Goal: Communication & Community: Answer question/provide support

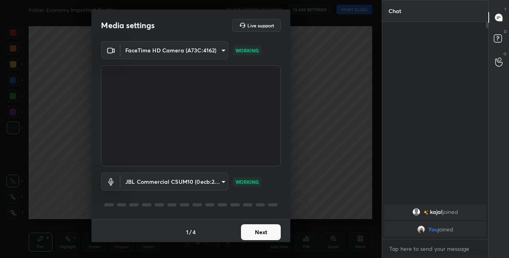
click at [270, 235] on button "Next" at bounding box center [261, 233] width 40 height 16
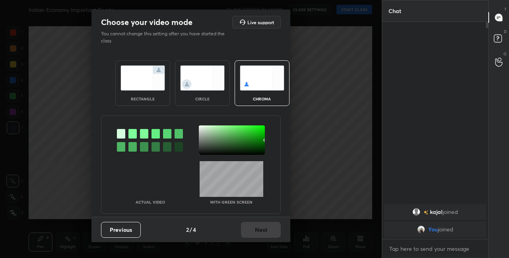
click at [217, 87] on img at bounding box center [202, 78] width 45 height 25
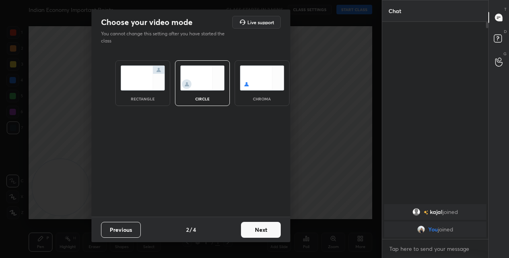
click at [266, 229] on button "Next" at bounding box center [261, 230] width 40 height 16
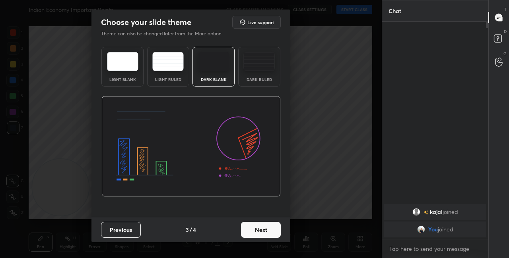
click at [272, 230] on button "Next" at bounding box center [261, 230] width 40 height 16
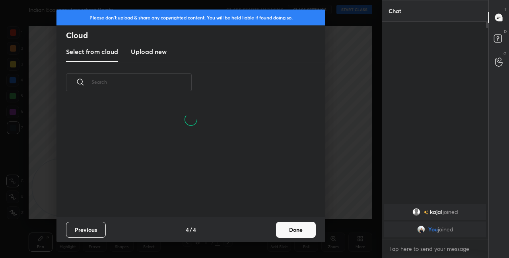
click at [289, 233] on button "Done" at bounding box center [296, 230] width 40 height 16
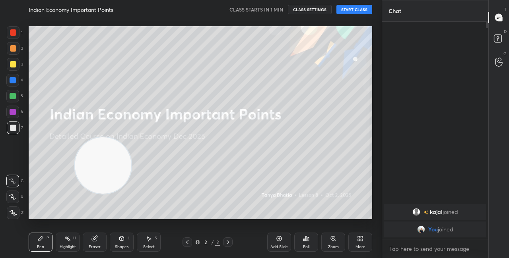
drag, startPoint x: 82, startPoint y: 180, endPoint x: 224, endPoint y: 107, distance: 160.1
click at [131, 138] on video at bounding box center [103, 166] width 56 height 56
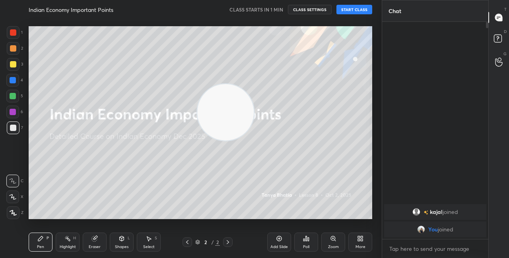
click at [254, 84] on video at bounding box center [225, 112] width 56 height 56
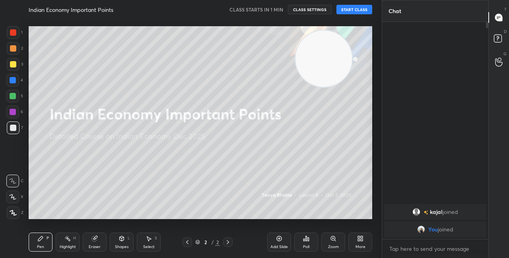
click at [330, 56] on video at bounding box center [323, 59] width 56 height 56
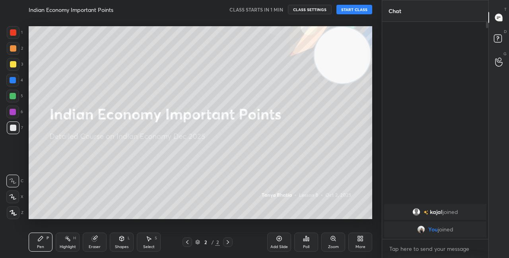
click at [358, 245] on div "More" at bounding box center [361, 247] width 10 height 4
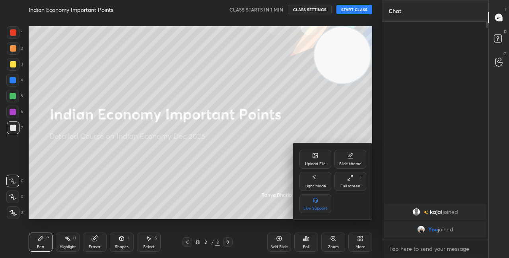
click at [310, 165] on div "Upload File" at bounding box center [315, 164] width 21 height 4
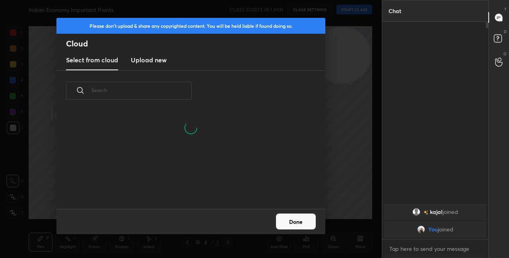
click at [139, 89] on input "text" at bounding box center [141, 91] width 100 height 34
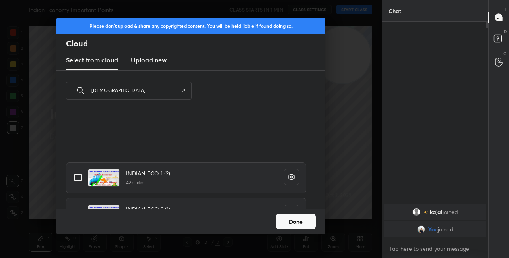
scroll to position [102, 0]
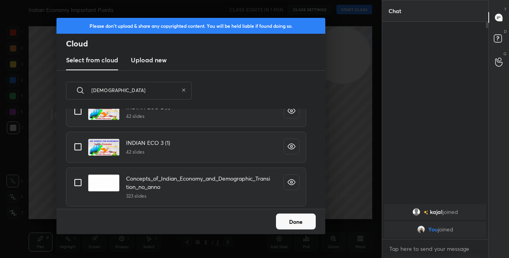
type input "[DEMOGRAPHIC_DATA]"
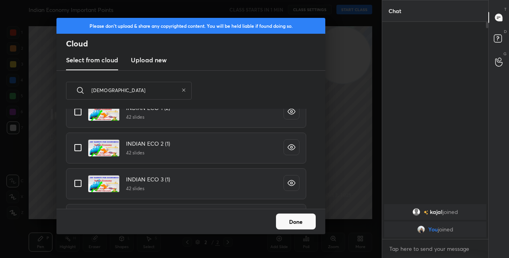
scroll to position [31, 0]
click at [81, 146] on input "grid" at bounding box center [78, 147] width 17 height 17
checkbox input "true"
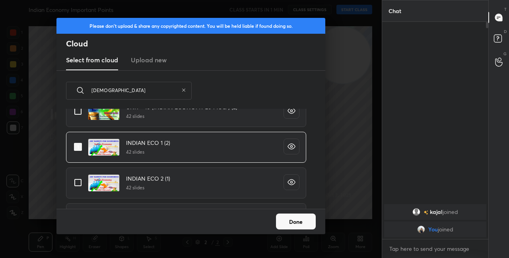
click at [78, 114] on input "grid" at bounding box center [78, 111] width 17 height 17
checkbox input "true"
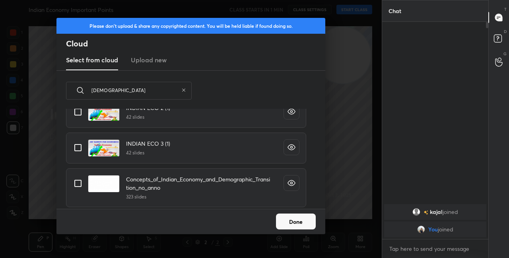
scroll to position [102, 0]
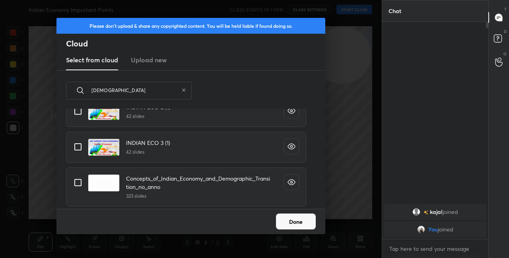
drag, startPoint x: 312, startPoint y: 199, endPoint x: 312, endPoint y: 214, distance: 14.7
click at [311, 213] on div "Please don't upload & share any copyrighted content. You will be held liable if…" at bounding box center [190, 126] width 269 height 217
click at [307, 225] on button "Done" at bounding box center [296, 222] width 40 height 16
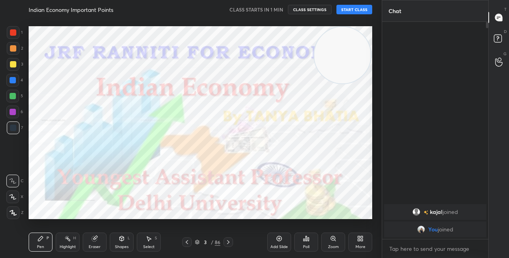
click at [196, 244] on icon at bounding box center [197, 242] width 5 height 5
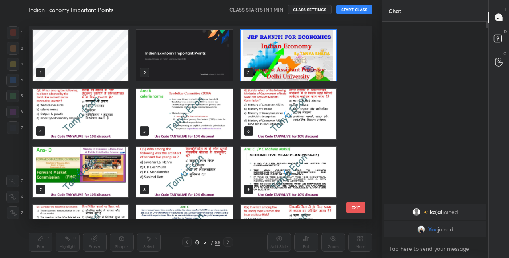
scroll to position [191, 340]
click at [276, 62] on img "grid" at bounding box center [289, 55] width 96 height 51
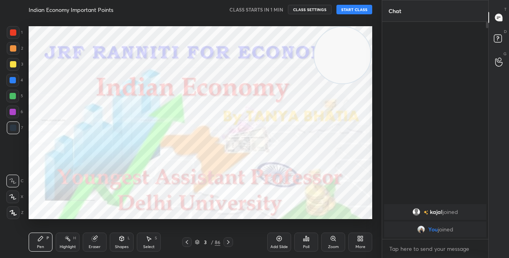
scroll to position [0, 0]
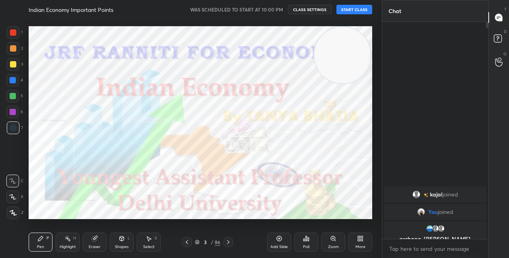
click at [358, 11] on button "START CLASS" at bounding box center [354, 10] width 36 height 10
click at [16, 197] on icon at bounding box center [12, 197] width 7 height 6
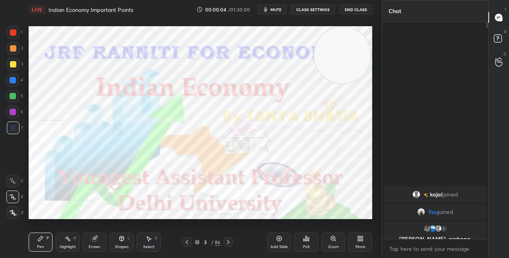
click at [199, 243] on icon at bounding box center [197, 243] width 4 height 1
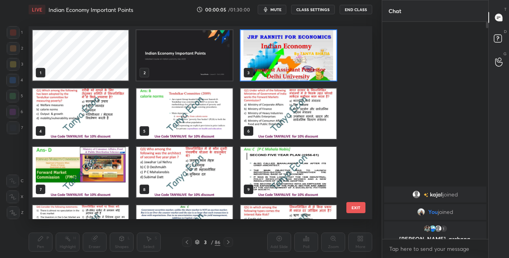
scroll to position [191, 340]
click at [285, 64] on img "grid" at bounding box center [289, 55] width 96 height 51
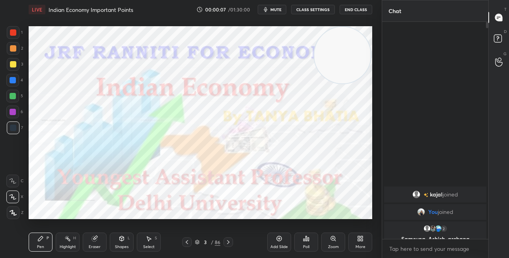
click at [327, 10] on button "CLASS SETTINGS" at bounding box center [313, 10] width 44 height 10
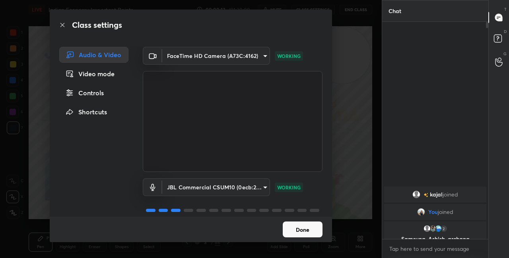
scroll to position [10, 0]
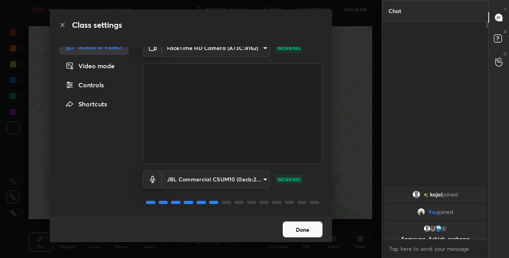
click at [310, 230] on button "Done" at bounding box center [303, 230] width 40 height 16
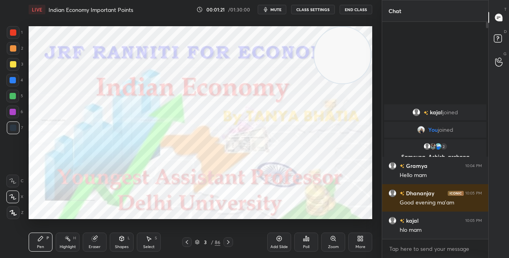
click at [200, 243] on div "3 / 86" at bounding box center [207, 242] width 25 height 7
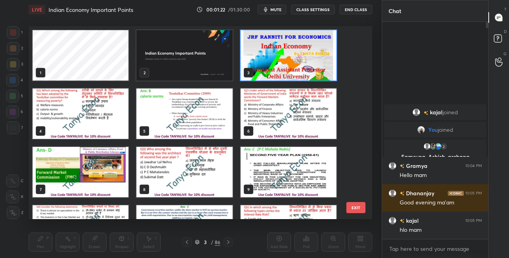
scroll to position [191, 340]
click at [123, 127] on img "grid" at bounding box center [81, 114] width 96 height 51
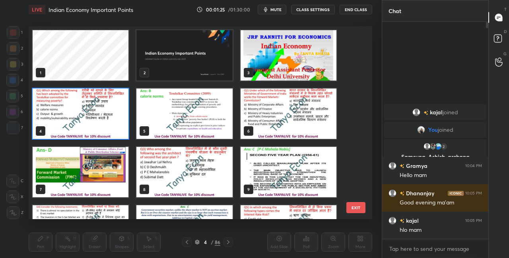
click at [123, 128] on img "grid" at bounding box center [81, 114] width 96 height 51
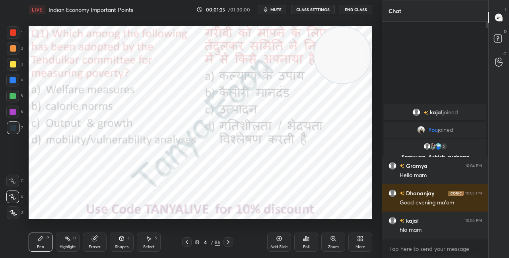
click at [123, 128] on img "grid" at bounding box center [81, 114] width 96 height 51
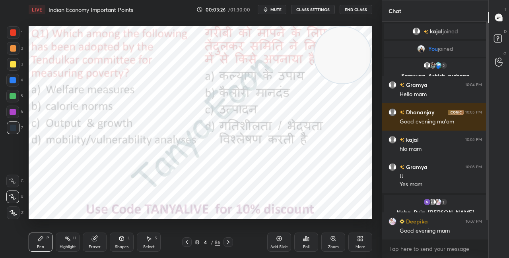
drag, startPoint x: 338, startPoint y: 62, endPoint x: 350, endPoint y: 132, distance: 71.1
click at [348, 84] on video at bounding box center [342, 55] width 56 height 56
click at [18, 31] on div at bounding box center [13, 32] width 13 height 13
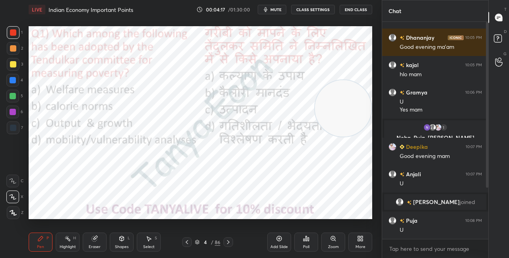
drag, startPoint x: 486, startPoint y: 187, endPoint x: 487, endPoint y: 204, distance: 17.5
click at [486, 188] on div at bounding box center [487, 105] width 2 height 166
click at [198, 243] on icon at bounding box center [197, 242] width 5 height 5
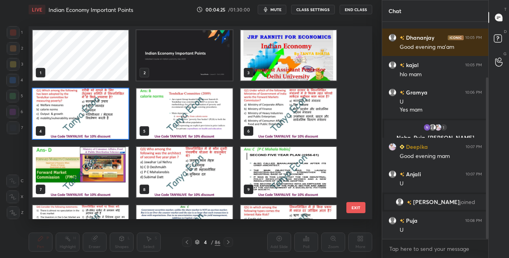
scroll to position [191, 340]
click at [122, 119] on img "grid" at bounding box center [81, 114] width 96 height 51
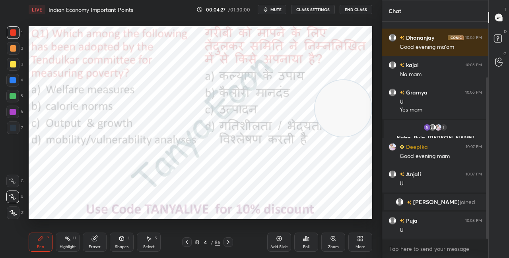
click at [306, 242] on icon at bounding box center [306, 239] width 6 height 6
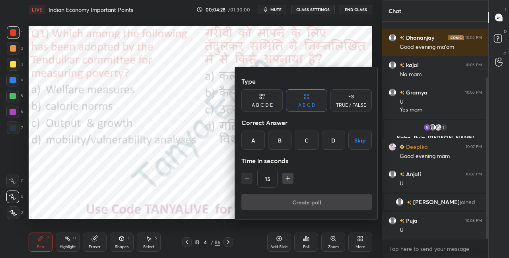
click at [288, 140] on div "B" at bounding box center [279, 140] width 23 height 19
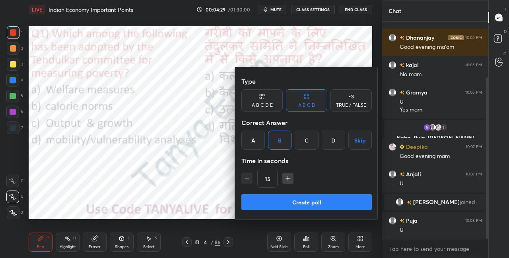
click at [274, 207] on button "Create poll" at bounding box center [306, 202] width 130 height 16
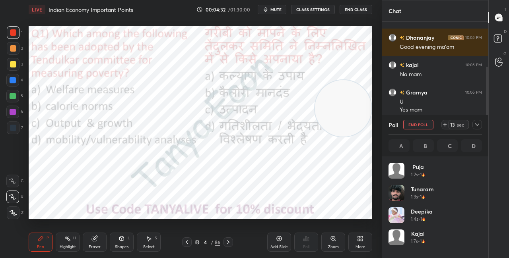
scroll to position [93, 91]
click at [117, 238] on div "Shapes L" at bounding box center [122, 242] width 24 height 19
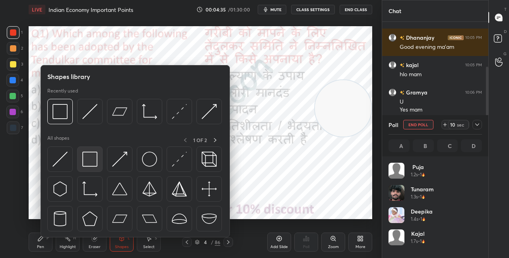
click at [93, 163] on img at bounding box center [89, 159] width 15 height 15
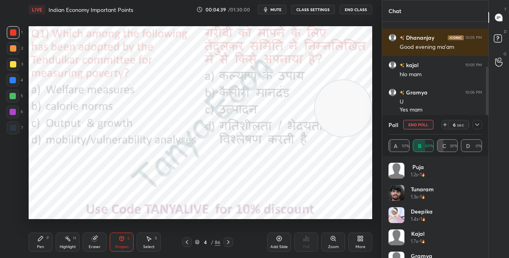
click at [42, 240] on icon at bounding box center [40, 239] width 6 height 6
click at [119, 243] on div "Shapes L" at bounding box center [122, 242] width 24 height 19
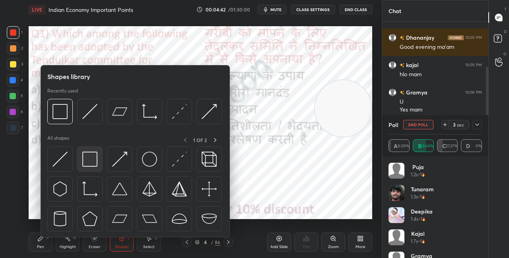
click at [89, 165] on img at bounding box center [89, 159] width 15 height 15
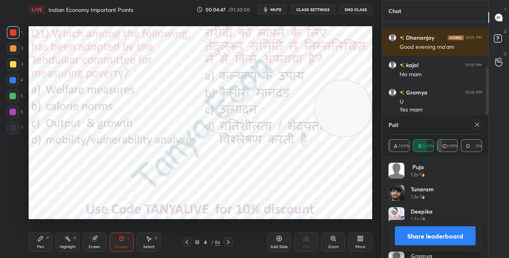
click at [402, 238] on button "Share leaderboard" at bounding box center [435, 236] width 81 height 19
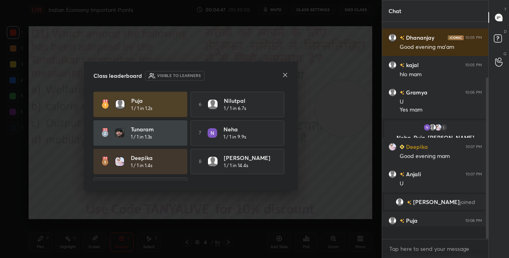
scroll to position [232, 104]
click at [285, 76] on icon at bounding box center [285, 75] width 6 height 6
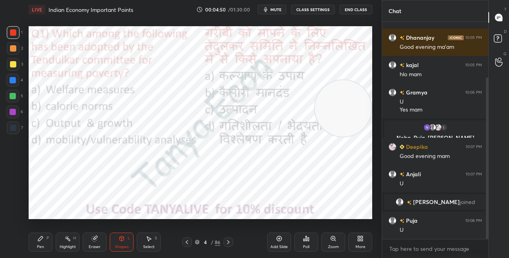
click at [49, 238] on div "Pen P" at bounding box center [41, 242] width 24 height 19
click at [47, 239] on div "P" at bounding box center [48, 239] width 2 height 4
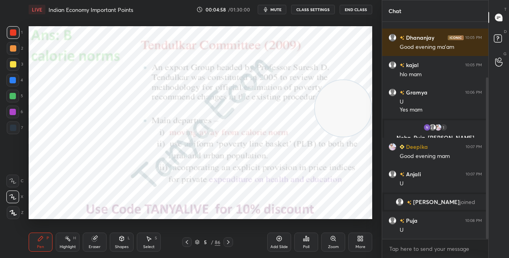
drag, startPoint x: 323, startPoint y: 103, endPoint x: 321, endPoint y: 51, distance: 52.2
click at [321, 80] on video at bounding box center [343, 108] width 56 height 56
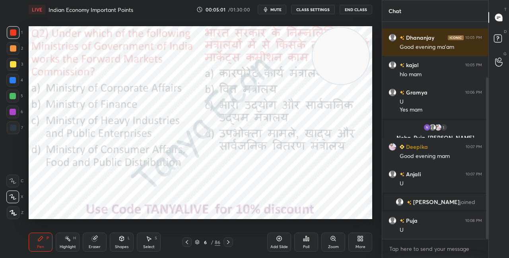
click at [313, 8] on button "CLASS SETTINGS" at bounding box center [313, 10] width 44 height 10
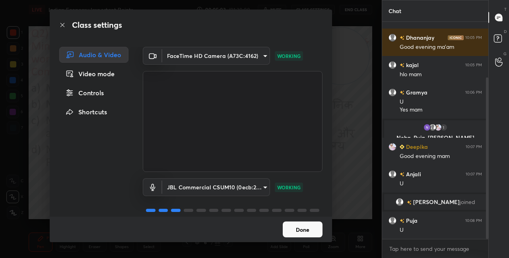
scroll to position [10, 0]
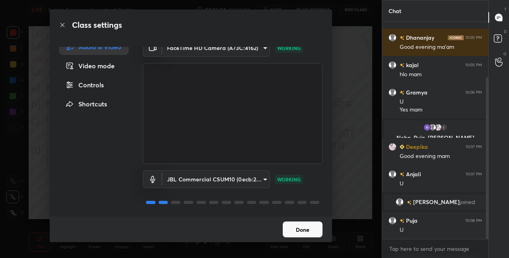
click at [311, 225] on button "Done" at bounding box center [303, 230] width 40 height 16
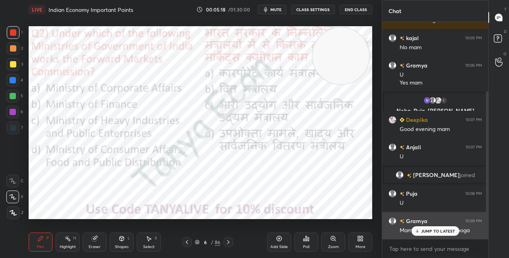
click at [419, 228] on div "JUMP TO LATEST" at bounding box center [435, 232] width 48 height 10
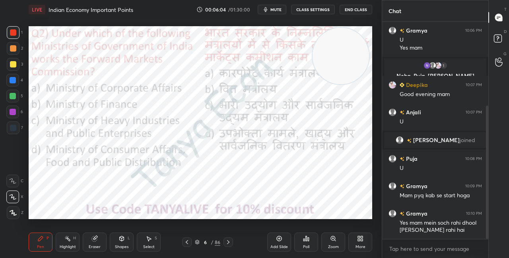
scroll to position [172, 0]
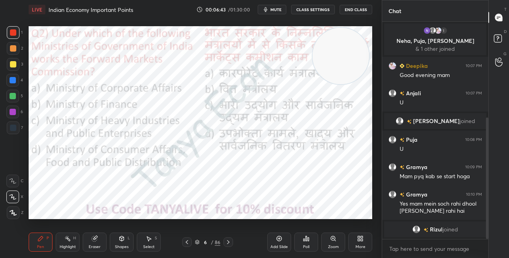
drag, startPoint x: 337, startPoint y: 64, endPoint x: 355, endPoint y: 122, distance: 60.8
click at [350, 84] on video at bounding box center [341, 56] width 56 height 56
click at [337, 127] on video at bounding box center [343, 99] width 56 height 56
click at [199, 241] on icon at bounding box center [197, 242] width 5 height 5
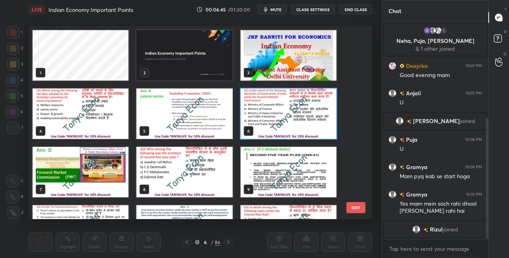
scroll to position [191, 340]
click at [268, 116] on img "grid" at bounding box center [289, 114] width 96 height 51
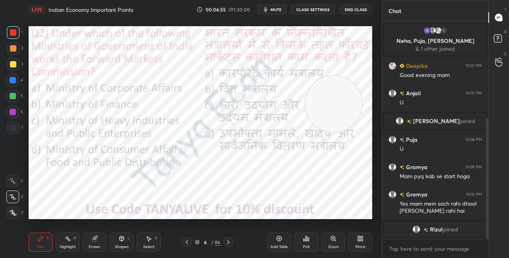
click at [197, 239] on div "6 / 86" at bounding box center [207, 243] width 51 height 10
click at [198, 243] on icon at bounding box center [197, 242] width 5 height 5
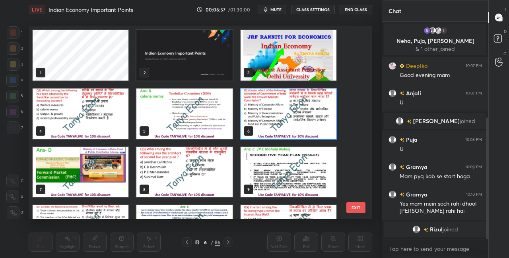
click at [281, 115] on img "grid" at bounding box center [289, 114] width 96 height 51
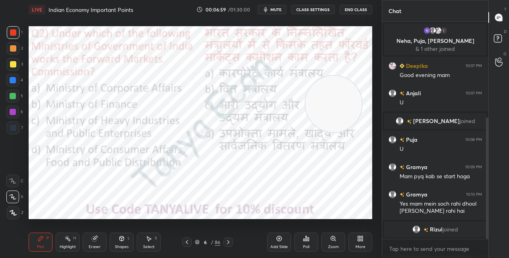
click at [307, 245] on div "Poll" at bounding box center [306, 242] width 24 height 19
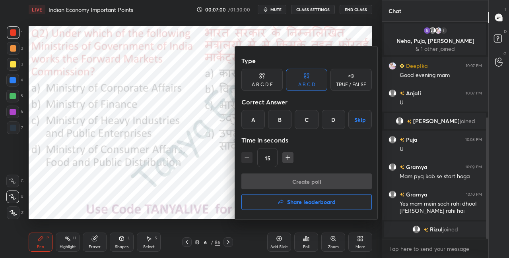
click at [335, 127] on div "D" at bounding box center [333, 119] width 23 height 19
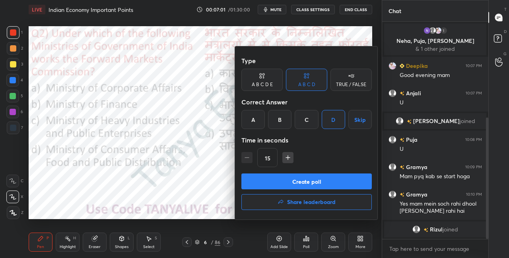
click at [308, 183] on button "Create poll" at bounding box center [306, 182] width 130 height 16
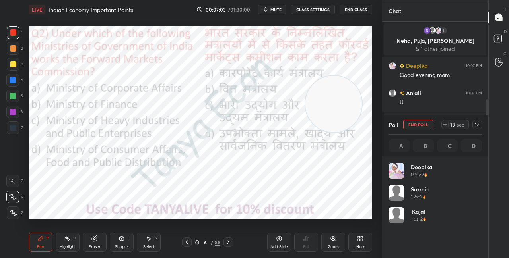
scroll to position [93, 91]
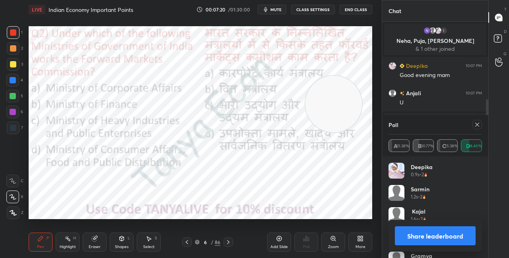
click at [423, 234] on button "Share leaderboard" at bounding box center [435, 236] width 81 height 19
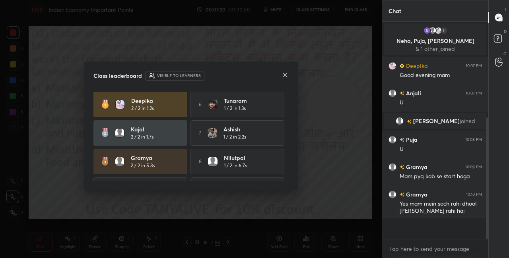
scroll to position [206, 104]
click at [286, 76] on icon at bounding box center [285, 75] width 6 height 6
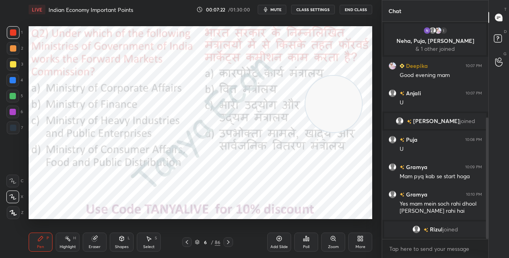
click at [120, 251] on div "Shapes L" at bounding box center [122, 242] width 24 height 19
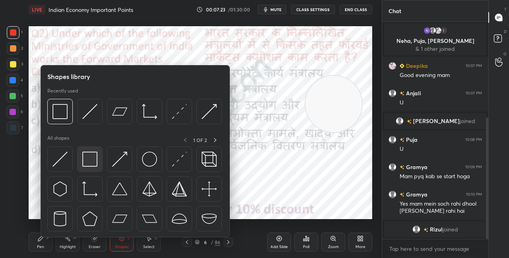
click at [92, 169] on div at bounding box center [89, 159] width 25 height 25
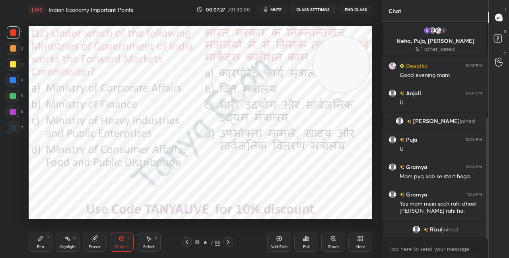
drag, startPoint x: 337, startPoint y: 103, endPoint x: 341, endPoint y: 74, distance: 28.6
click at [341, 75] on video at bounding box center [341, 64] width 56 height 56
click at [47, 248] on div "Pen P" at bounding box center [41, 242] width 24 height 19
drag, startPoint x: 343, startPoint y: 81, endPoint x: 357, endPoint y: 128, distance: 48.6
click at [354, 111] on video at bounding box center [343, 83] width 56 height 56
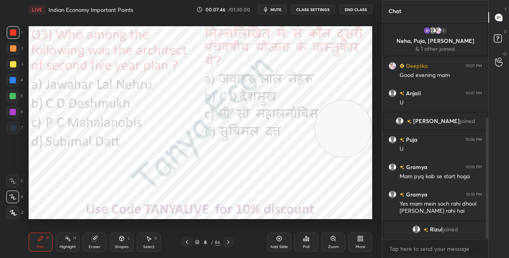
drag, startPoint x: 350, startPoint y: 126, endPoint x: 356, endPoint y: 150, distance: 24.6
click at [354, 146] on video at bounding box center [343, 129] width 56 height 56
click at [197, 243] on icon at bounding box center [197, 242] width 5 height 5
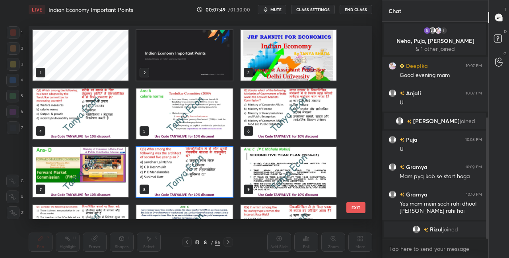
scroll to position [191, 340]
click at [192, 185] on img "grid" at bounding box center [184, 172] width 96 height 51
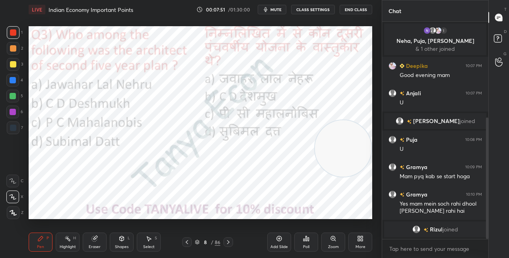
click at [192, 186] on img "grid" at bounding box center [184, 172] width 96 height 51
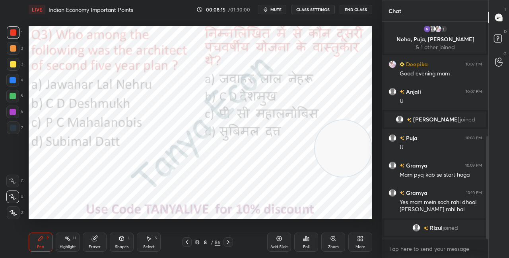
scroll to position [243, 0]
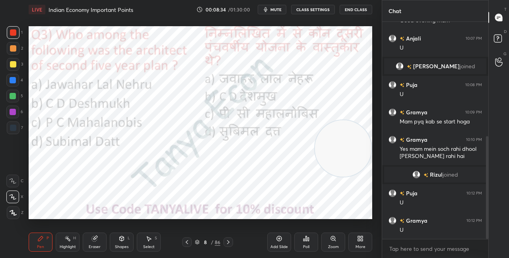
click at [199, 245] on div "8 / 86" at bounding box center [207, 242] width 25 height 7
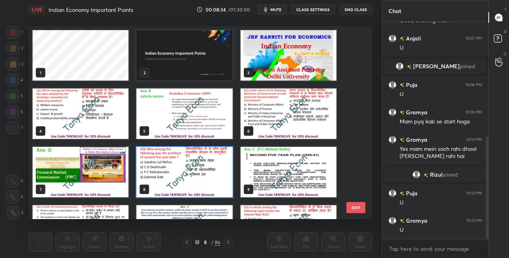
scroll to position [191, 340]
click at [203, 183] on img "grid" at bounding box center [184, 172] width 96 height 51
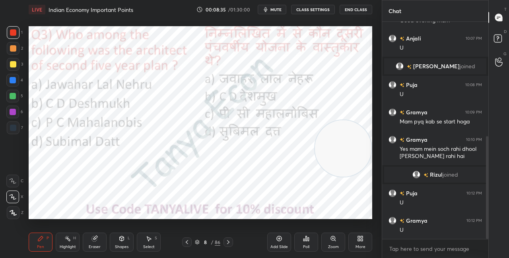
click at [203, 184] on img "grid" at bounding box center [184, 172] width 96 height 51
click at [308, 247] on div "Poll" at bounding box center [306, 247] width 6 height 4
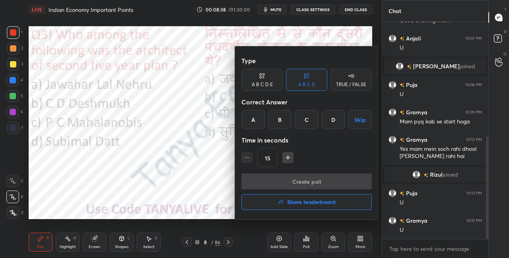
click at [315, 127] on div "C" at bounding box center [306, 119] width 23 height 19
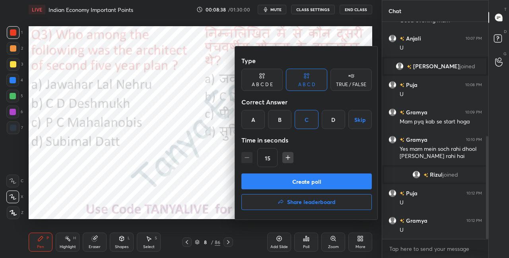
click at [289, 179] on button "Create poll" at bounding box center [306, 182] width 130 height 16
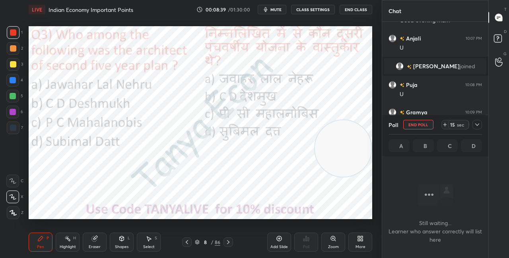
scroll to position [2, 2]
click at [122, 237] on icon at bounding box center [122, 239] width 6 height 6
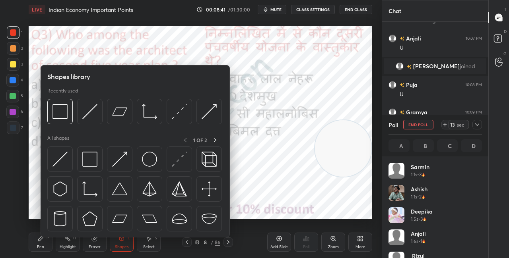
scroll to position [93, 91]
click at [99, 164] on div at bounding box center [89, 159] width 25 height 25
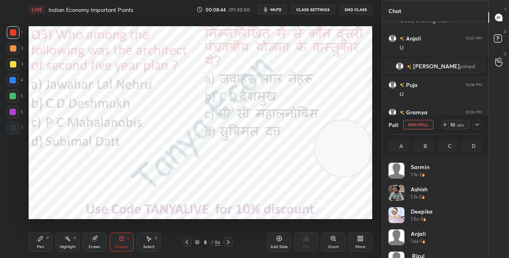
click at [45, 245] on div "Pen P" at bounding box center [41, 242] width 24 height 19
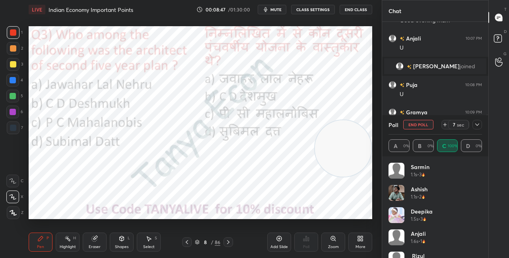
click at [17, 98] on div at bounding box center [12, 96] width 13 height 13
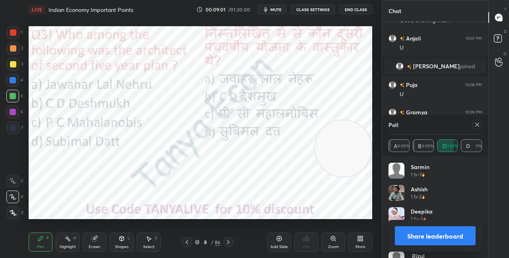
click at [129, 246] on div "Shapes L" at bounding box center [122, 242] width 24 height 19
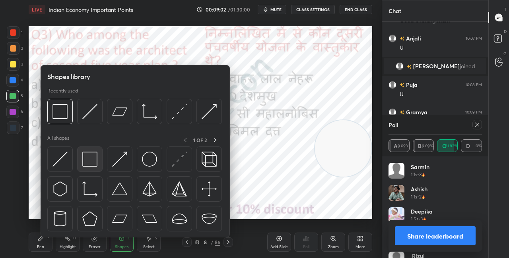
click at [93, 157] on img at bounding box center [89, 159] width 15 height 15
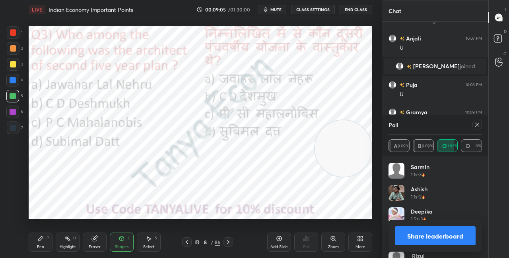
click at [403, 232] on button "Share leaderboard" at bounding box center [435, 236] width 81 height 19
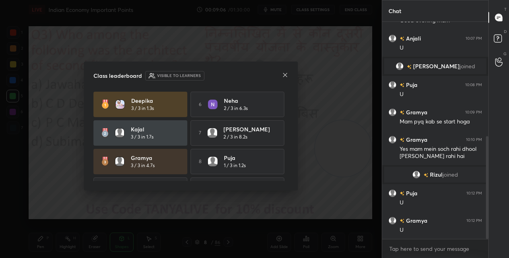
scroll to position [234, 104]
click at [287, 75] on icon at bounding box center [285, 75] width 6 height 6
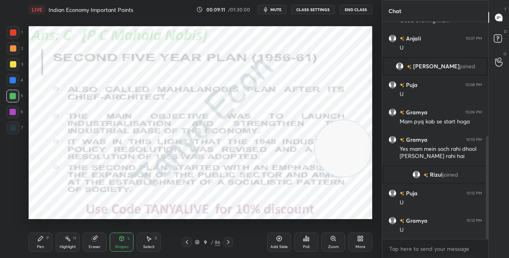
click at [43, 246] on div "Pen" at bounding box center [40, 247] width 7 height 4
drag, startPoint x: 338, startPoint y: 158, endPoint x: 349, endPoint y: 187, distance: 31.1
click at [349, 178] on video at bounding box center [343, 149] width 56 height 56
click at [349, 189] on video at bounding box center [343, 178] width 56 height 56
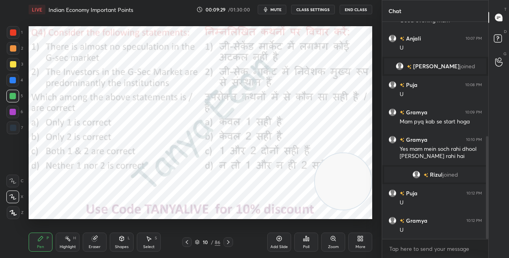
click at [16, 78] on div at bounding box center [12, 80] width 13 height 13
drag, startPoint x: 340, startPoint y: 177, endPoint x: 353, endPoint y: 103, distance: 76.0
click at [351, 154] on video at bounding box center [343, 182] width 56 height 56
click at [12, 64] on div at bounding box center [13, 64] width 6 height 6
click at [197, 242] on icon at bounding box center [197, 242] width 5 height 5
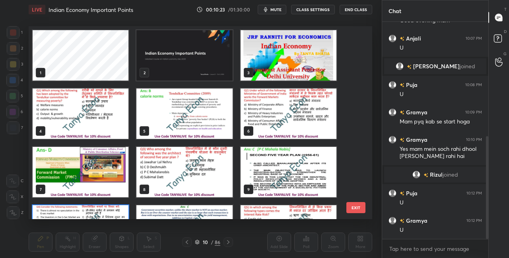
scroll to position [191, 340]
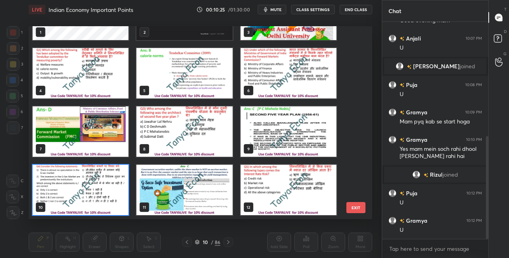
click at [125, 192] on img "grid" at bounding box center [81, 190] width 96 height 51
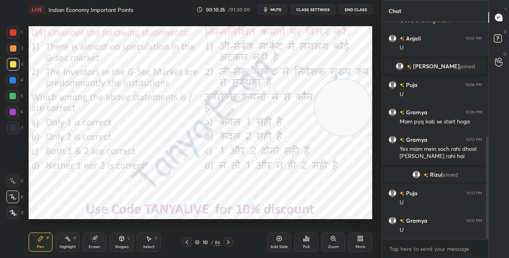
click at [125, 192] on img "grid" at bounding box center [81, 190] width 96 height 51
click at [307, 241] on icon at bounding box center [306, 239] width 1 height 5
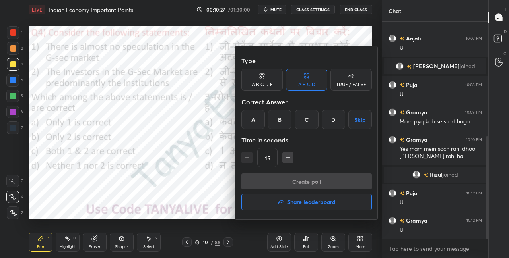
click at [303, 124] on div "C" at bounding box center [306, 119] width 23 height 19
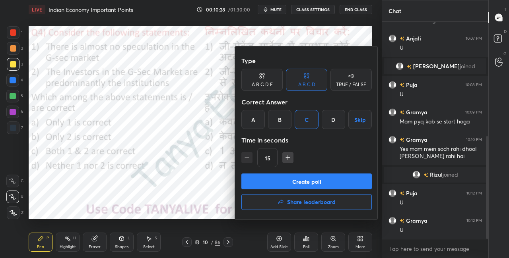
click at [282, 177] on button "Create poll" at bounding box center [306, 182] width 130 height 16
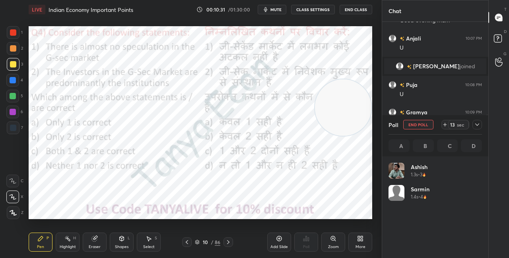
scroll to position [93, 91]
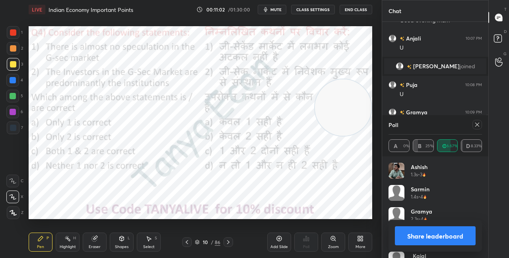
click at [121, 247] on div "Shapes" at bounding box center [122, 247] width 14 height 4
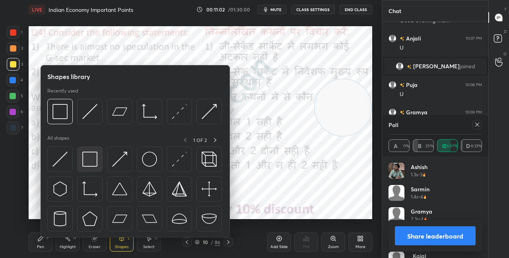
click at [86, 165] on img at bounding box center [89, 159] width 15 height 15
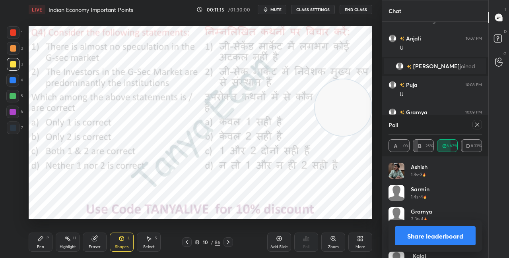
click at [413, 240] on button "Share leaderboard" at bounding box center [435, 236] width 81 height 19
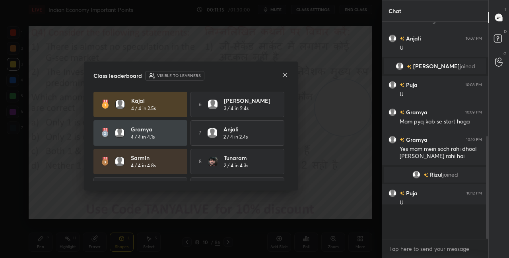
scroll to position [2, 2]
click at [288, 75] on icon at bounding box center [285, 75] width 6 height 6
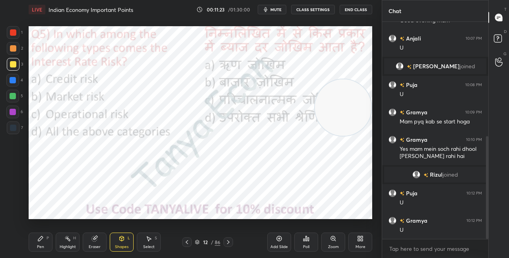
click at [49, 240] on div "Pen P" at bounding box center [41, 242] width 24 height 19
click at [345, 127] on video at bounding box center [343, 108] width 56 height 56
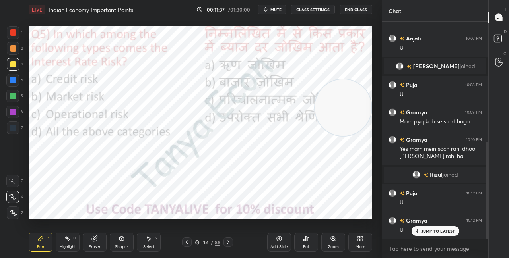
scroll to position [270, 0]
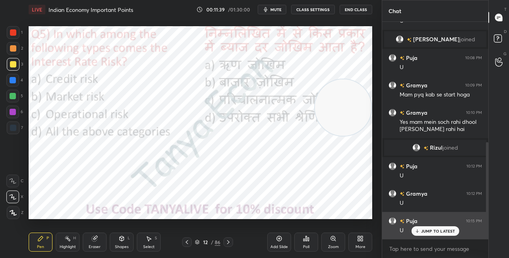
click at [420, 229] on div "JUMP TO LATEST" at bounding box center [435, 232] width 48 height 10
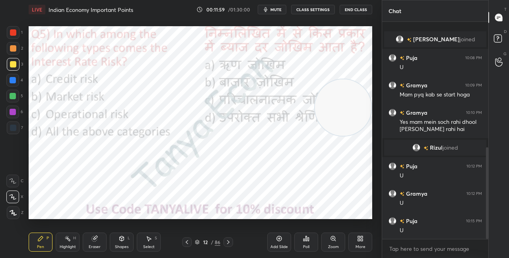
scroll to position [297, 0]
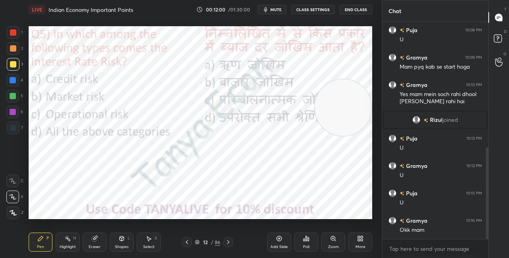
click at [343, 113] on video at bounding box center [343, 108] width 56 height 56
drag, startPoint x: 354, startPoint y: 107, endPoint x: 352, endPoint y: 162, distance: 55.3
click at [351, 135] on video at bounding box center [342, 106] width 56 height 56
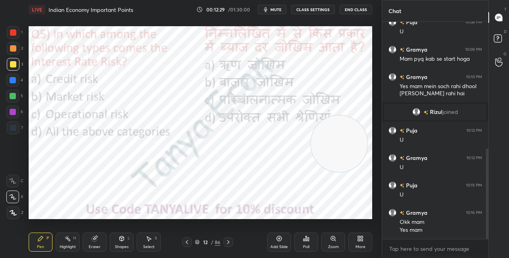
click at [198, 244] on icon at bounding box center [197, 243] width 4 height 1
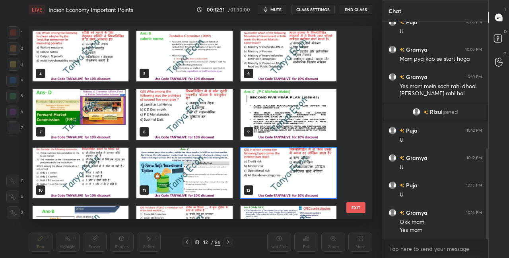
scroll to position [60, 0]
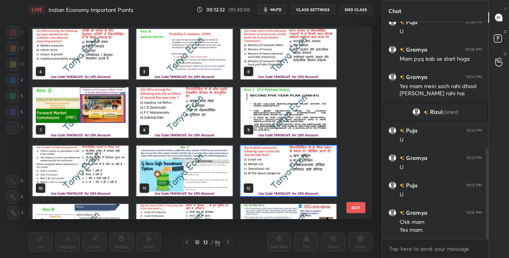
click at [299, 173] on img "grid" at bounding box center [289, 171] width 96 height 51
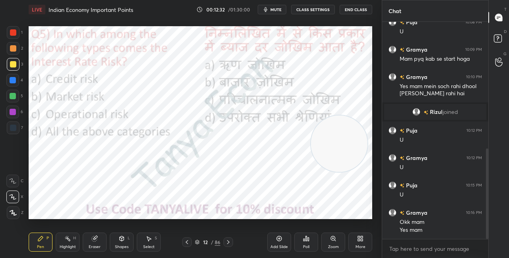
click at [299, 173] on img "grid" at bounding box center [289, 171] width 96 height 51
click at [303, 246] on div "Poll" at bounding box center [306, 247] width 6 height 4
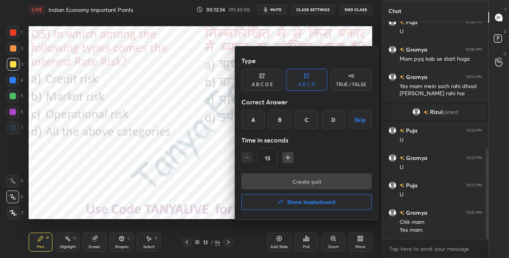
click at [281, 116] on div "B" at bounding box center [279, 119] width 23 height 19
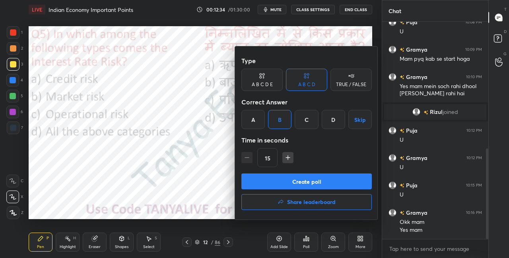
click at [274, 181] on button "Create poll" at bounding box center [306, 182] width 130 height 16
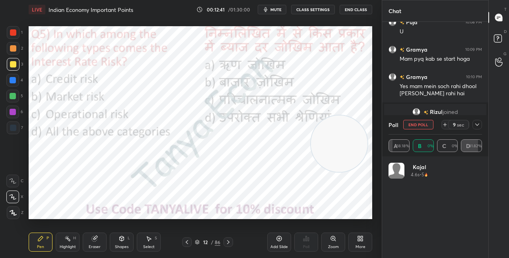
scroll to position [93, 91]
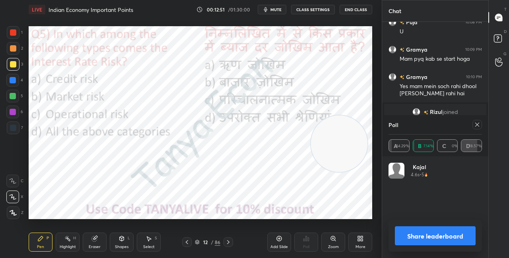
click at [199, 243] on icon at bounding box center [197, 243] width 4 height 1
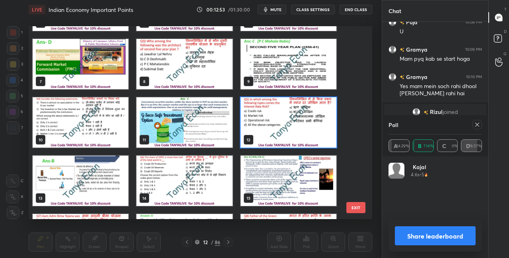
scroll to position [120, 0]
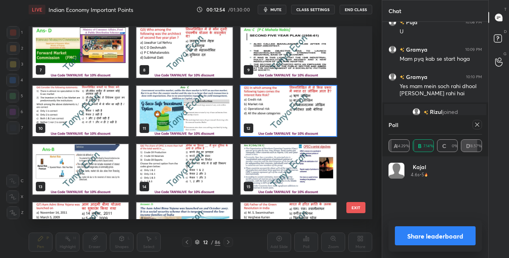
click at [306, 110] on img "grid" at bounding box center [289, 111] width 96 height 51
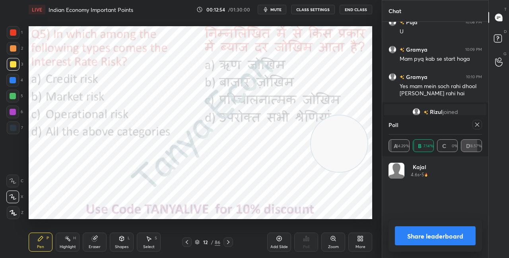
click at [307, 111] on img "grid" at bounding box center [289, 111] width 96 height 51
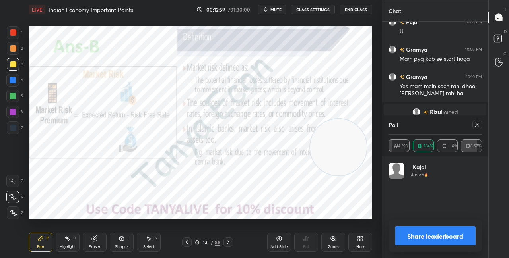
drag, startPoint x: 335, startPoint y: 148, endPoint x: 338, endPoint y: 174, distance: 26.8
click at [338, 171] on video at bounding box center [338, 147] width 56 height 56
click at [407, 248] on div "Share leaderboard" at bounding box center [435, 236] width 93 height 32
click at [478, 124] on icon at bounding box center [477, 125] width 6 height 6
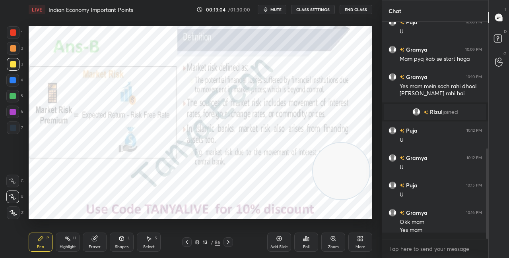
scroll to position [2, 2]
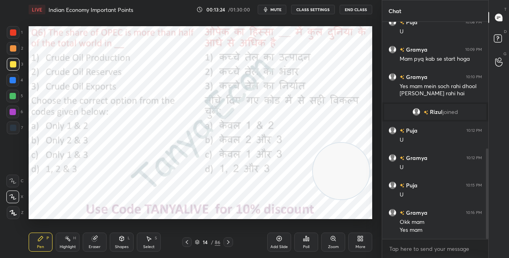
click at [14, 35] on div at bounding box center [13, 32] width 6 height 6
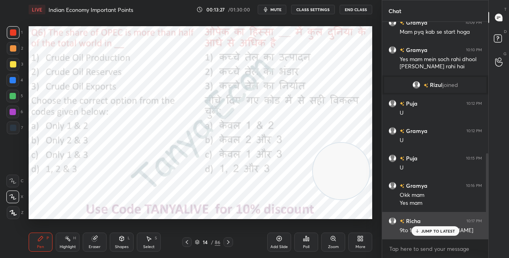
click at [437, 228] on div "JUMP TO LATEST" at bounding box center [435, 232] width 48 height 10
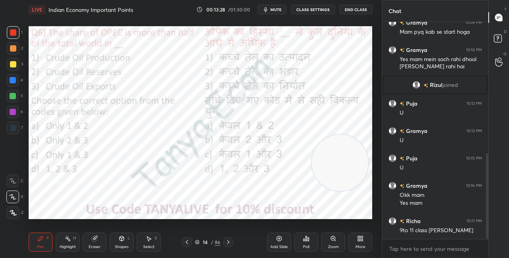
drag, startPoint x: 343, startPoint y: 156, endPoint x: 340, endPoint y: 145, distance: 11.5
click at [340, 144] on video at bounding box center [340, 163] width 56 height 56
click at [342, 131] on video at bounding box center [338, 159] width 56 height 56
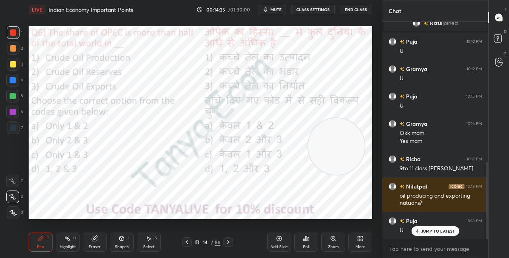
scroll to position [414, 0]
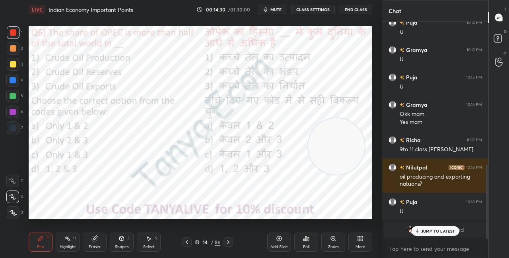
click at [420, 233] on icon at bounding box center [416, 231] width 5 height 5
click at [198, 243] on icon at bounding box center [197, 243] width 4 height 1
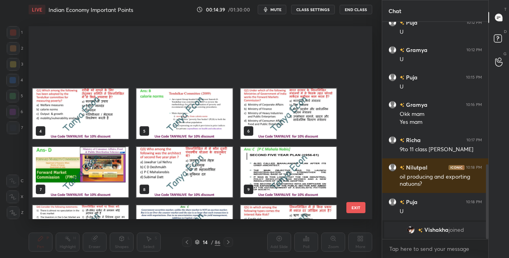
scroll to position [191, 340]
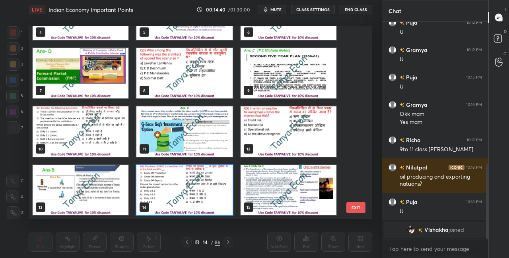
click at [199, 200] on img "grid" at bounding box center [184, 190] width 96 height 51
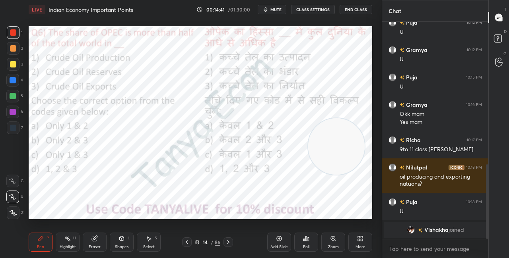
click at [199, 200] on img "grid" at bounding box center [184, 190] width 96 height 51
click at [303, 239] on icon at bounding box center [306, 239] width 6 height 6
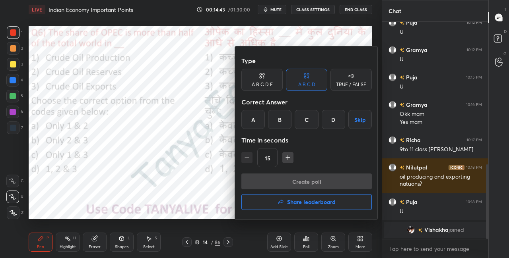
click at [281, 124] on div "B" at bounding box center [279, 119] width 23 height 19
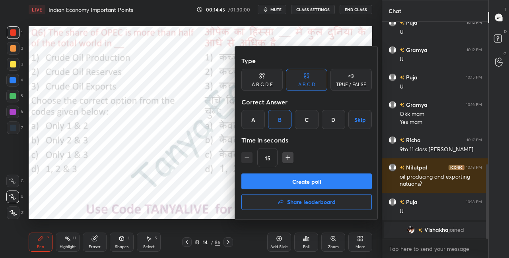
click at [280, 177] on button "Create poll" at bounding box center [306, 182] width 130 height 16
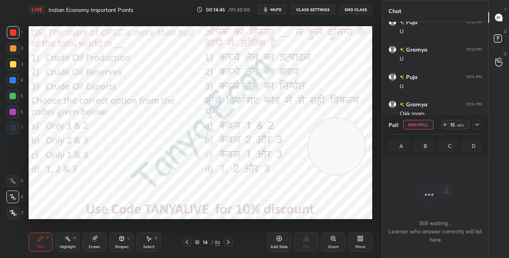
scroll to position [2, 2]
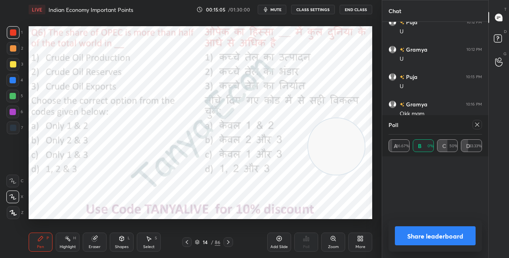
click at [481, 125] on div at bounding box center [477, 125] width 10 height 10
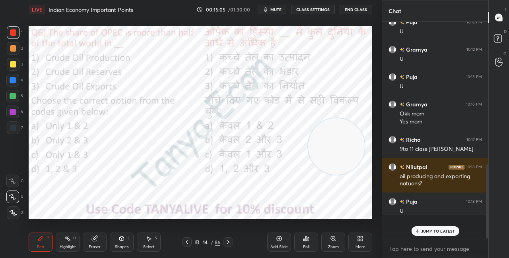
scroll to position [414, 0]
click at [197, 243] on icon at bounding box center [197, 242] width 4 height 2
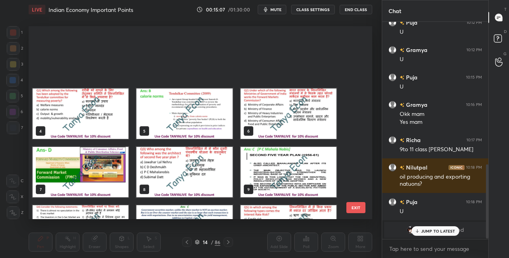
scroll to position [99, 0]
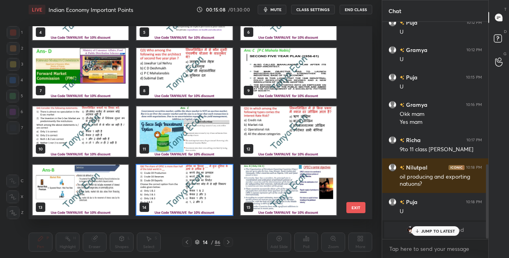
click at [200, 197] on img "grid" at bounding box center [184, 190] width 96 height 51
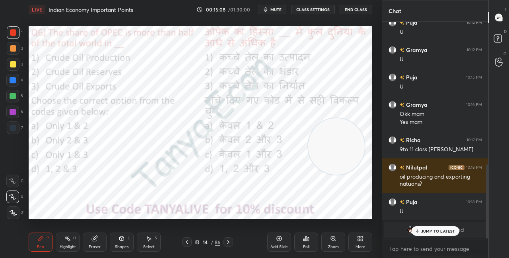
click at [200, 198] on img "grid" at bounding box center [184, 190] width 96 height 51
click at [229, 242] on icon at bounding box center [228, 242] width 6 height 6
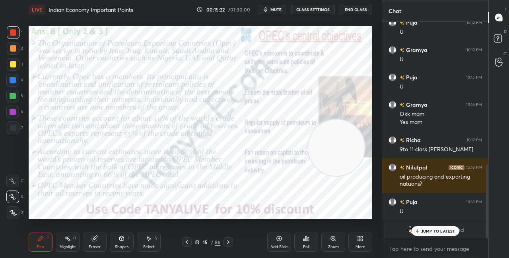
drag, startPoint x: 329, startPoint y: 149, endPoint x: 354, endPoint y: 108, distance: 47.8
click at [356, 120] on video at bounding box center [336, 148] width 56 height 56
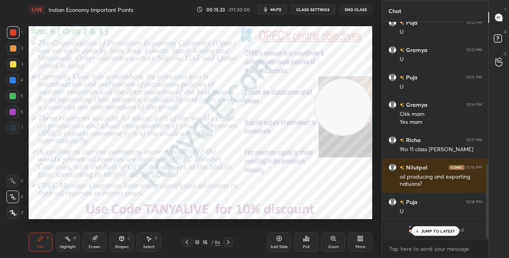
click at [230, 243] on icon at bounding box center [228, 242] width 6 height 6
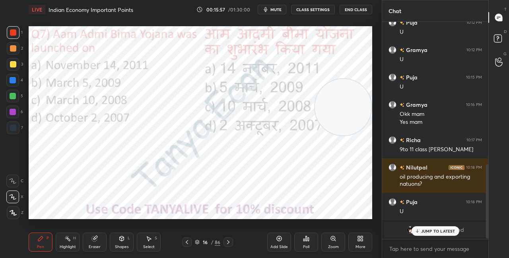
click at [198, 242] on icon at bounding box center [197, 242] width 4 height 2
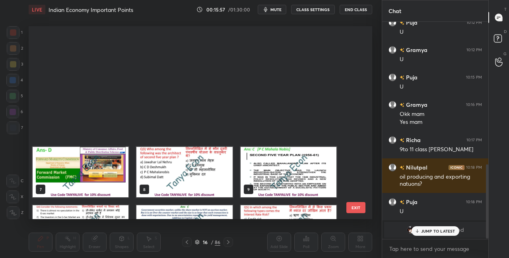
scroll to position [191, 340]
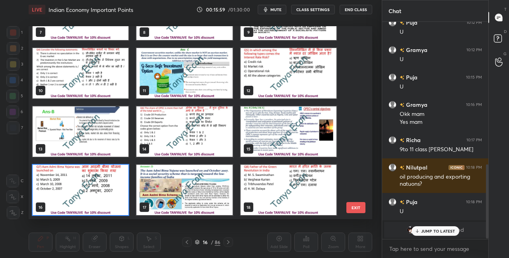
click at [109, 199] on img "grid" at bounding box center [81, 190] width 96 height 51
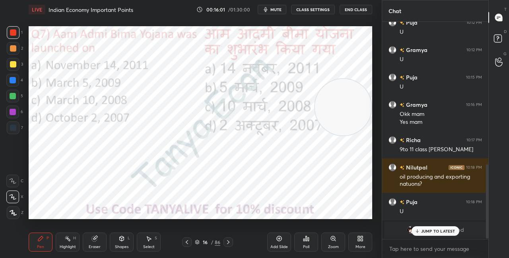
click at [307, 240] on icon at bounding box center [306, 239] width 1 height 5
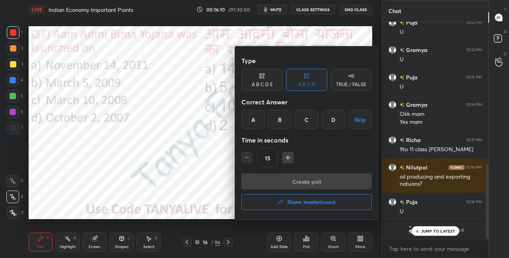
click at [192, 163] on div at bounding box center [254, 129] width 509 height 258
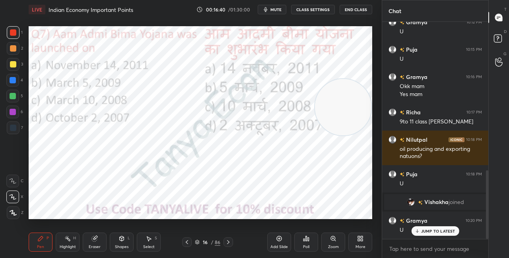
scroll to position [468, 0]
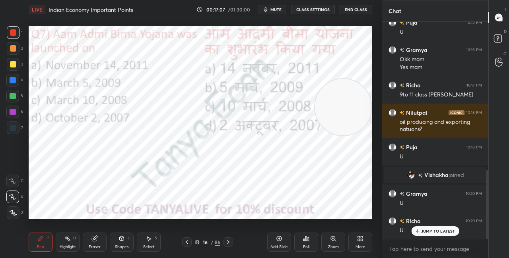
click at [194, 243] on div "16 / 86" at bounding box center [207, 243] width 51 height 10
click at [198, 242] on icon at bounding box center [197, 242] width 5 height 5
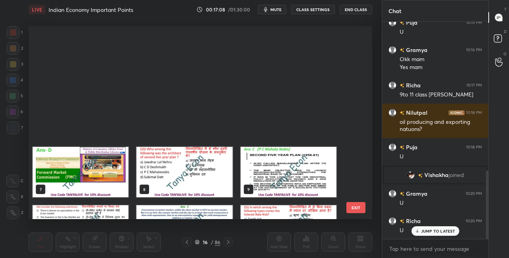
scroll to position [191, 340]
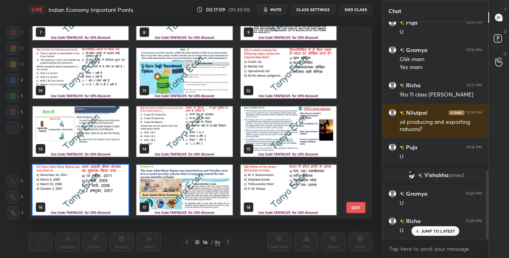
click at [104, 200] on img "grid" at bounding box center [81, 190] width 96 height 51
click at [105, 200] on img "grid" at bounding box center [81, 190] width 96 height 51
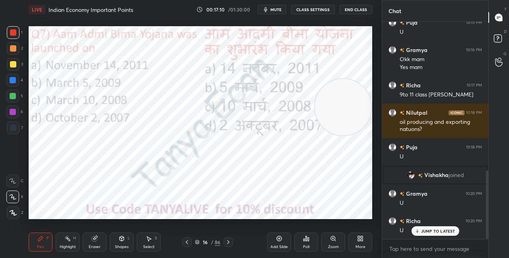
click at [314, 245] on div "Poll" at bounding box center [306, 242] width 24 height 19
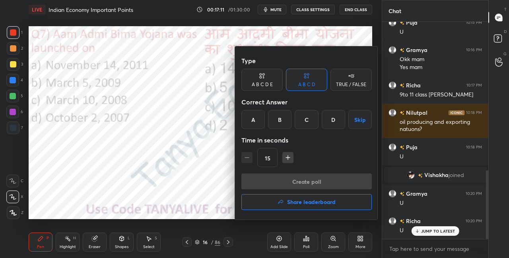
click at [328, 119] on div "D" at bounding box center [333, 119] width 23 height 19
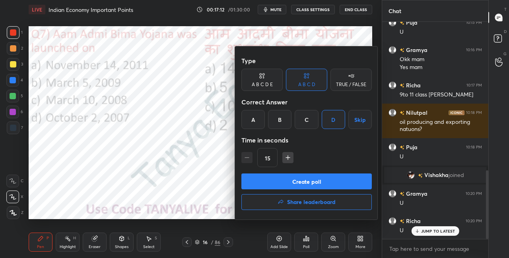
click at [299, 184] on button "Create poll" at bounding box center [306, 182] width 130 height 16
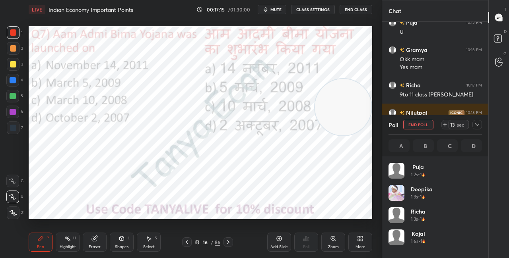
scroll to position [93, 91]
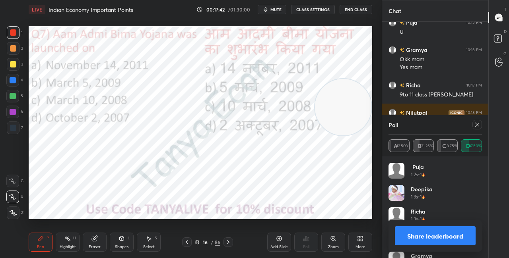
click at [120, 243] on div "Shapes L" at bounding box center [122, 242] width 24 height 19
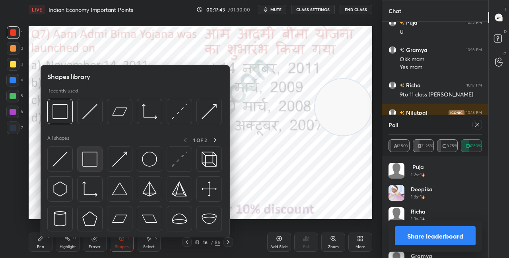
click at [94, 165] on img at bounding box center [89, 159] width 15 height 15
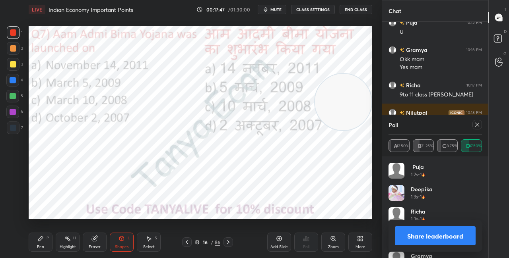
drag, startPoint x: 338, startPoint y: 101, endPoint x: 347, endPoint y: 57, distance: 45.4
click at [349, 74] on video at bounding box center [343, 102] width 56 height 56
drag, startPoint x: 406, startPoint y: 228, endPoint x: 405, endPoint y: 233, distance: 4.8
click at [406, 228] on button "Share leaderboard" at bounding box center [435, 236] width 81 height 19
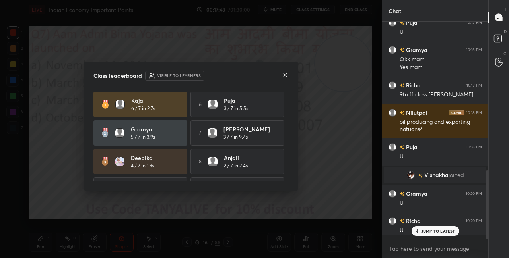
scroll to position [233, 104]
click at [287, 76] on icon at bounding box center [285, 75] width 6 height 6
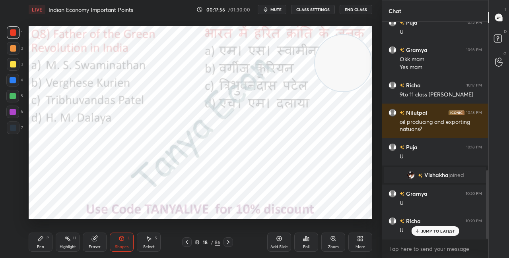
click at [52, 245] on div "Pen P Highlight H Eraser Shapes L Select S" at bounding box center [88, 242] width 119 height 19
click at [56, 229] on div "Pen P Highlight H Eraser Shapes L Select S 18 / 86 Add Slide Poll Zoom More" at bounding box center [201, 243] width 344 height 32
click at [47, 247] on div "Pen P" at bounding box center [41, 242] width 24 height 19
click at [357, 91] on video at bounding box center [343, 63] width 56 height 56
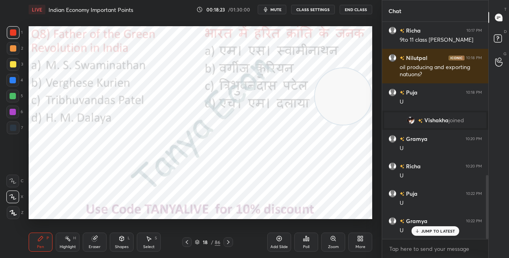
click at [199, 245] on div "18 / 86" at bounding box center [207, 242] width 25 height 7
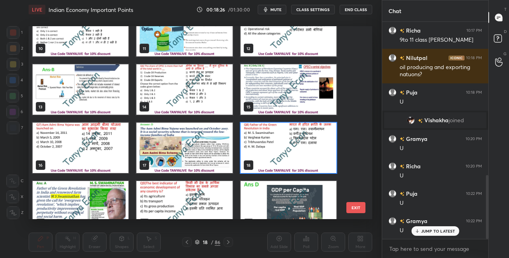
scroll to position [227, 0]
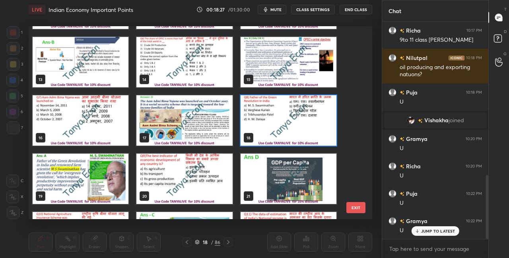
click at [315, 113] on img "grid" at bounding box center [289, 120] width 96 height 51
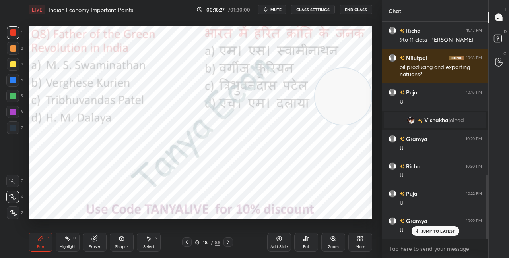
click at [315, 114] on img "grid" at bounding box center [289, 120] width 96 height 51
click at [15, 82] on div at bounding box center [13, 80] width 6 height 6
click at [309, 239] on icon at bounding box center [308, 240] width 1 height 4
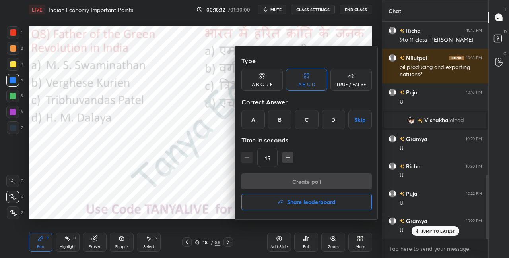
click at [253, 120] on div "A" at bounding box center [252, 119] width 23 height 19
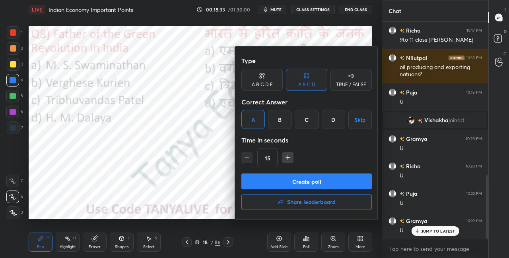
click at [262, 179] on button "Create poll" at bounding box center [306, 182] width 130 height 16
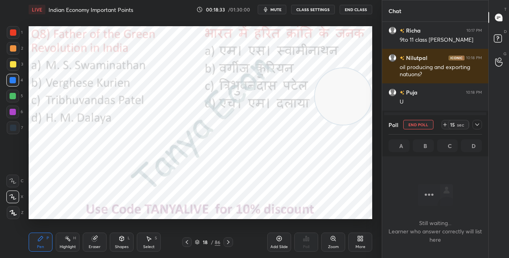
scroll to position [2, 2]
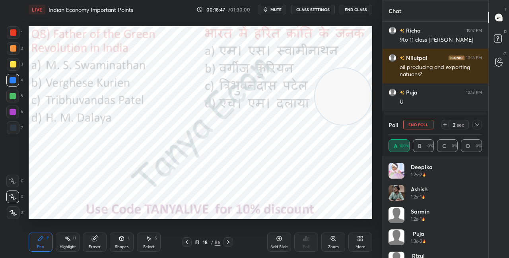
drag, startPoint x: 122, startPoint y: 242, endPoint x: 125, endPoint y: 251, distance: 9.2
click at [122, 242] on div "Shapes L" at bounding box center [122, 242] width 24 height 19
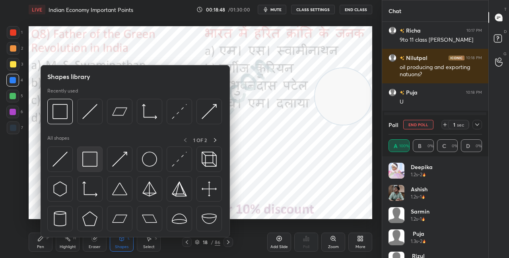
click at [94, 162] on img at bounding box center [89, 159] width 15 height 15
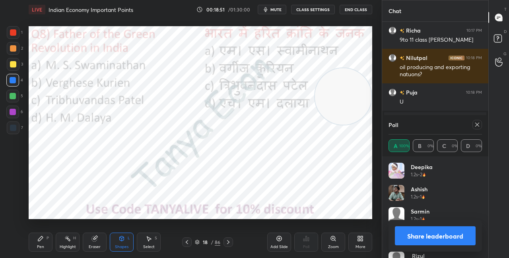
click at [228, 245] on icon at bounding box center [228, 242] width 6 height 6
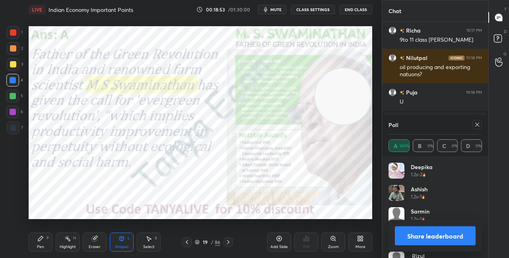
click at [333, 125] on video at bounding box center [343, 96] width 56 height 56
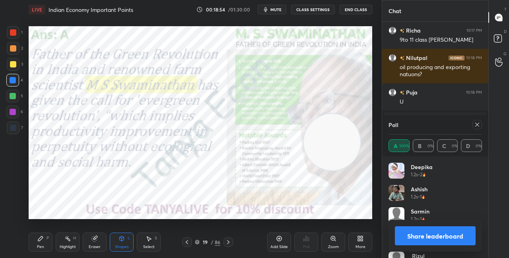
drag, startPoint x: 320, startPoint y: 155, endPoint x: 305, endPoint y: 80, distance: 77.1
click at [305, 114] on video at bounding box center [332, 142] width 56 height 56
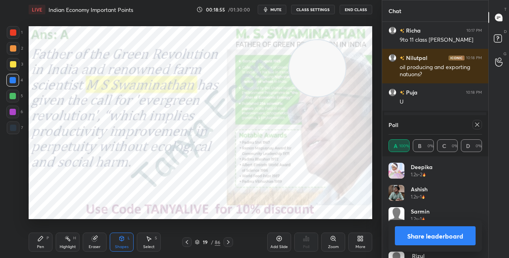
click at [43, 246] on div "Pen" at bounding box center [40, 247] width 7 height 4
click at [411, 238] on button "Share leaderboard" at bounding box center [435, 236] width 81 height 19
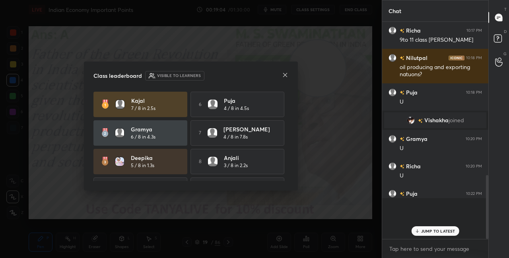
scroll to position [232, 104]
click at [287, 76] on icon at bounding box center [285, 75] width 6 height 6
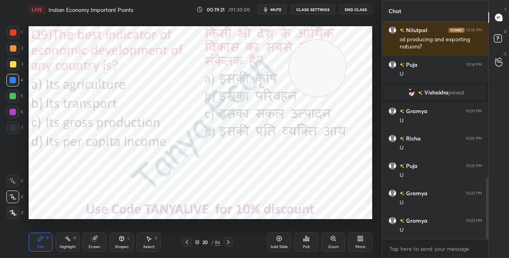
drag, startPoint x: 326, startPoint y: 64, endPoint x: 337, endPoint y: 124, distance: 60.2
click at [332, 97] on video at bounding box center [317, 68] width 56 height 56
drag, startPoint x: 331, startPoint y: 108, endPoint x: 356, endPoint y: 48, distance: 64.9
click at [352, 87] on video at bounding box center [323, 115] width 56 height 56
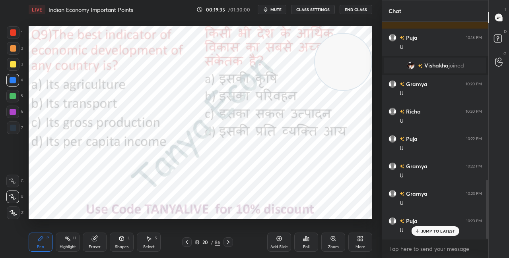
scroll to position [606, 0]
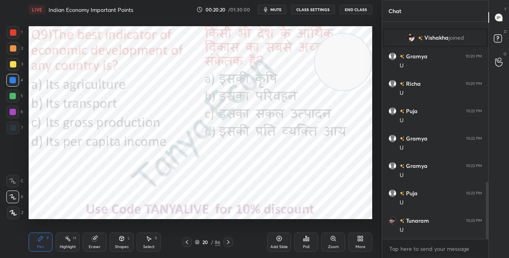
click at [199, 243] on icon at bounding box center [197, 242] width 5 height 5
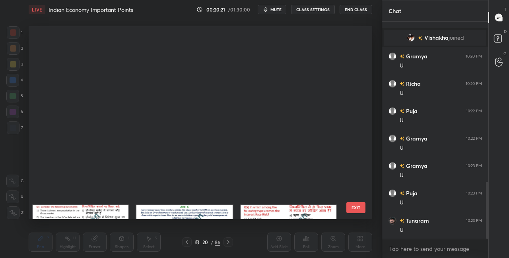
scroll to position [191, 340]
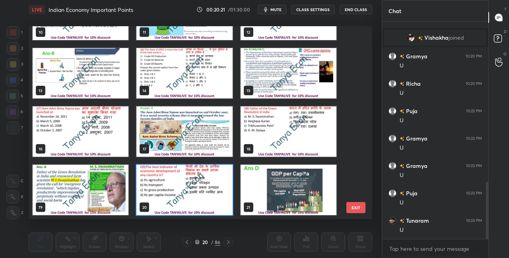
click at [194, 197] on img "grid" at bounding box center [184, 190] width 96 height 51
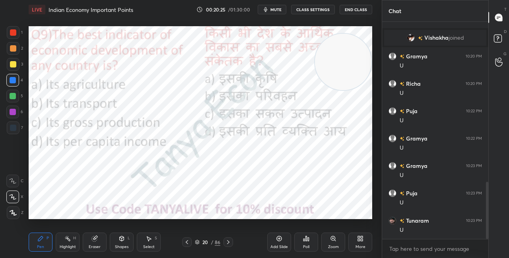
click at [304, 241] on icon at bounding box center [303, 240] width 1 height 2
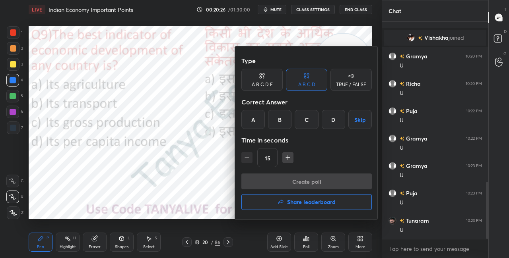
click at [333, 121] on div "D" at bounding box center [333, 119] width 23 height 19
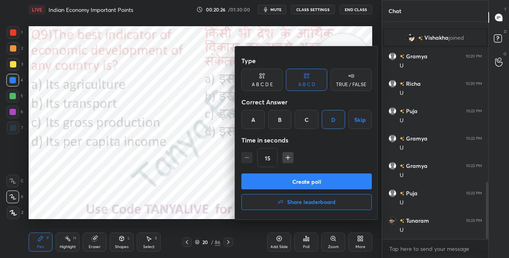
click at [303, 181] on button "Create poll" at bounding box center [306, 182] width 130 height 16
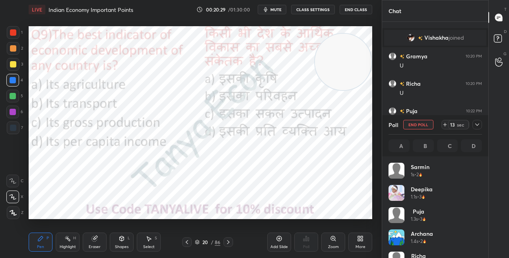
scroll to position [93, 91]
click at [122, 242] on div "Shapes L" at bounding box center [122, 242] width 24 height 19
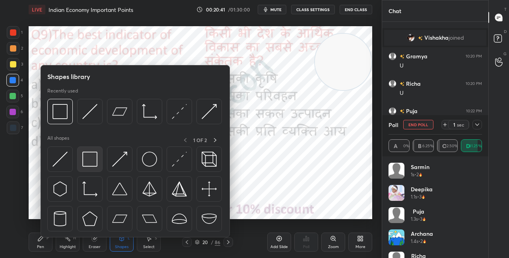
click at [93, 157] on img at bounding box center [89, 159] width 15 height 15
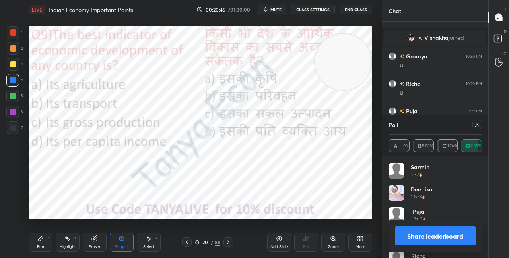
click at [414, 238] on button "Share leaderboard" at bounding box center [435, 236] width 81 height 19
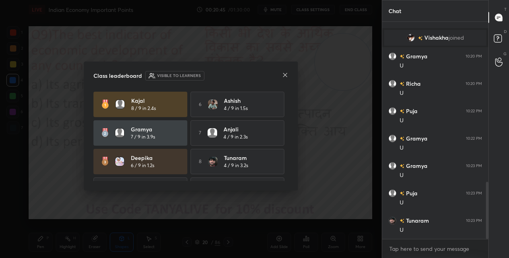
scroll to position [2, 2]
click at [285, 76] on icon at bounding box center [285, 75] width 6 height 6
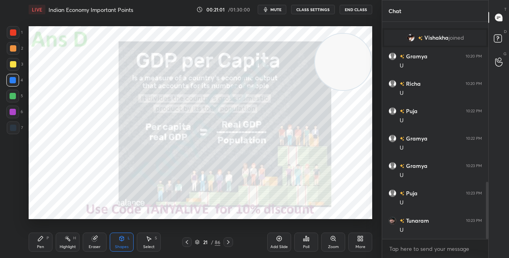
click at [48, 245] on div "Pen P" at bounding box center [41, 242] width 24 height 19
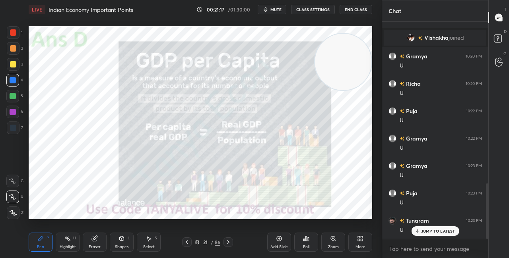
scroll to position [633, 0]
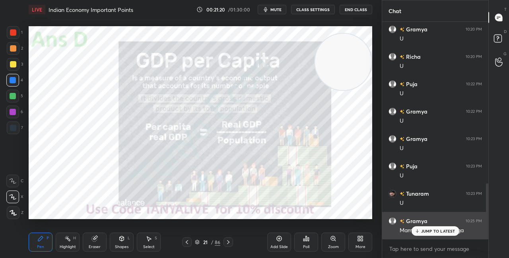
click at [431, 233] on p "JUMP TO LATEST" at bounding box center [438, 231] width 34 height 5
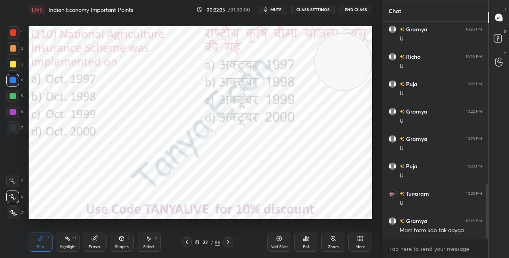
click at [199, 244] on icon at bounding box center [197, 242] width 5 height 5
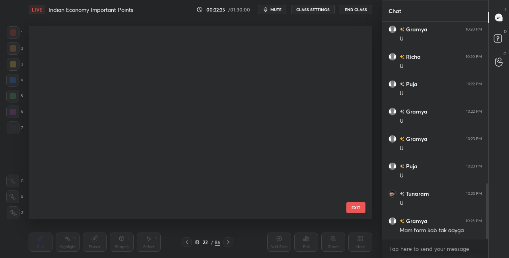
scroll to position [191, 340]
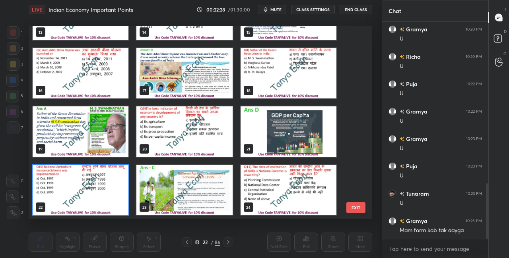
click at [119, 208] on img "grid" at bounding box center [81, 190] width 96 height 51
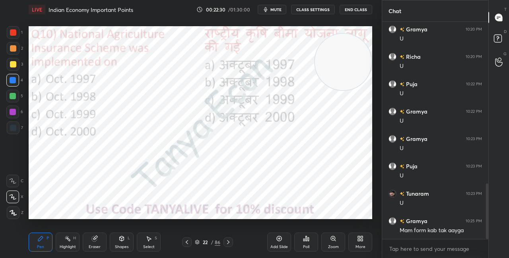
click at [305, 241] on icon at bounding box center [303, 240] width 1 height 2
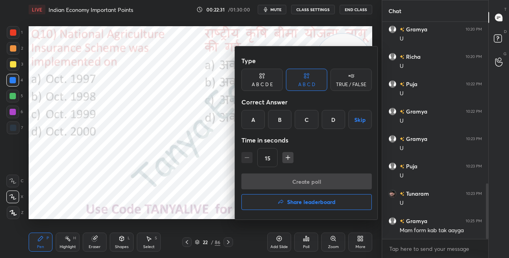
click at [302, 123] on div "C" at bounding box center [306, 119] width 23 height 19
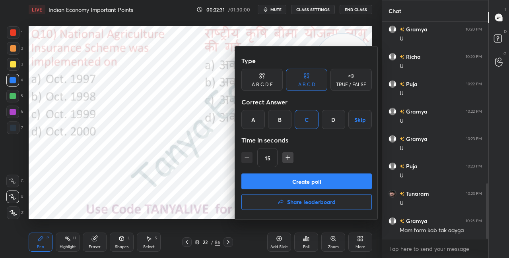
click at [295, 184] on button "Create poll" at bounding box center [306, 182] width 130 height 16
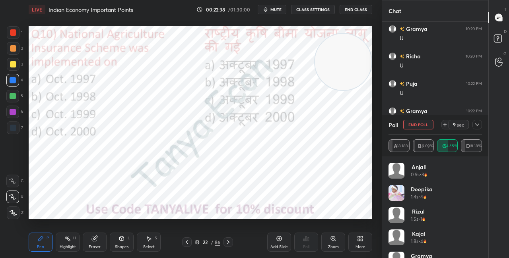
scroll to position [694, 0]
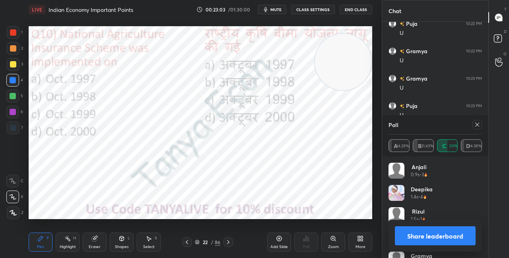
click at [413, 238] on button "Share leaderboard" at bounding box center [435, 236] width 81 height 19
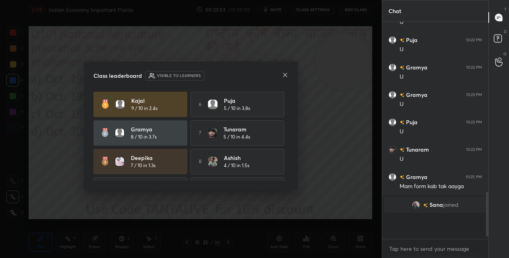
scroll to position [215, 104]
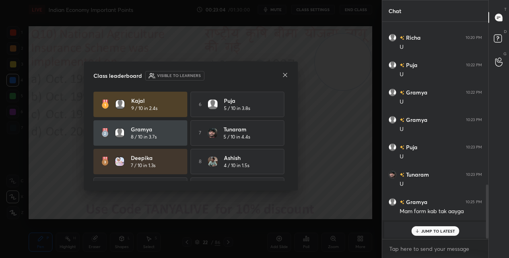
click at [286, 74] on icon at bounding box center [285, 75] width 6 height 6
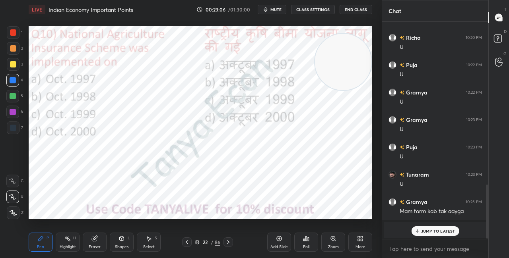
click at [122, 238] on icon at bounding box center [122, 238] width 4 height 1
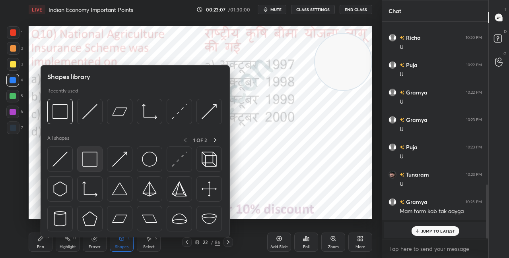
click at [96, 166] on img at bounding box center [89, 159] width 15 height 15
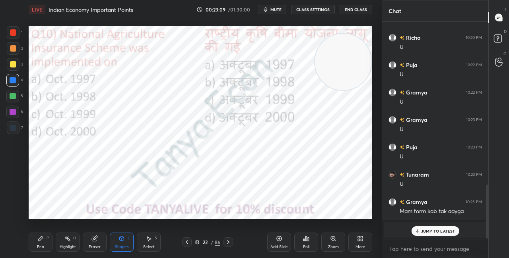
click at [432, 228] on div "JUMP TO LATEST" at bounding box center [435, 232] width 48 height 10
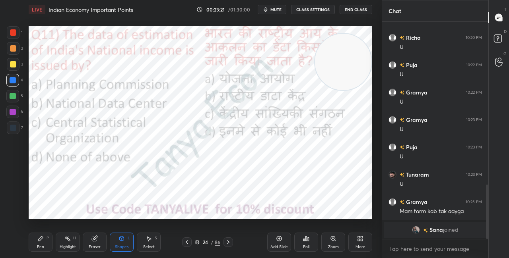
click at [44, 248] on div "Pen" at bounding box center [40, 247] width 7 height 4
drag, startPoint x: 342, startPoint y: 64, endPoint x: 337, endPoint y: 122, distance: 58.7
click at [337, 90] on video at bounding box center [343, 62] width 56 height 56
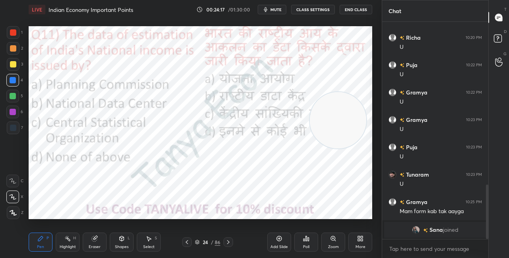
click at [200, 241] on div "24 / 86" at bounding box center [207, 242] width 25 height 7
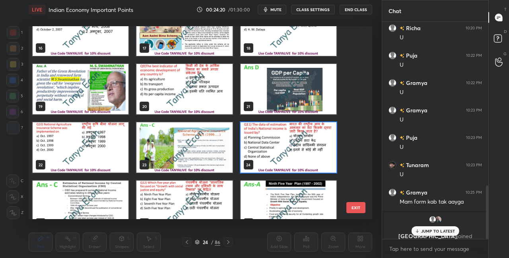
scroll to position [322, 0]
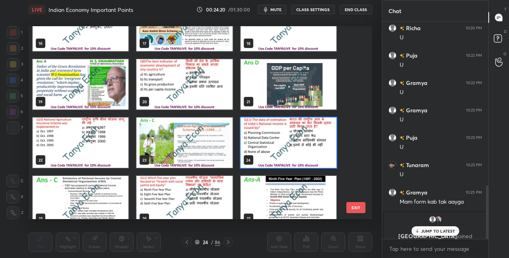
click at [319, 129] on img "grid" at bounding box center [289, 143] width 96 height 51
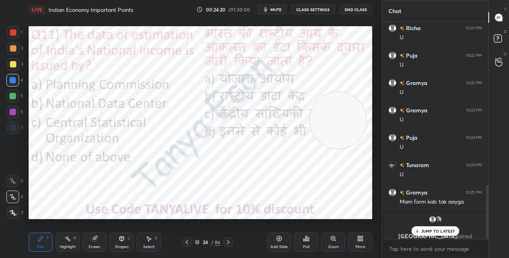
click at [319, 130] on img "grid" at bounding box center [289, 143] width 96 height 51
click at [305, 243] on div "Poll" at bounding box center [306, 242] width 24 height 19
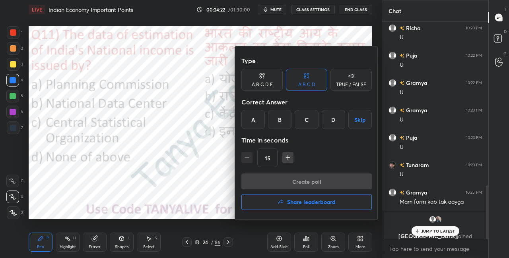
click at [307, 122] on div "C" at bounding box center [306, 119] width 23 height 19
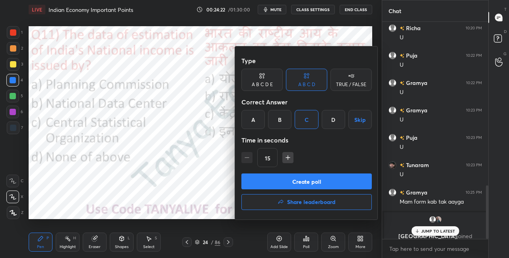
click at [312, 184] on button "Create poll" at bounding box center [306, 182] width 130 height 16
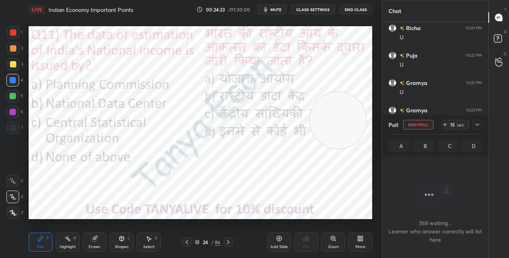
scroll to position [2, 2]
click at [476, 123] on icon at bounding box center [477, 125] width 6 height 6
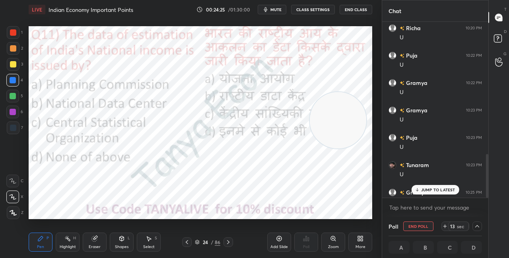
scroll to position [0, 2]
click at [431, 190] on p "JUMP TO LATEST" at bounding box center [438, 190] width 34 height 5
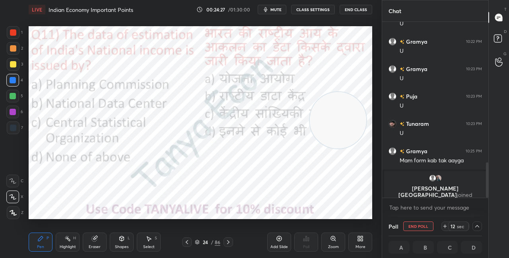
drag, startPoint x: 426, startPoint y: 24, endPoint x: 441, endPoint y: 2, distance: 27.4
click at [428, 21] on div "Chat [PERSON_NAME] 10:20 PM U [GEOGRAPHIC_DATA] 10:22 PM U Gramya 10:22 PM U Gr…" at bounding box center [435, 129] width 107 height 258
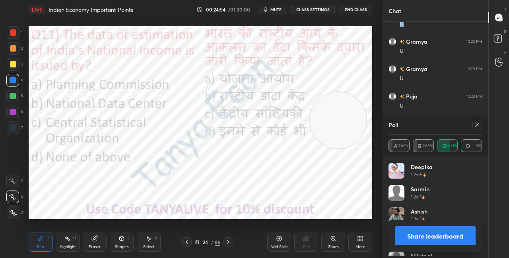
scroll to position [93, 91]
click at [417, 238] on button "Share leaderboard" at bounding box center [435, 236] width 81 height 19
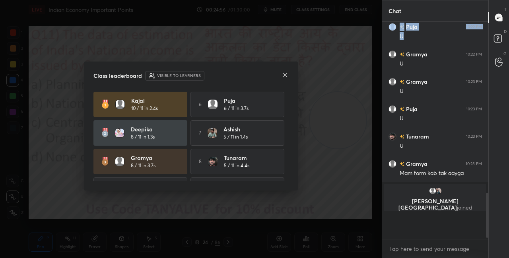
scroll to position [3, 2]
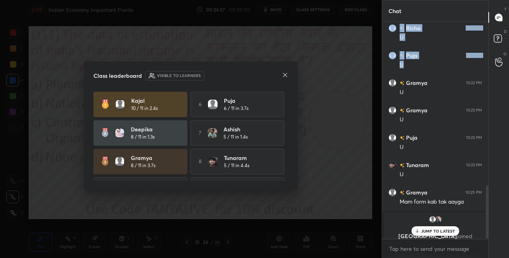
click at [287, 77] on icon at bounding box center [285, 75] width 4 height 4
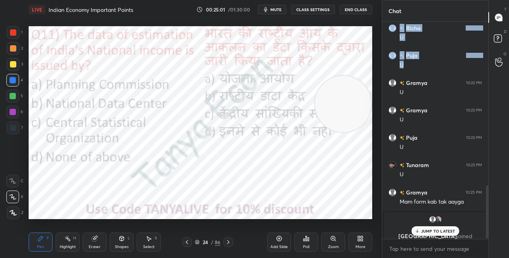
drag, startPoint x: 336, startPoint y: 113, endPoint x: 341, endPoint y: 68, distance: 45.2
click at [341, 76] on video at bounding box center [343, 104] width 56 height 56
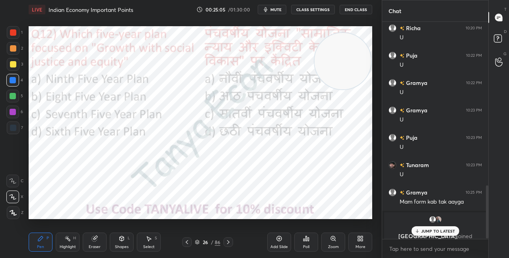
drag, startPoint x: 343, startPoint y: 59, endPoint x: 340, endPoint y: 138, distance: 78.8
click at [342, 89] on video at bounding box center [343, 61] width 56 height 56
click at [424, 232] on p "JUMP TO LATEST" at bounding box center [438, 231] width 34 height 5
click at [196, 242] on icon at bounding box center [197, 242] width 5 height 5
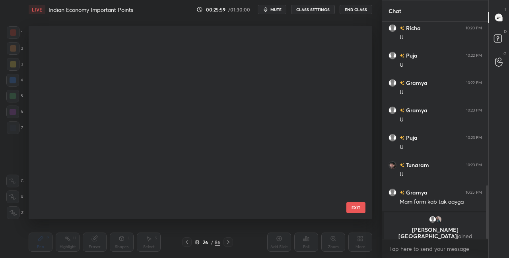
scroll to position [191, 340]
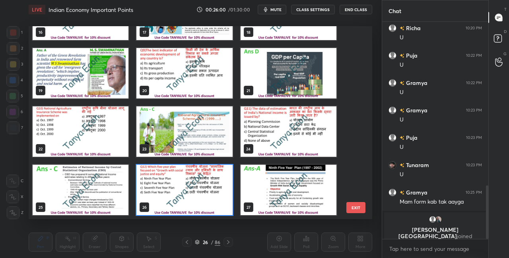
click at [191, 199] on img "grid" at bounding box center [184, 190] width 96 height 51
click at [192, 200] on img "grid" at bounding box center [184, 190] width 96 height 51
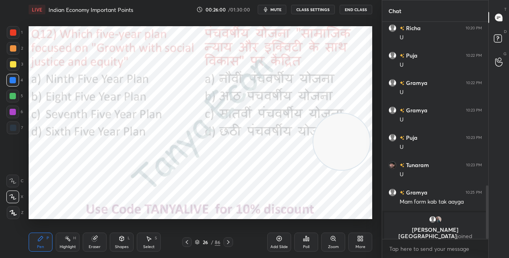
scroll to position [0, 0]
click at [305, 241] on icon at bounding box center [303, 240] width 1 height 2
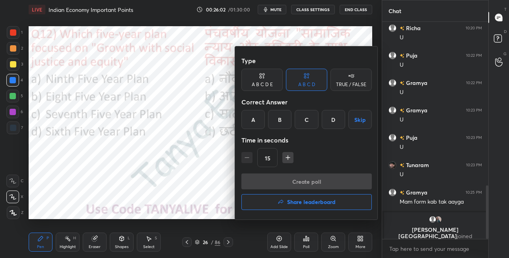
drag, startPoint x: 244, startPoint y: 117, endPoint x: 244, endPoint y: 112, distance: 4.8
click at [244, 117] on div "A" at bounding box center [252, 119] width 23 height 19
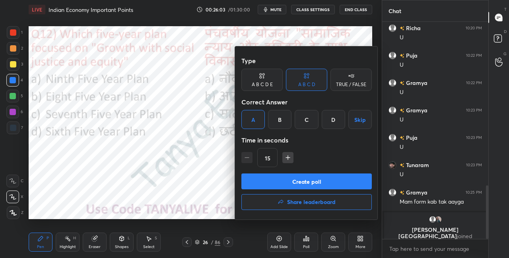
click at [257, 187] on button "Create poll" at bounding box center [306, 182] width 130 height 16
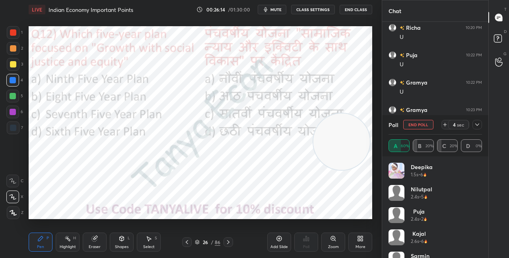
scroll to position [3, 2]
click at [119, 245] on div "Shapes" at bounding box center [122, 247] width 14 height 4
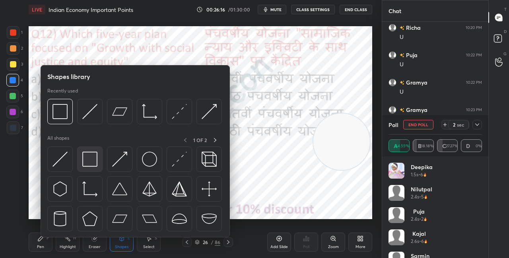
click at [98, 162] on div at bounding box center [89, 159] width 25 height 25
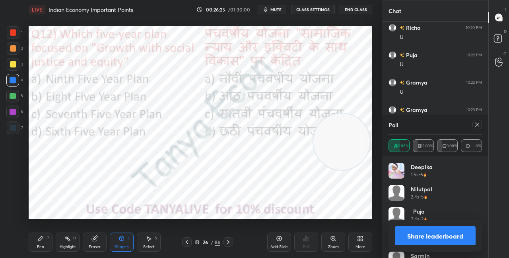
click at [412, 238] on button "Share leaderboard" at bounding box center [435, 236] width 81 height 19
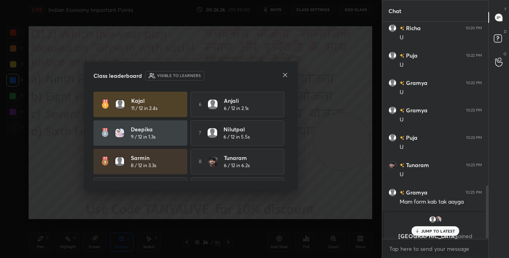
click at [284, 73] on icon at bounding box center [285, 75] width 6 height 6
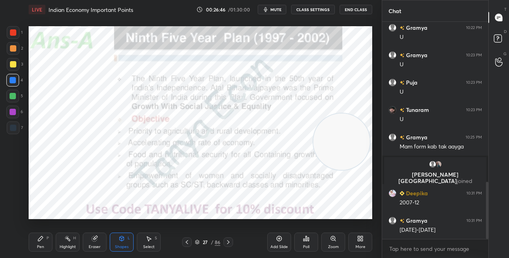
click at [43, 246] on div "Pen" at bounding box center [40, 247] width 7 height 4
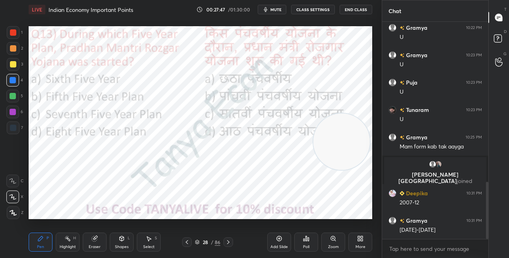
click at [197, 241] on icon at bounding box center [197, 242] width 5 height 5
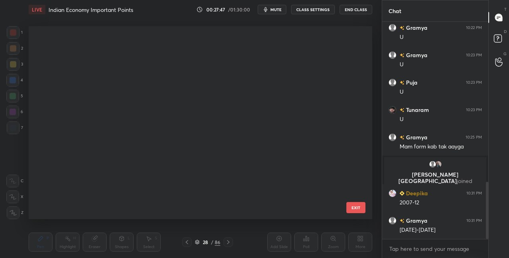
scroll to position [191, 340]
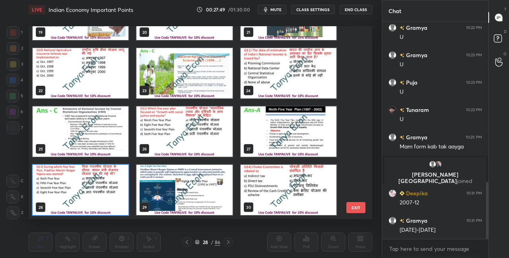
click at [115, 207] on img "grid" at bounding box center [81, 190] width 96 height 51
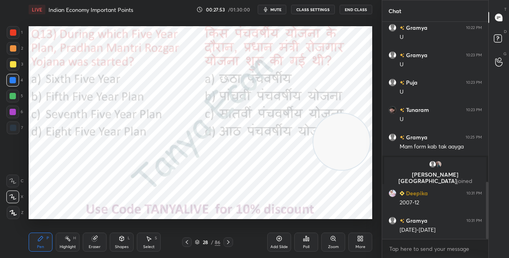
click at [192, 243] on div "28 / 86" at bounding box center [207, 243] width 51 height 10
click at [191, 243] on div at bounding box center [187, 243] width 10 height 10
click at [198, 244] on icon at bounding box center [197, 243] width 4 height 1
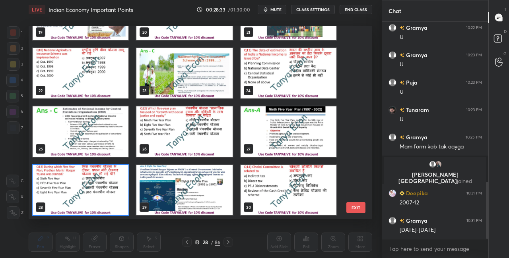
click at [123, 200] on img "grid" at bounding box center [81, 190] width 96 height 51
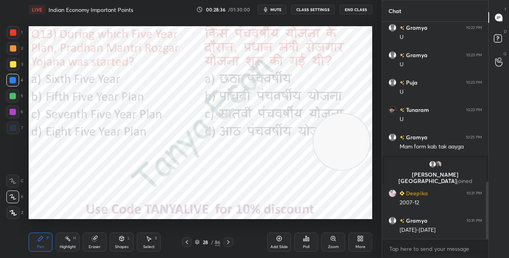
click at [306, 239] on icon at bounding box center [306, 239] width 1 height 5
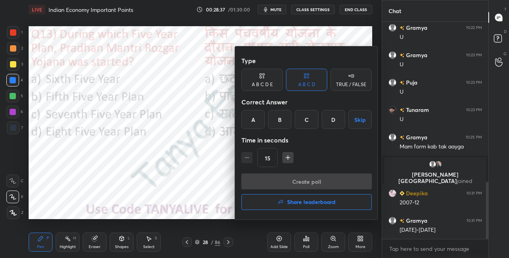
click at [332, 120] on div "D" at bounding box center [333, 119] width 23 height 19
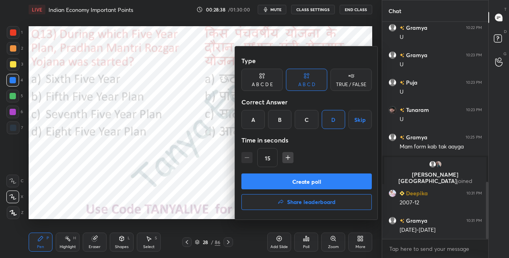
click at [297, 183] on button "Create poll" at bounding box center [306, 182] width 130 height 16
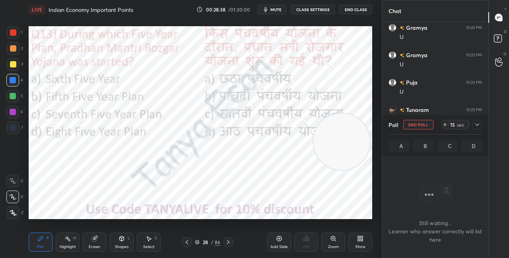
scroll to position [2, 2]
click at [118, 245] on div "Shapes" at bounding box center [122, 247] width 14 height 4
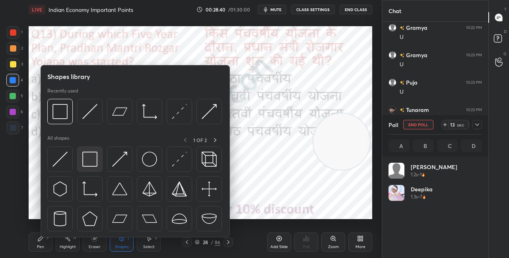
scroll to position [93, 91]
click at [97, 165] on img at bounding box center [89, 159] width 15 height 15
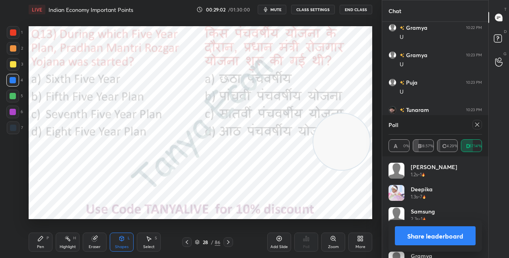
click at [127, 237] on div "Shapes L" at bounding box center [122, 242] width 24 height 19
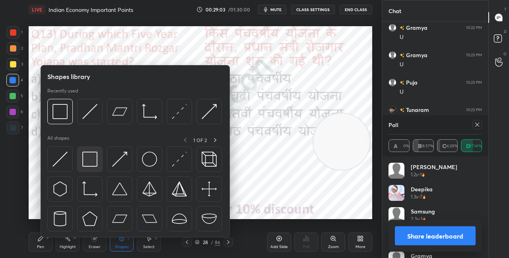
click at [93, 152] on div at bounding box center [89, 159] width 25 height 25
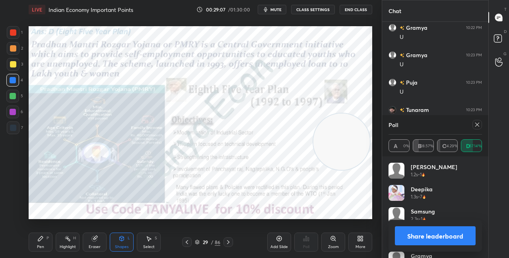
click at [40, 249] on div "Pen" at bounding box center [40, 247] width 7 height 4
drag, startPoint x: 340, startPoint y: 136, endPoint x: 350, endPoint y: 72, distance: 65.1
click at [347, 93] on video at bounding box center [342, 121] width 56 height 56
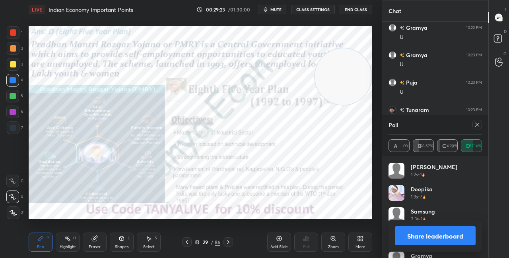
click at [341, 105] on video at bounding box center [343, 77] width 56 height 56
click at [421, 236] on button "Share leaderboard" at bounding box center [435, 236] width 81 height 19
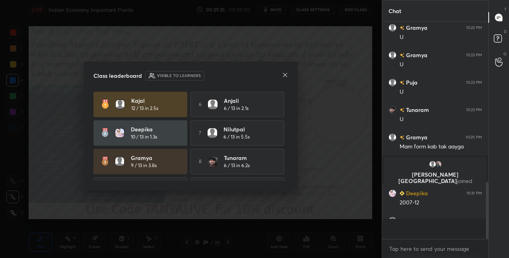
scroll to position [213, 104]
click at [287, 77] on icon at bounding box center [285, 75] width 6 height 6
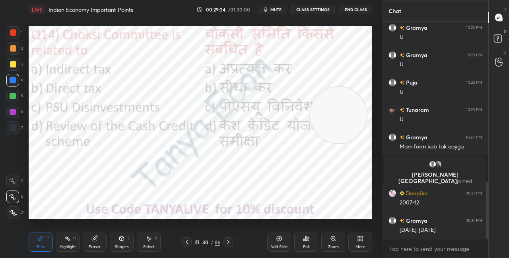
click at [199, 243] on icon at bounding box center [197, 242] width 5 height 5
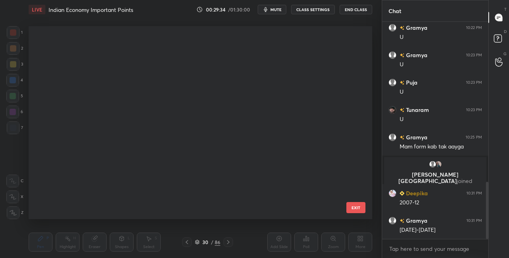
scroll to position [391, 0]
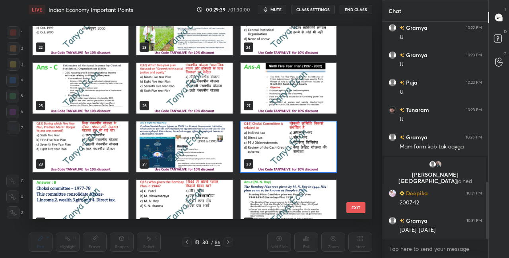
click at [328, 162] on img "grid" at bounding box center [289, 147] width 96 height 51
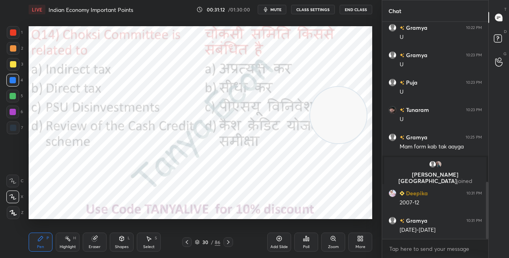
click at [198, 243] on icon at bounding box center [197, 243] width 4 height 1
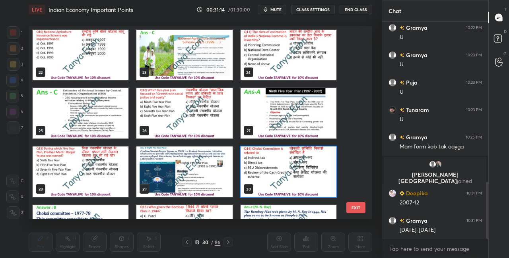
scroll to position [423, 0]
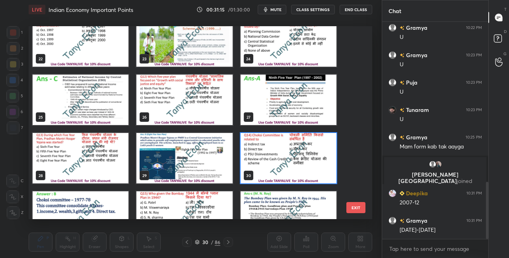
click at [309, 141] on img "grid" at bounding box center [289, 158] width 96 height 51
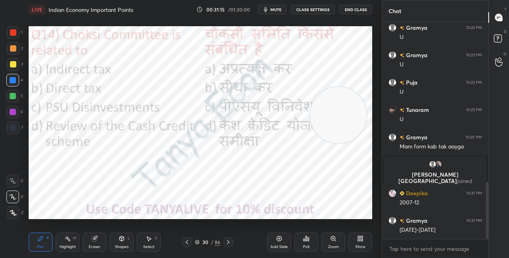
click at [309, 141] on img "grid" at bounding box center [289, 158] width 96 height 51
click at [303, 239] on div "Poll" at bounding box center [306, 242] width 24 height 19
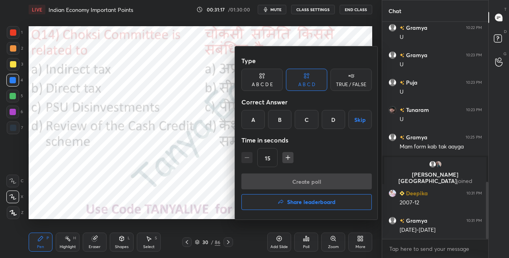
click at [282, 122] on div "B" at bounding box center [279, 119] width 23 height 19
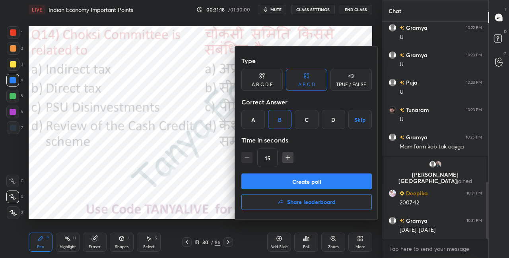
click at [286, 186] on button "Create poll" at bounding box center [306, 182] width 130 height 16
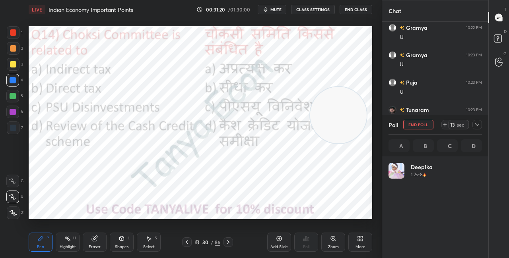
scroll to position [93, 91]
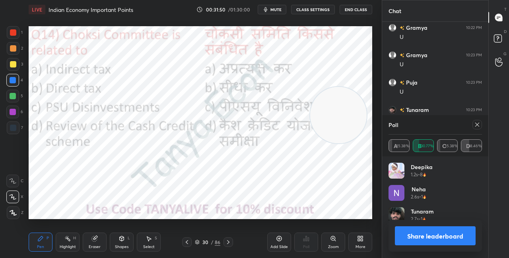
click at [124, 241] on icon at bounding box center [122, 239] width 6 height 6
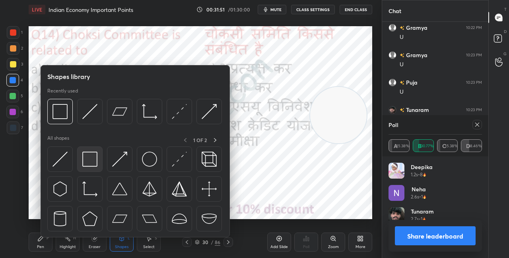
click at [91, 155] on img at bounding box center [89, 159] width 15 height 15
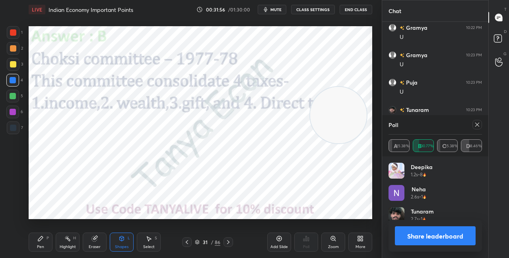
drag, startPoint x: 340, startPoint y: 128, endPoint x: 346, endPoint y: 68, distance: 60.3
click at [346, 87] on video at bounding box center [338, 115] width 56 height 56
drag, startPoint x: 344, startPoint y: 74, endPoint x: 353, endPoint y: 42, distance: 33.0
click at [352, 42] on video at bounding box center [343, 58] width 56 height 56
click at [43, 241] on icon at bounding box center [40, 239] width 6 height 6
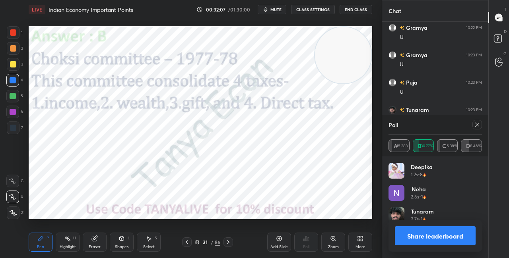
click at [410, 238] on button "Share leaderboard" at bounding box center [435, 236] width 81 height 19
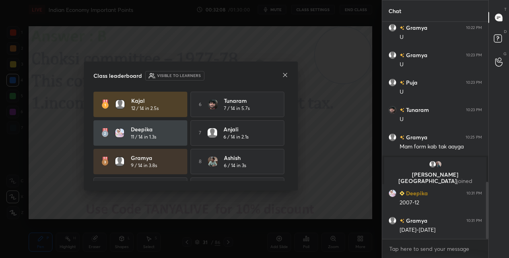
scroll to position [215, 104]
click at [285, 75] on icon at bounding box center [285, 75] width 4 height 4
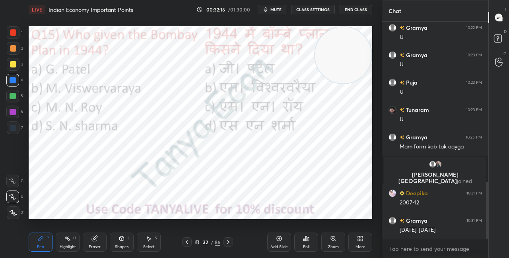
drag, startPoint x: 356, startPoint y: 77, endPoint x: 367, endPoint y: 129, distance: 53.3
click at [360, 84] on video at bounding box center [343, 55] width 56 height 56
click at [199, 243] on icon at bounding box center [197, 243] width 4 height 1
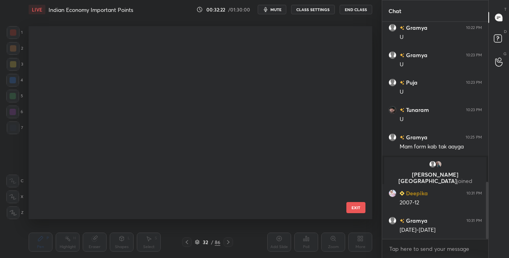
scroll to position [191, 340]
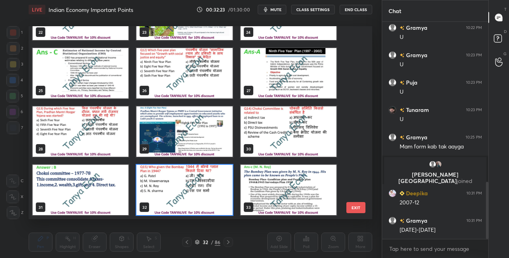
click at [179, 191] on img "grid" at bounding box center [184, 190] width 96 height 51
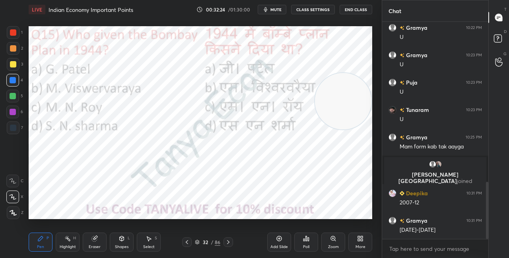
click at [180, 192] on img "grid" at bounding box center [184, 190] width 96 height 51
click at [197, 243] on icon at bounding box center [197, 242] width 4 height 2
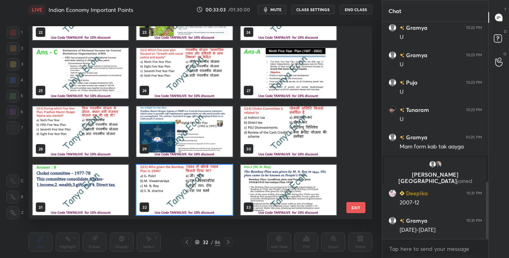
click at [193, 210] on img "grid" at bounding box center [184, 190] width 96 height 51
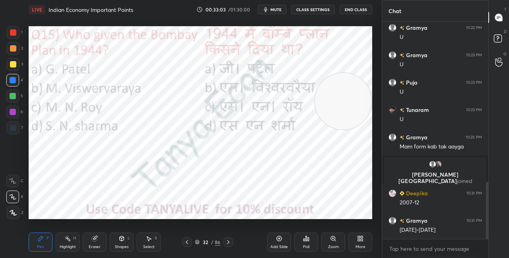
click at [193, 210] on img "grid" at bounding box center [184, 190] width 96 height 51
click at [305, 243] on div "Poll" at bounding box center [306, 242] width 24 height 19
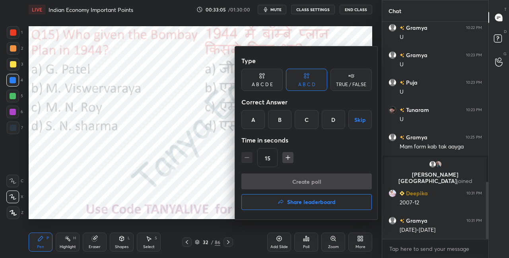
click at [293, 161] on div "15" at bounding box center [306, 157] width 130 height 19
click at [303, 128] on div "C" at bounding box center [306, 119] width 23 height 19
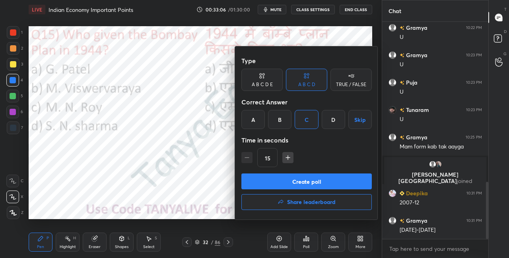
click at [295, 181] on button "Create poll" at bounding box center [306, 182] width 130 height 16
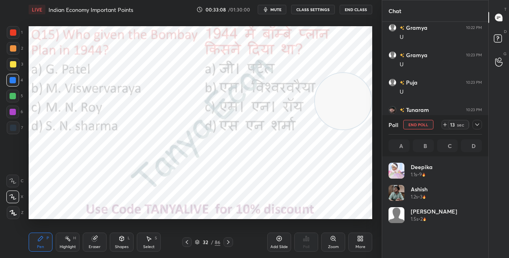
scroll to position [93, 91]
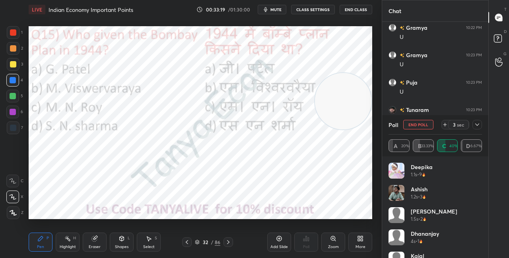
click at [126, 241] on div "Shapes L" at bounding box center [122, 242] width 24 height 19
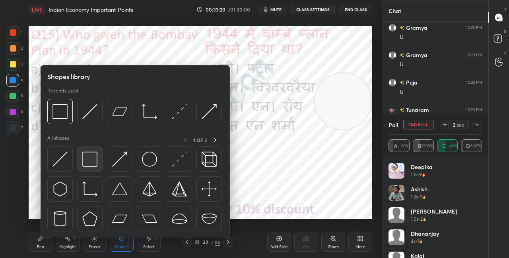
click at [91, 161] on img at bounding box center [89, 159] width 15 height 15
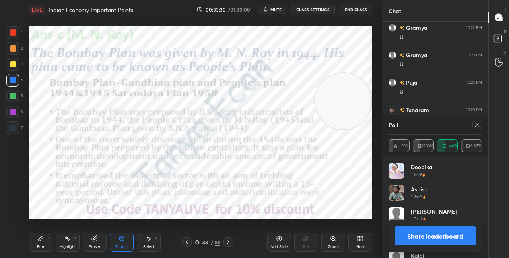
click at [41, 243] on div "Pen P" at bounding box center [41, 242] width 24 height 19
click at [400, 232] on button "Share leaderboard" at bounding box center [435, 236] width 81 height 19
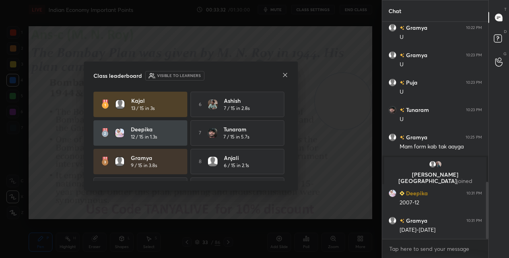
scroll to position [2, 2]
click at [287, 78] on icon at bounding box center [285, 75] width 6 height 6
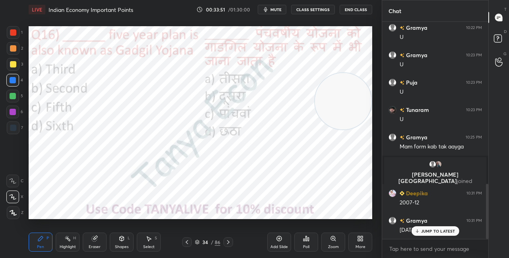
scroll to position [636, 0]
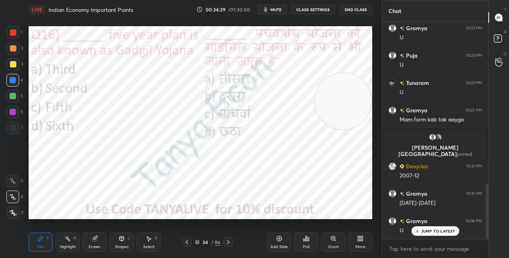
click at [199, 243] on icon at bounding box center [197, 243] width 4 height 1
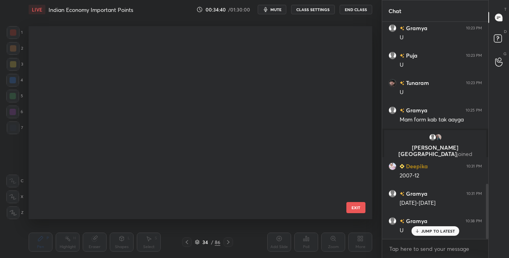
scroll to position [191, 340]
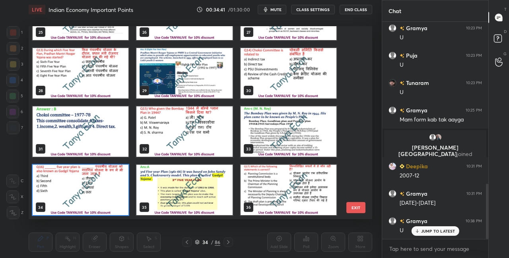
click at [112, 204] on img "grid" at bounding box center [81, 190] width 96 height 51
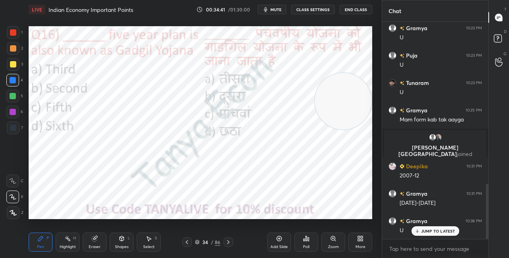
click at [112, 204] on img "grid" at bounding box center [81, 190] width 96 height 51
click at [311, 242] on div "Poll" at bounding box center [306, 242] width 24 height 19
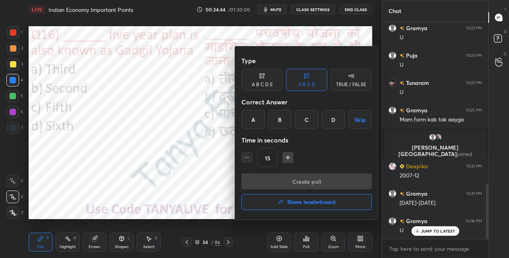
click at [252, 111] on div "A" at bounding box center [252, 119] width 23 height 19
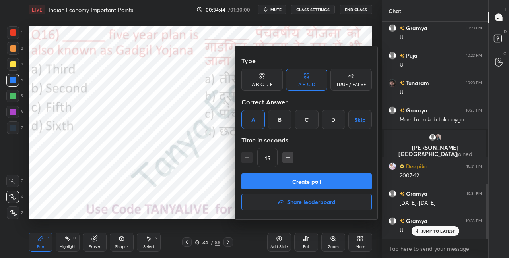
drag, startPoint x: 268, startPoint y: 180, endPoint x: 266, endPoint y: 173, distance: 6.9
click at [268, 180] on button "Create poll" at bounding box center [306, 182] width 130 height 16
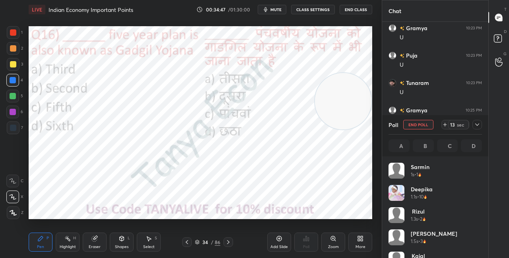
scroll to position [93, 91]
click at [117, 246] on div "Shapes" at bounding box center [122, 247] width 14 height 4
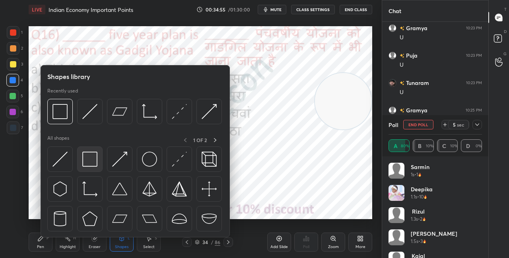
click at [97, 154] on img at bounding box center [89, 159] width 15 height 15
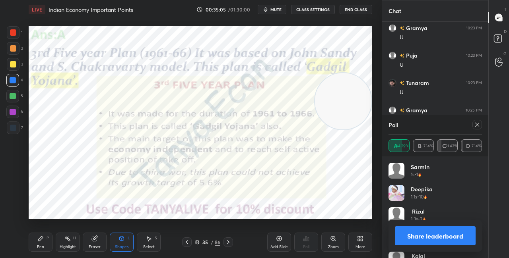
click at [45, 237] on div "Pen P" at bounding box center [41, 242] width 24 height 19
drag, startPoint x: 342, startPoint y: 87, endPoint x: 340, endPoint y: 116, distance: 29.1
click at [340, 119] on video at bounding box center [343, 115] width 56 height 56
click at [340, 115] on video at bounding box center [341, 139] width 56 height 56
click at [410, 236] on button "Share leaderboard" at bounding box center [435, 236] width 81 height 19
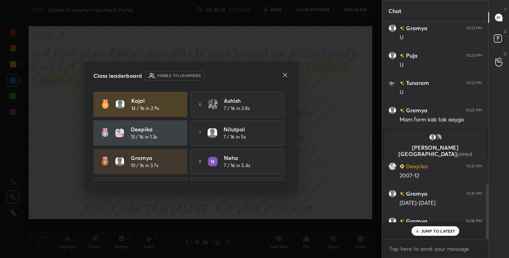
scroll to position [3, 2]
click at [283, 78] on icon at bounding box center [285, 75] width 6 height 6
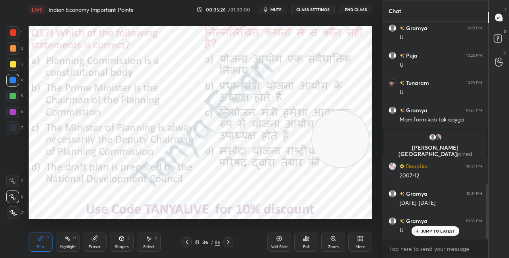
click at [120, 240] on icon at bounding box center [122, 239] width 4 height 5
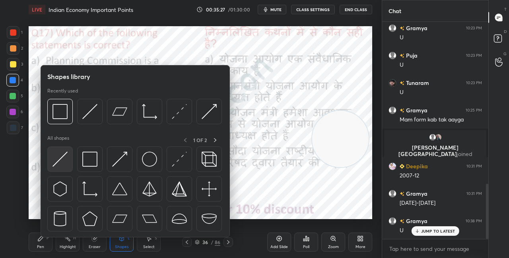
click at [66, 158] on img at bounding box center [59, 159] width 15 height 15
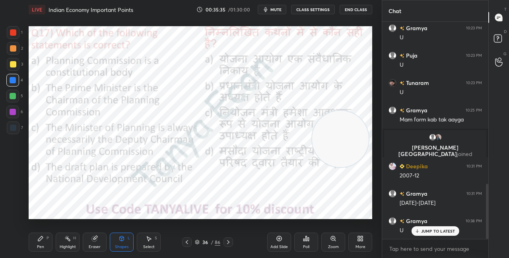
click at [198, 243] on icon at bounding box center [197, 242] width 5 height 5
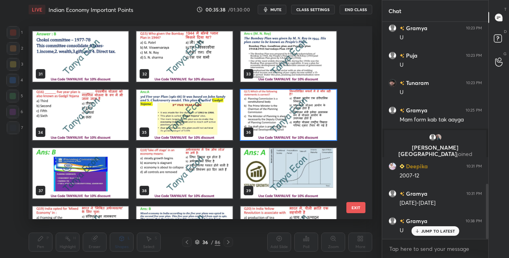
click at [322, 114] on img "grid" at bounding box center [289, 115] width 96 height 51
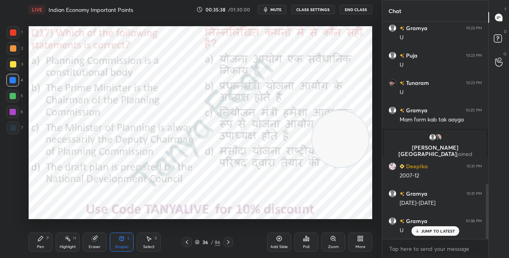
click at [322, 114] on img "grid" at bounding box center [289, 115] width 96 height 51
click at [198, 244] on icon at bounding box center [197, 242] width 5 height 5
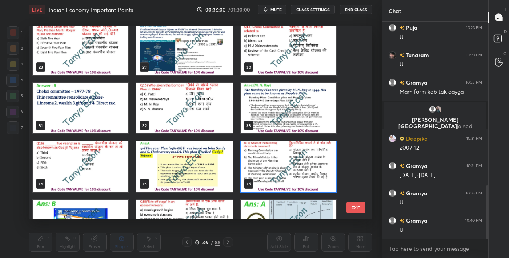
scroll to position [537, 0]
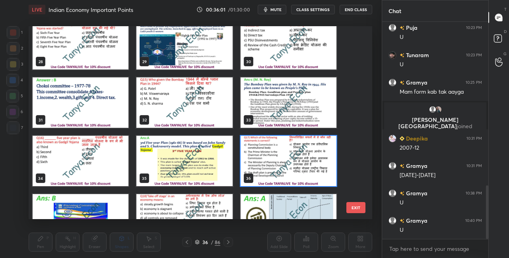
click at [303, 165] on img "grid" at bounding box center [289, 161] width 96 height 51
click at [303, 166] on img "grid" at bounding box center [289, 161] width 96 height 51
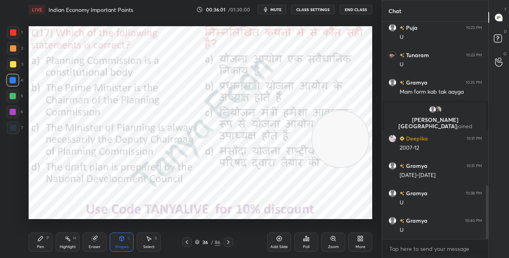
scroll to position [0, 0]
click at [301, 244] on div "Poll" at bounding box center [306, 242] width 24 height 19
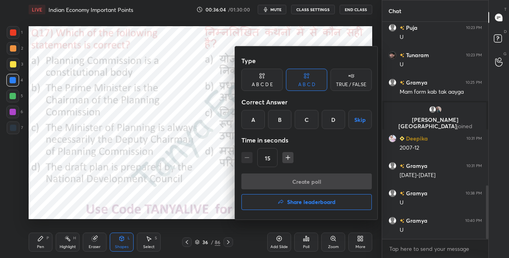
click at [286, 122] on div "B" at bounding box center [279, 119] width 23 height 19
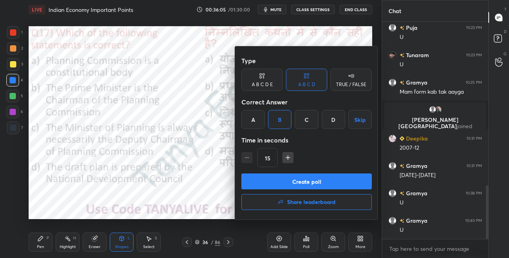
click at [284, 184] on button "Create poll" at bounding box center [306, 182] width 130 height 16
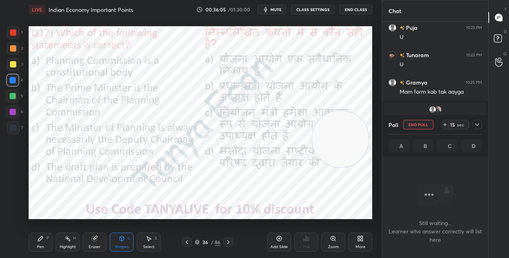
scroll to position [2, 2]
click at [476, 123] on icon at bounding box center [477, 125] width 6 height 6
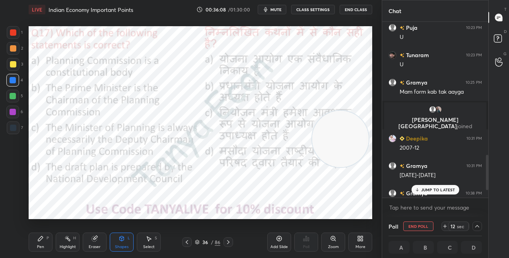
drag, startPoint x: 487, startPoint y: 167, endPoint x: 486, endPoint y: 182, distance: 14.3
click at [487, 181] on div at bounding box center [487, 172] width 2 height 35
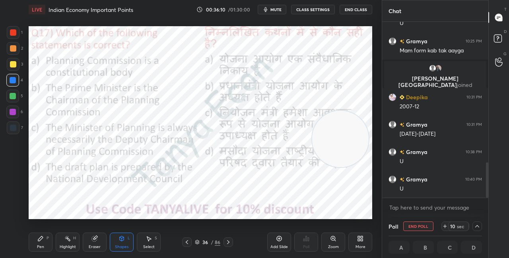
click at [132, 245] on div "Shapes L" at bounding box center [122, 242] width 24 height 19
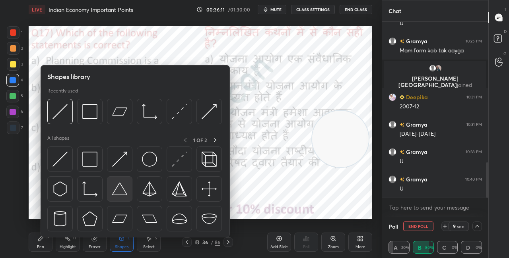
click at [107, 196] on div at bounding box center [119, 189] width 25 height 25
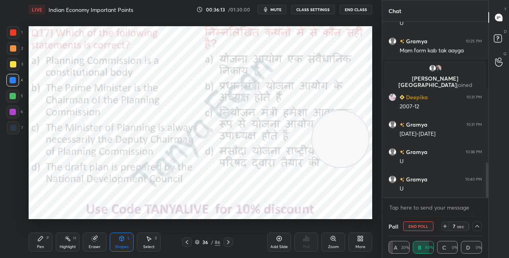
click at [122, 246] on div "Shapes" at bounding box center [122, 247] width 14 height 4
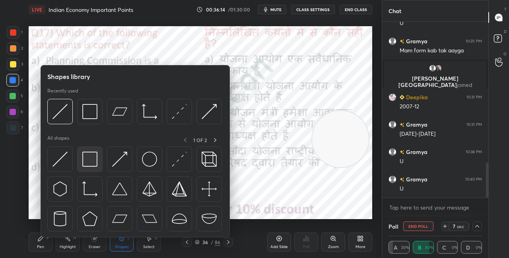
click at [97, 165] on img at bounding box center [89, 159] width 15 height 15
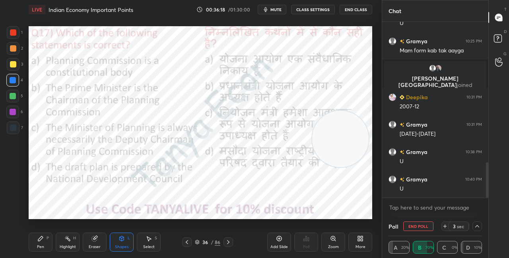
click at [121, 240] on icon at bounding box center [122, 239] width 4 height 5
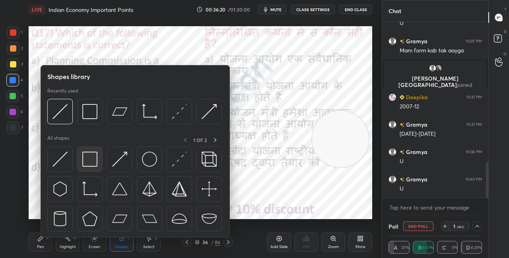
click at [98, 155] on div at bounding box center [89, 159] width 25 height 25
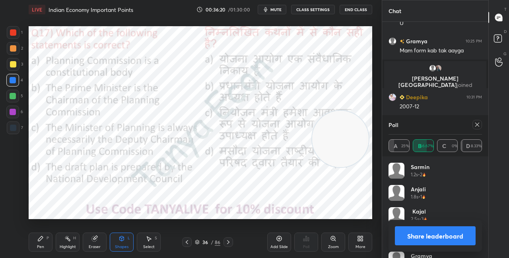
scroll to position [93, 91]
drag, startPoint x: 419, startPoint y: 236, endPoint x: 420, endPoint y: 241, distance: 5.6
click at [419, 236] on button "Share leaderboard" at bounding box center [435, 236] width 81 height 19
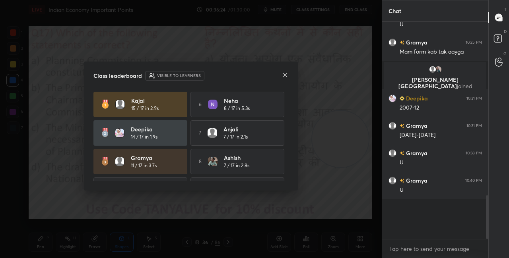
scroll to position [200, 104]
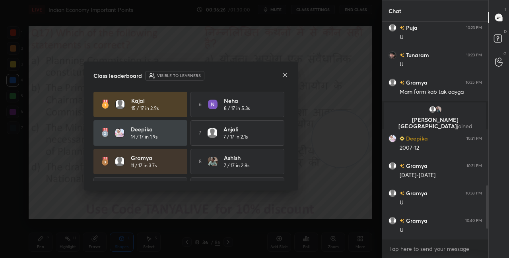
click at [284, 74] on icon at bounding box center [285, 75] width 6 height 6
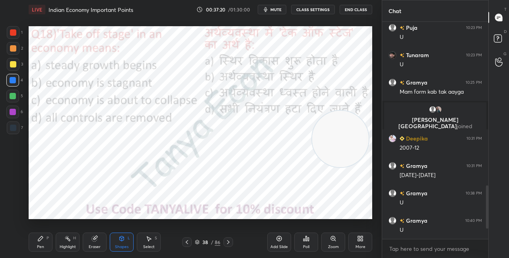
click at [197, 240] on div "38 / 86" at bounding box center [207, 242] width 25 height 7
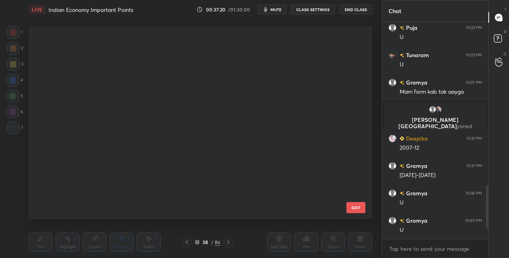
scroll to position [191, 340]
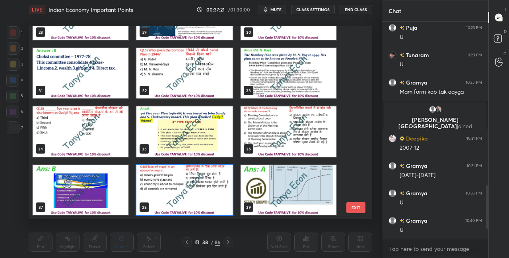
click at [189, 208] on img "grid" at bounding box center [184, 190] width 96 height 51
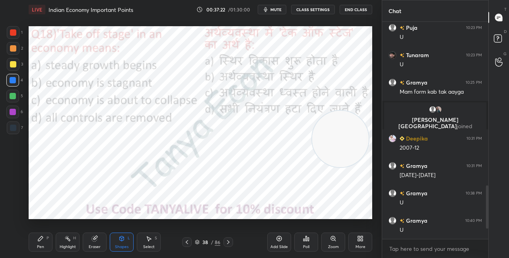
click at [189, 208] on img "grid" at bounding box center [184, 190] width 96 height 51
click at [303, 239] on icon at bounding box center [306, 239] width 6 height 6
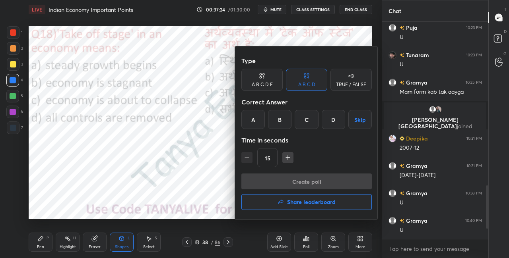
click at [254, 115] on div "A" at bounding box center [252, 119] width 23 height 19
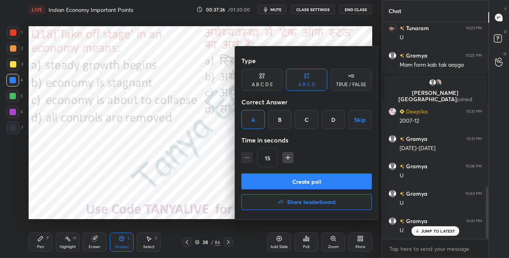
click at [260, 176] on button "Create poll" at bounding box center [306, 182] width 130 height 16
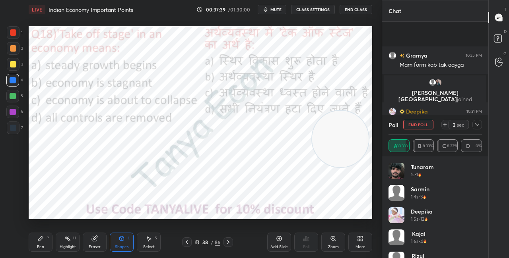
scroll to position [760, 0]
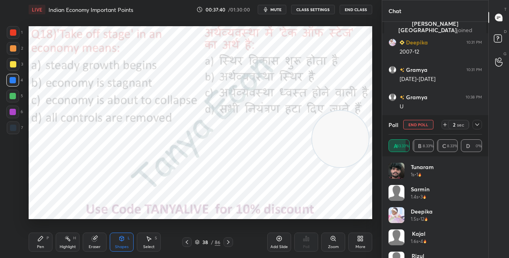
click at [131, 241] on div "Shapes L" at bounding box center [122, 242] width 24 height 19
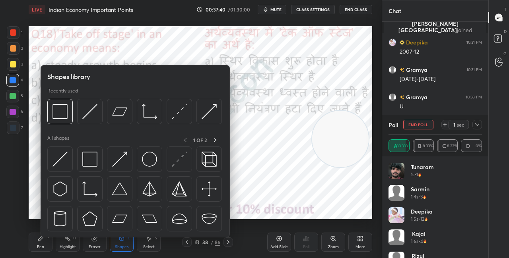
scroll to position [787, 0]
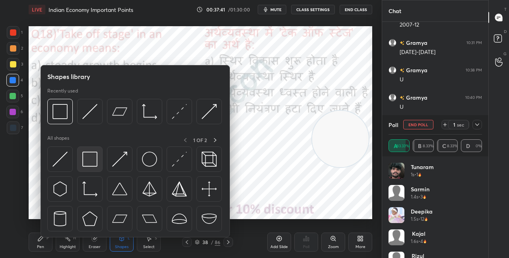
click at [96, 157] on img at bounding box center [89, 159] width 15 height 15
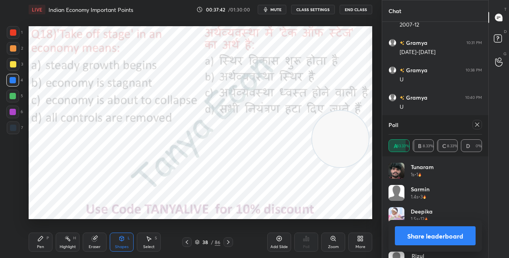
scroll to position [815, 0]
click at [398, 237] on button "Share leaderboard" at bounding box center [435, 236] width 81 height 19
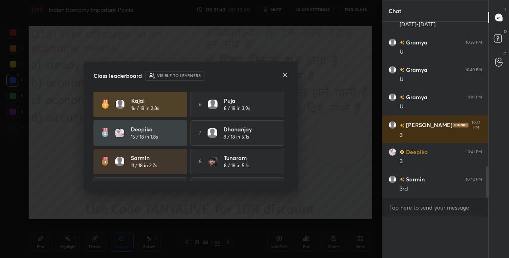
scroll to position [830, 0]
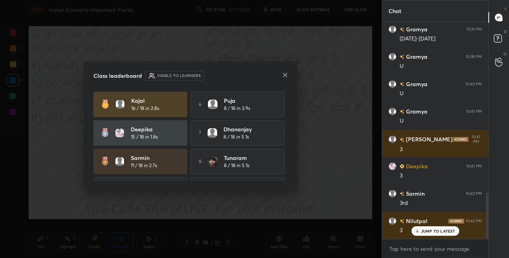
click at [286, 78] on div at bounding box center [285, 76] width 6 height 8
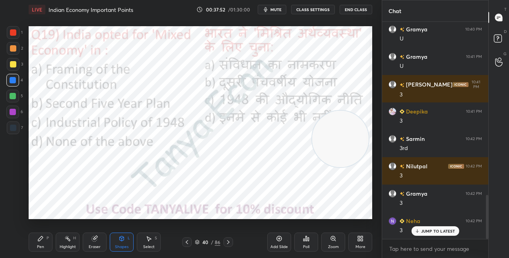
click at [43, 239] on icon at bounding box center [40, 239] width 6 height 6
click at [121, 241] on icon at bounding box center [122, 239] width 4 height 5
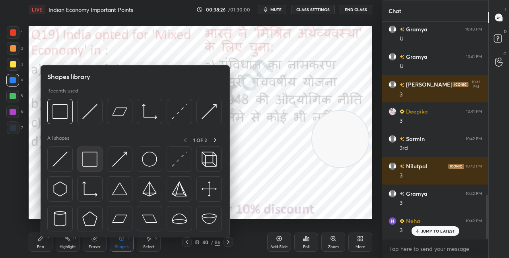
click at [94, 163] on img at bounding box center [89, 159] width 15 height 15
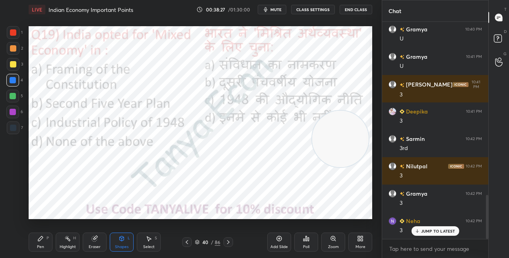
click at [44, 240] on div "Pen P" at bounding box center [41, 242] width 24 height 19
click at [314, 129] on div "Setting up your live class Poll for secs No correct answer Start poll" at bounding box center [201, 122] width 344 height 193
drag, startPoint x: 340, startPoint y: 130, endPoint x: 344, endPoint y: 82, distance: 48.3
click at [344, 111] on video at bounding box center [340, 139] width 56 height 56
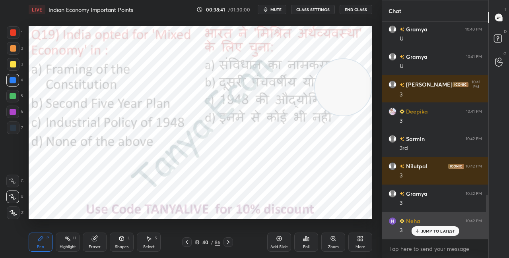
click at [416, 231] on icon at bounding box center [416, 231] width 5 height 5
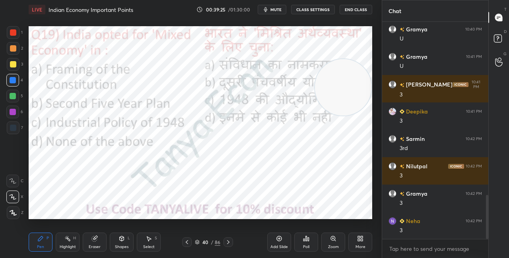
click at [199, 243] on icon at bounding box center [197, 243] width 4 height 1
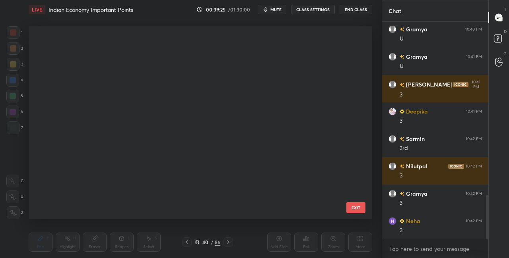
scroll to position [191, 340]
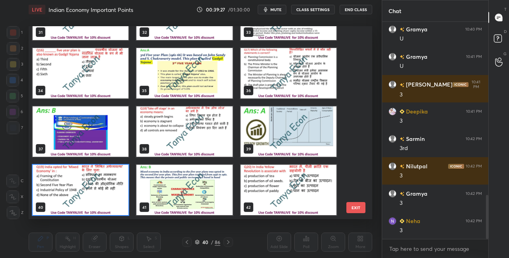
click at [122, 194] on img "grid" at bounding box center [81, 190] width 96 height 51
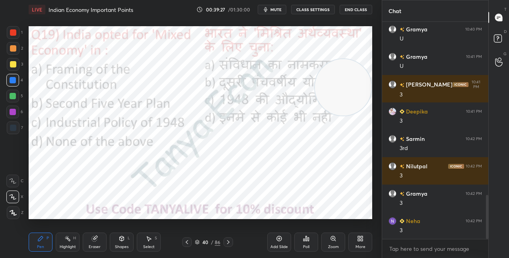
click at [122, 194] on img "grid" at bounding box center [81, 190] width 96 height 51
click at [318, 239] on div "Poll" at bounding box center [306, 242] width 24 height 19
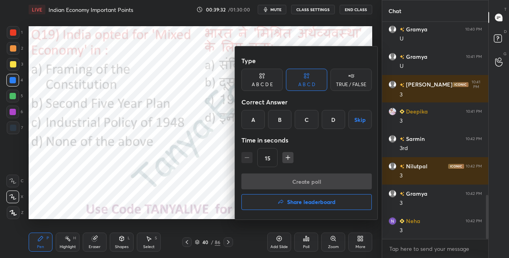
click at [285, 125] on div "B" at bounding box center [279, 119] width 23 height 19
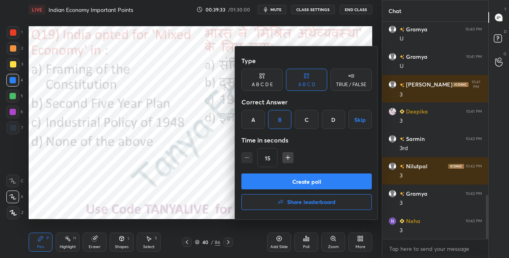
click at [280, 181] on button "Create poll" at bounding box center [306, 182] width 130 height 16
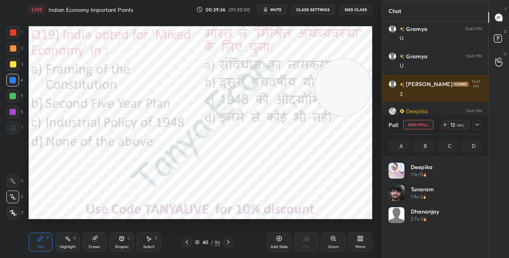
scroll to position [93, 91]
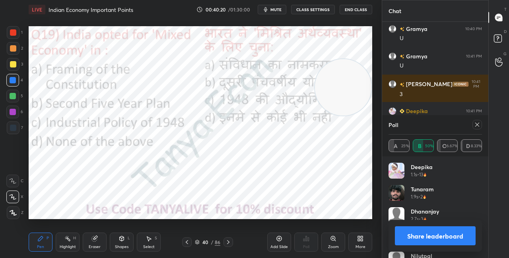
click at [123, 242] on icon at bounding box center [122, 239] width 6 height 6
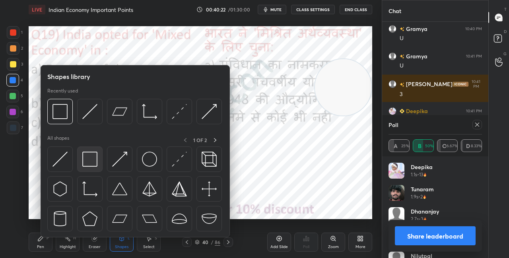
click at [94, 161] on img at bounding box center [89, 159] width 15 height 15
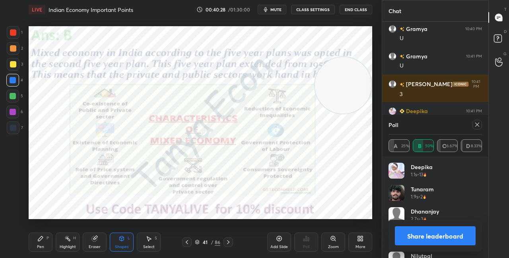
drag, startPoint x: 341, startPoint y: 87, endPoint x: 346, endPoint y: 86, distance: 5.6
click at [346, 86] on video at bounding box center [343, 85] width 56 height 56
drag, startPoint x: 346, startPoint y: 93, endPoint x: 349, endPoint y: 108, distance: 14.6
click at [350, 113] on video at bounding box center [343, 92] width 56 height 56
click at [418, 241] on button "Share leaderboard" at bounding box center [435, 236] width 81 height 19
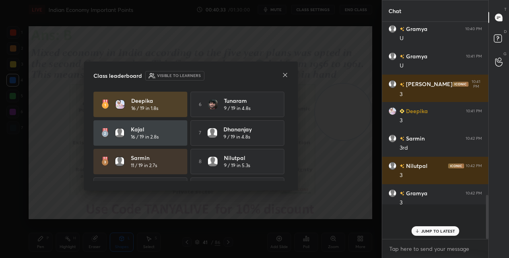
scroll to position [215, 104]
click at [288, 75] on icon at bounding box center [285, 75] width 6 height 6
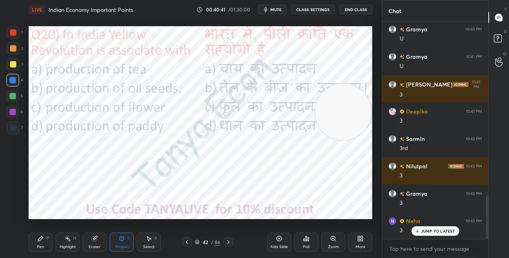
scroll to position [891, 0]
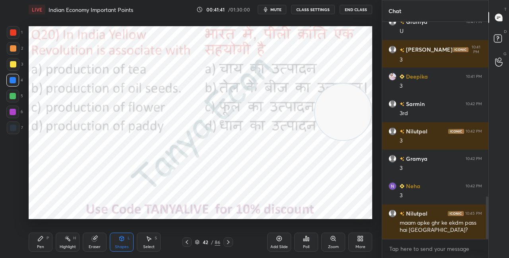
click at [198, 240] on icon at bounding box center [197, 242] width 5 height 5
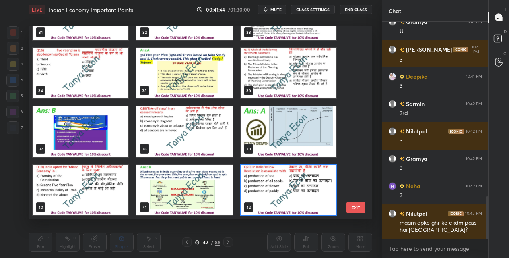
scroll to position [646, 0]
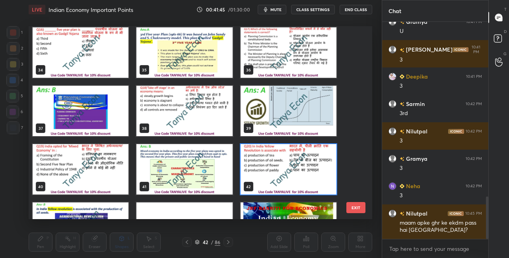
click at [308, 169] on img "grid" at bounding box center [289, 169] width 96 height 51
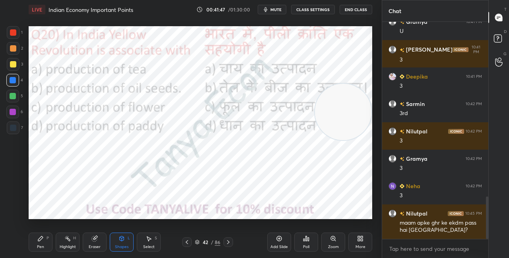
click at [313, 244] on div "Poll" at bounding box center [306, 242] width 24 height 19
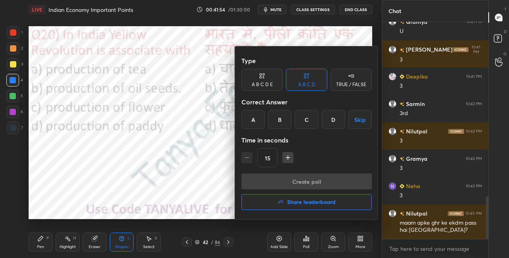
click at [279, 121] on div "B" at bounding box center [279, 119] width 23 height 19
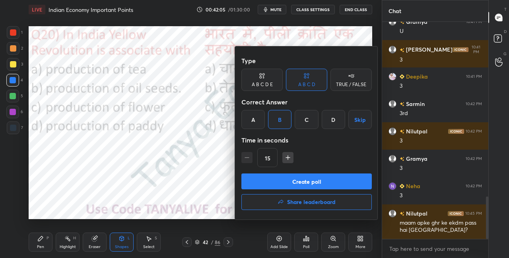
click at [219, 176] on div at bounding box center [254, 129] width 509 height 258
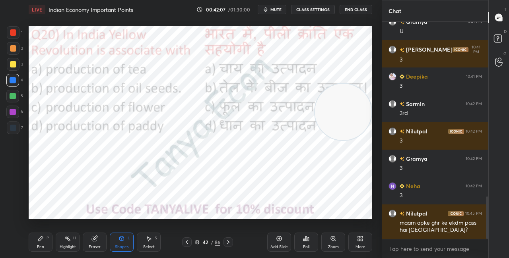
click at [200, 242] on div "42 / 86" at bounding box center [207, 242] width 25 height 7
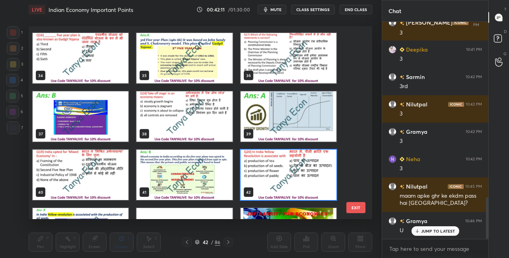
scroll to position [656, 0]
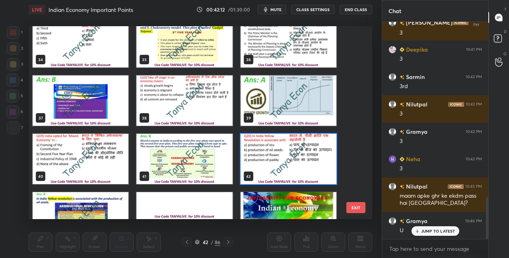
click at [327, 150] on img "grid" at bounding box center [289, 159] width 96 height 51
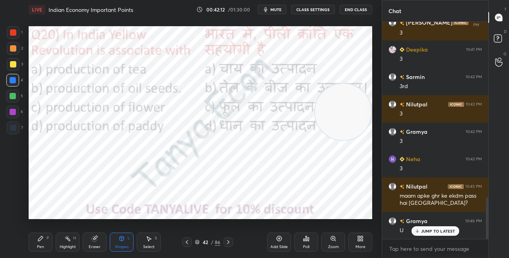
click at [327, 150] on img "grid" at bounding box center [289, 159] width 96 height 51
click at [305, 249] on div "Poll" at bounding box center [306, 247] width 6 height 4
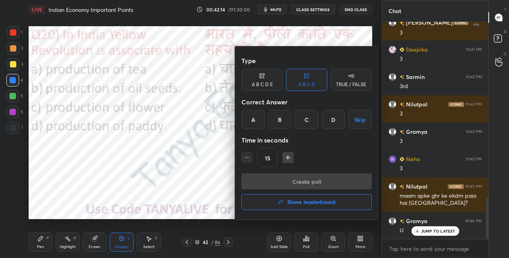
click at [278, 115] on div "B" at bounding box center [279, 119] width 23 height 19
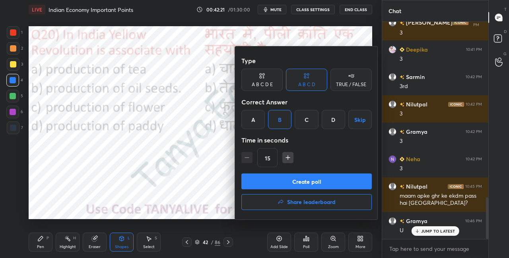
click at [274, 182] on button "Create poll" at bounding box center [306, 182] width 130 height 16
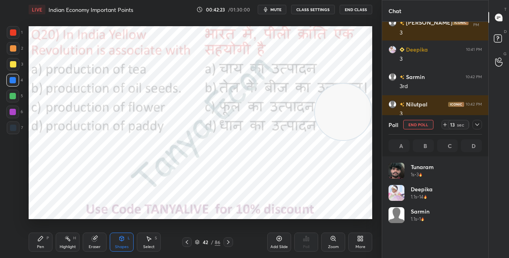
scroll to position [93, 91]
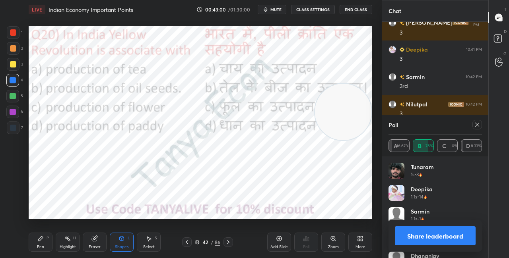
click at [422, 237] on button "Share leaderboard" at bounding box center [435, 236] width 81 height 19
type textarea "x"
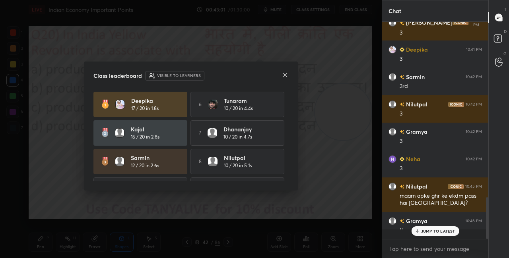
scroll to position [230, 104]
click at [284, 76] on icon at bounding box center [285, 75] width 6 height 6
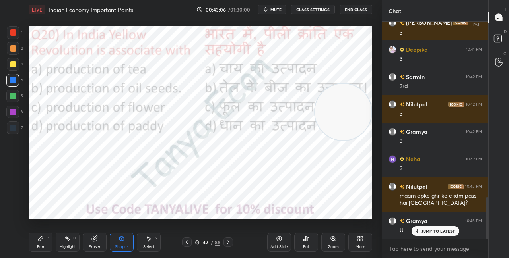
click at [359, 140] on video at bounding box center [343, 112] width 56 height 56
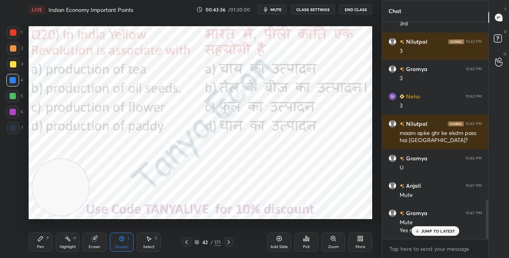
scroll to position [994, 0]
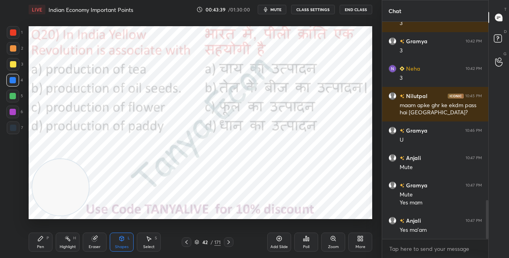
click at [324, 10] on button "CLASS SETTINGS" at bounding box center [313, 10] width 44 height 10
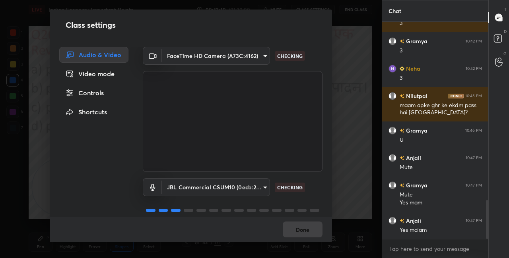
scroll to position [10, 0]
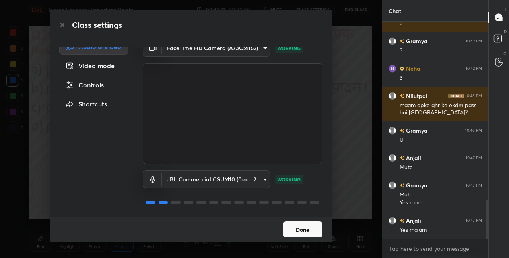
click at [311, 226] on button "Done" at bounding box center [303, 230] width 40 height 16
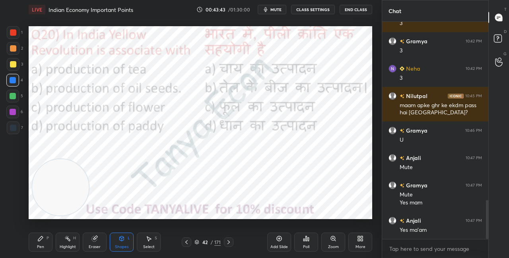
click at [227, 243] on icon at bounding box center [228, 242] width 6 height 6
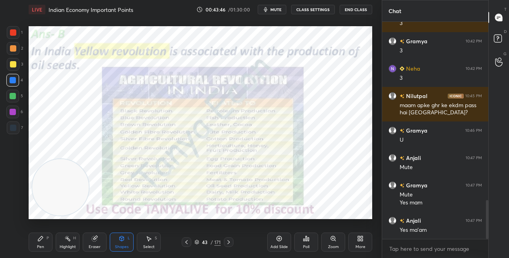
click at [43, 243] on div "Pen P" at bounding box center [41, 242] width 24 height 19
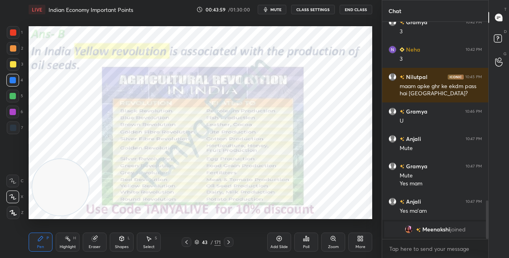
click at [15, 64] on div at bounding box center [13, 64] width 6 height 6
click at [17, 32] on div at bounding box center [13, 32] width 13 height 13
drag, startPoint x: 62, startPoint y: 192, endPoint x: 187, endPoint y: 192, distance: 124.9
click at [89, 192] on video at bounding box center [60, 187] width 56 height 56
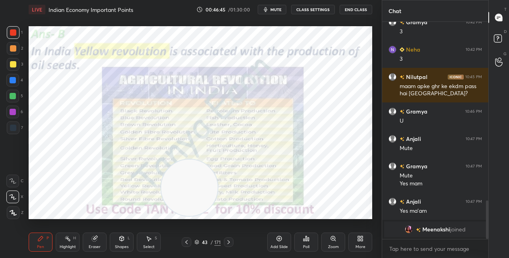
drag, startPoint x: 193, startPoint y: 201, endPoint x: 272, endPoint y: 142, distance: 98.3
click at [218, 160] on video at bounding box center [189, 188] width 56 height 56
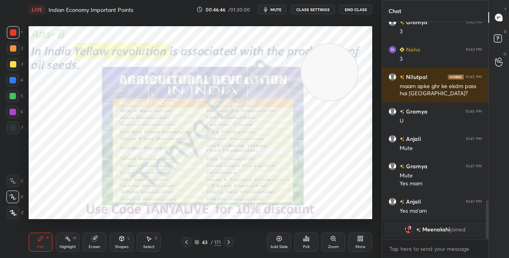
drag, startPoint x: 277, startPoint y: 150, endPoint x: 348, endPoint y: 75, distance: 103.8
click at [350, 76] on video at bounding box center [329, 72] width 56 height 56
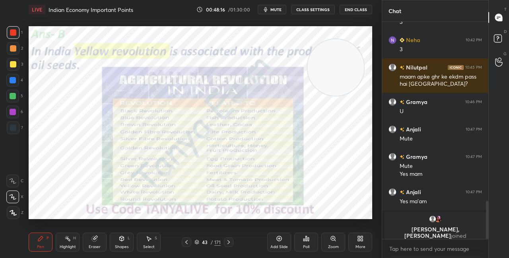
scroll to position [892, 0]
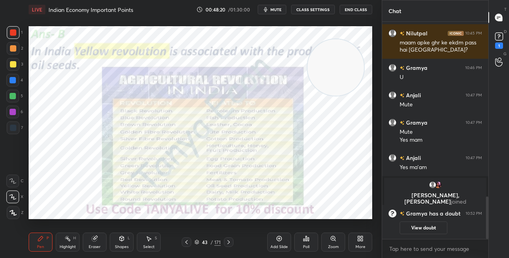
click at [417, 225] on button "View doubt" at bounding box center [424, 228] width 48 height 13
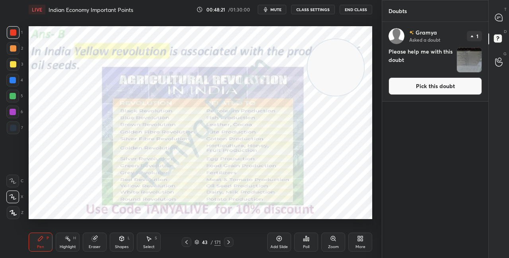
click at [402, 86] on button "Pick this doubt" at bounding box center [435, 86] width 93 height 17
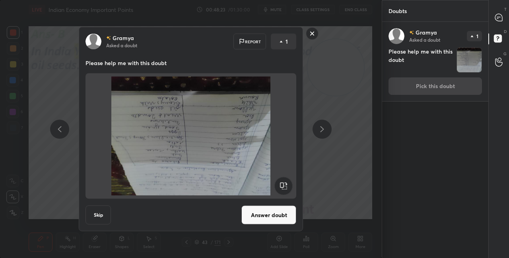
click at [288, 184] on rect at bounding box center [283, 186] width 18 height 18
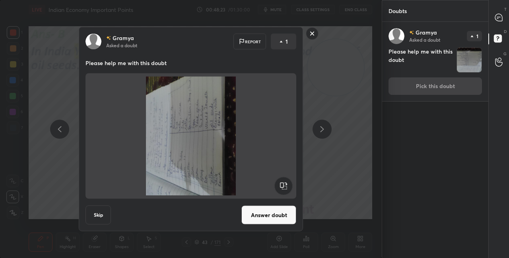
click at [288, 185] on rect at bounding box center [283, 186] width 18 height 18
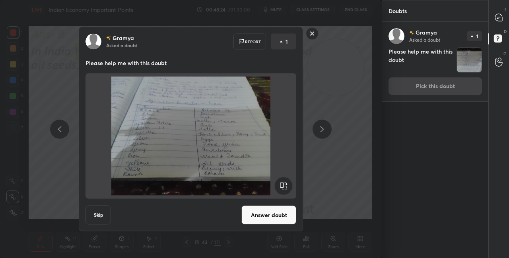
click at [270, 219] on button "Answer doubt" at bounding box center [268, 215] width 55 height 19
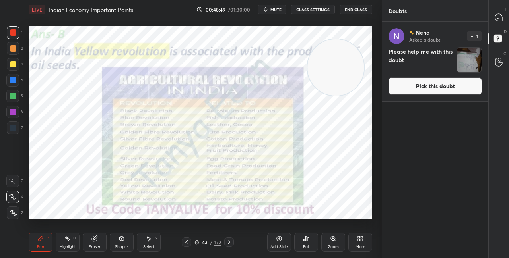
click at [428, 87] on button "Pick this doubt" at bounding box center [435, 86] width 93 height 17
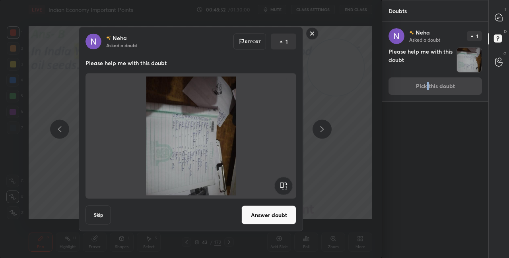
click at [268, 214] on button "Answer doubt" at bounding box center [268, 215] width 55 height 19
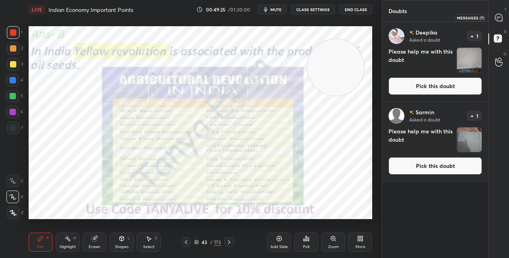
click at [499, 18] on icon at bounding box center [498, 17] width 7 height 7
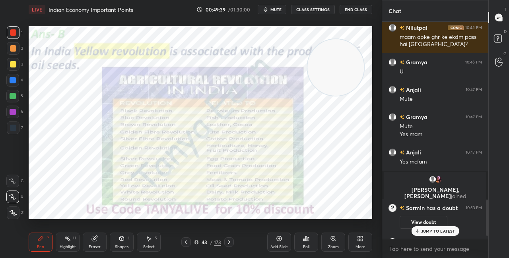
scroll to position [1098, 0]
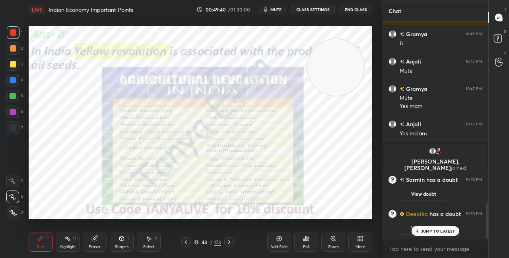
click at [415, 195] on button "View doubt" at bounding box center [424, 194] width 48 height 13
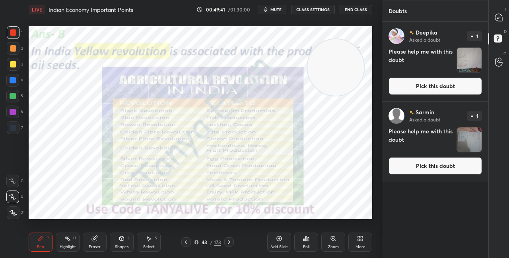
click at [415, 86] on button "Pick this doubt" at bounding box center [435, 86] width 93 height 17
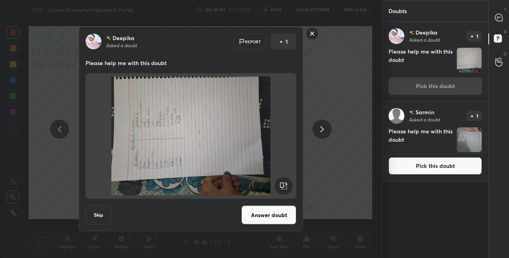
click at [284, 183] on rect at bounding box center [283, 186] width 18 height 18
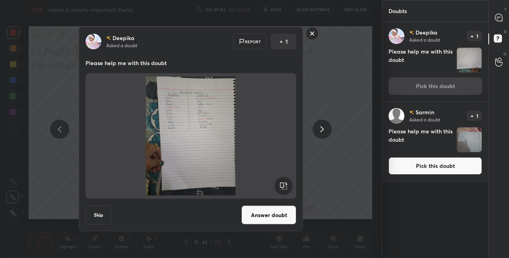
click at [283, 216] on button "Answer doubt" at bounding box center [268, 215] width 55 height 19
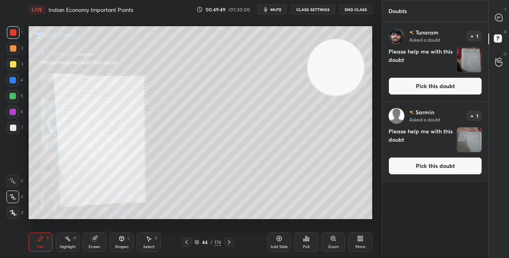
click at [413, 87] on button "Pick this doubt" at bounding box center [435, 86] width 93 height 17
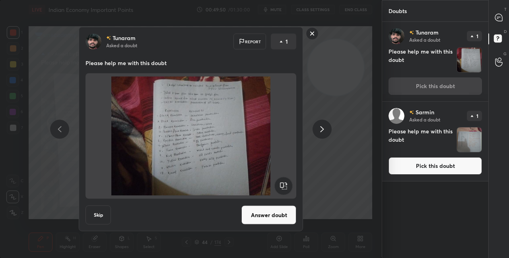
click at [259, 221] on button "Answer doubt" at bounding box center [268, 215] width 55 height 19
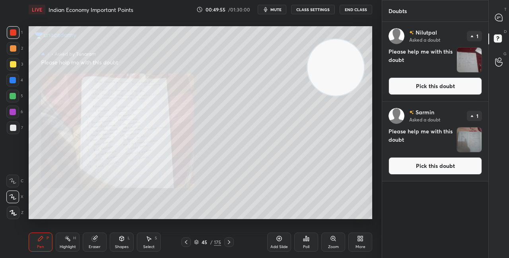
click at [416, 85] on button "Pick this doubt" at bounding box center [435, 86] width 93 height 17
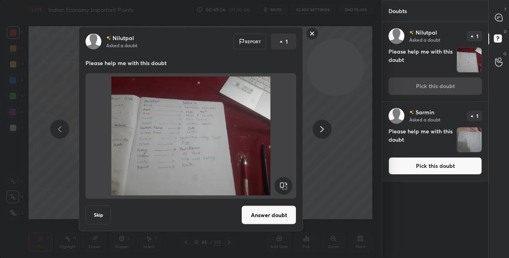
click at [270, 216] on button "Answer doubt" at bounding box center [268, 215] width 55 height 19
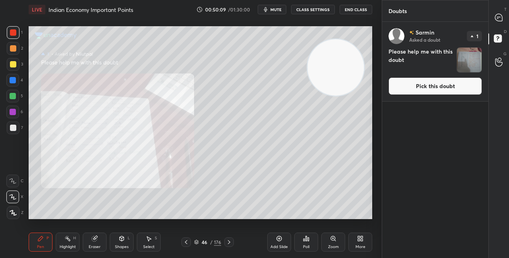
click at [460, 25] on div "Sarmin Asked a doubt 1 Please help me with this doubt Pick this doubt" at bounding box center [435, 62] width 106 height 80
click at [428, 86] on button "Pick this doubt" at bounding box center [435, 86] width 93 height 17
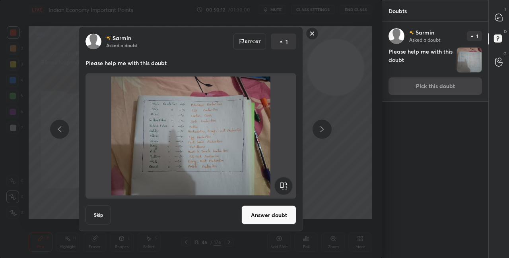
click at [272, 210] on button "Answer doubt" at bounding box center [268, 215] width 55 height 19
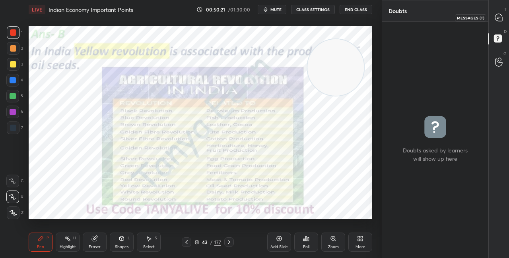
click at [499, 14] on icon at bounding box center [498, 17] width 7 height 7
type textarea "x"
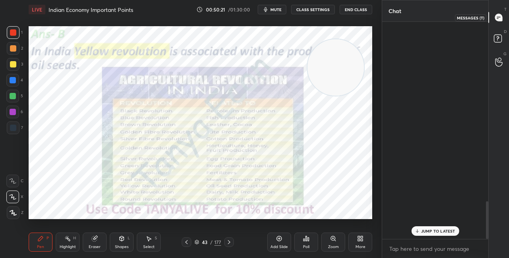
scroll to position [215, 104]
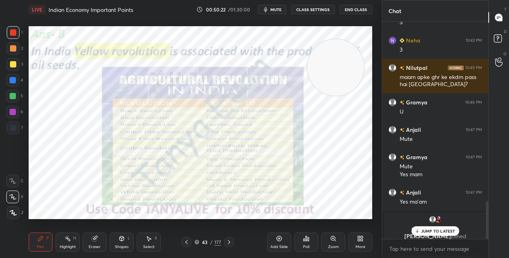
click at [436, 229] on p "JUMP TO LATEST" at bounding box center [438, 231] width 34 height 5
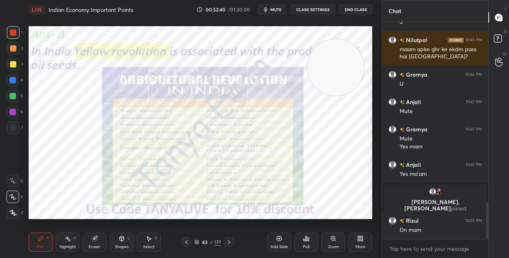
click at [195, 243] on icon at bounding box center [196, 242] width 5 height 5
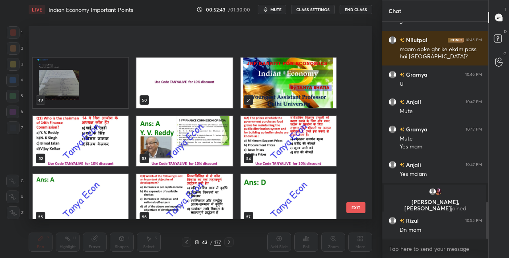
scroll to position [937, 0]
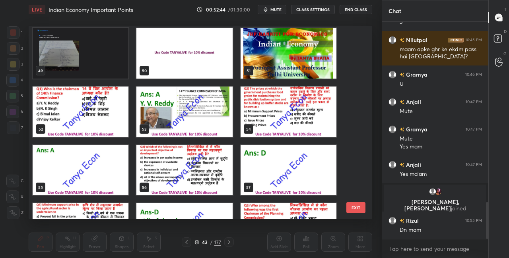
click at [75, 131] on img "grid" at bounding box center [81, 112] width 96 height 51
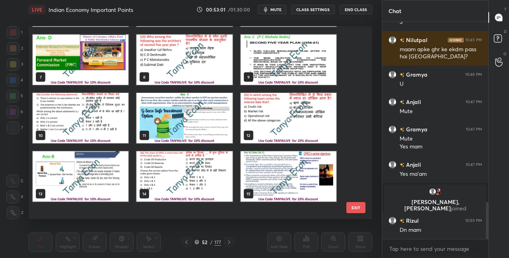
scroll to position [0, 0]
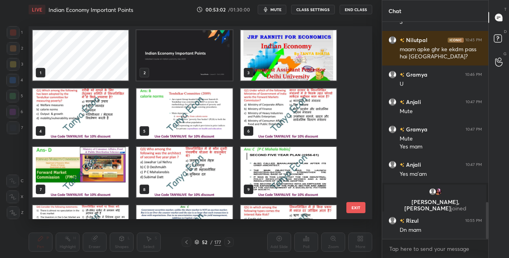
click at [308, 62] on img "grid" at bounding box center [289, 55] width 96 height 51
click at [308, 63] on img "grid" at bounding box center [289, 55] width 96 height 51
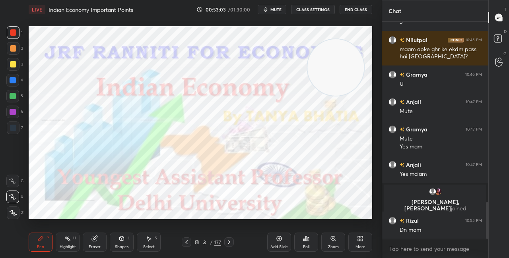
click at [347, 242] on div "Add Slide Poll Zoom More" at bounding box center [319, 242] width 105 height 45
click at [365, 243] on div "More" at bounding box center [360, 242] width 24 height 19
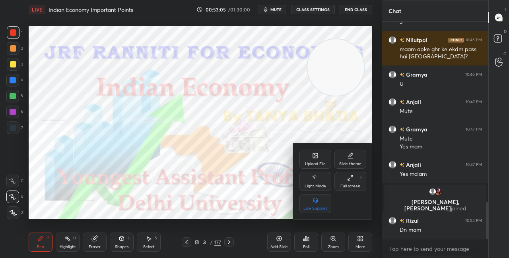
click at [316, 158] on icon at bounding box center [315, 156] width 5 height 5
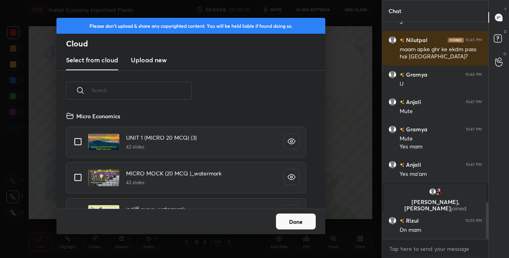
scroll to position [98, 255]
click at [148, 94] on input "text" at bounding box center [141, 91] width 100 height 34
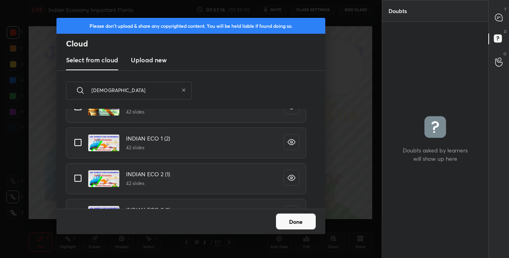
scroll to position [0, 0]
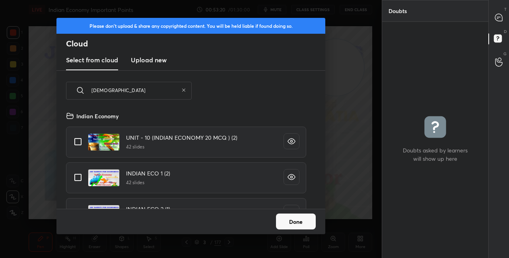
type input "[DEMOGRAPHIC_DATA]"
click at [84, 142] on input "grid" at bounding box center [78, 142] width 17 height 17
checkbox input "true"
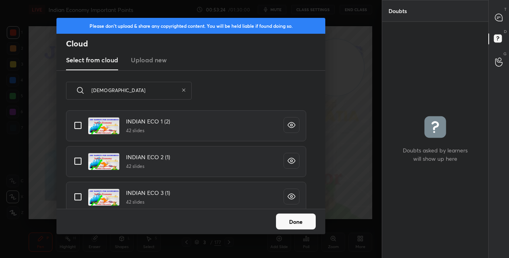
scroll to position [57, 0]
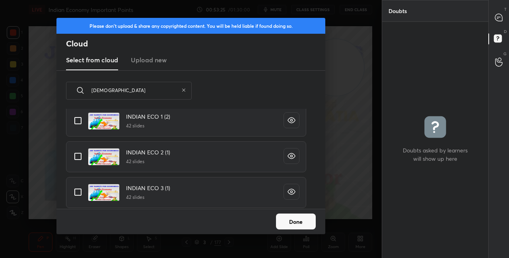
click at [297, 220] on button "Done" at bounding box center [296, 222] width 40 height 16
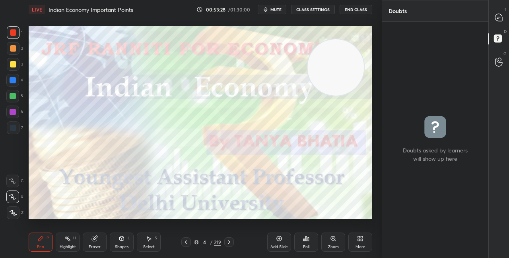
click at [197, 242] on icon at bounding box center [196, 242] width 5 height 5
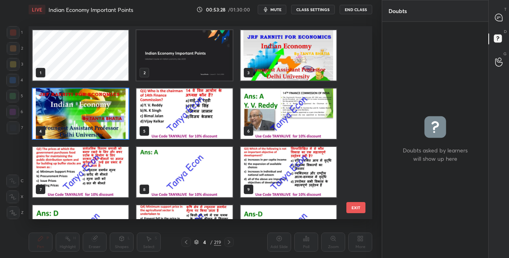
scroll to position [191, 340]
click at [206, 128] on img "grid" at bounding box center [184, 114] width 96 height 51
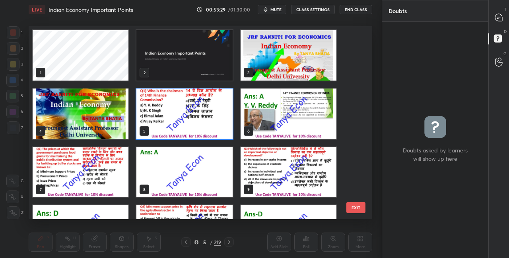
click at [207, 128] on img "grid" at bounding box center [184, 114] width 96 height 51
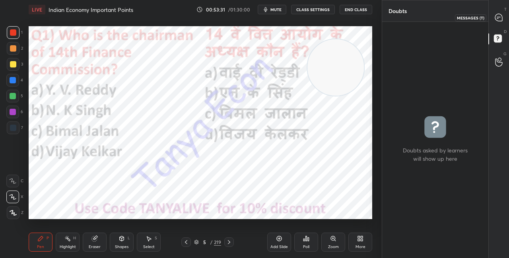
click at [499, 21] on icon at bounding box center [498, 17] width 7 height 7
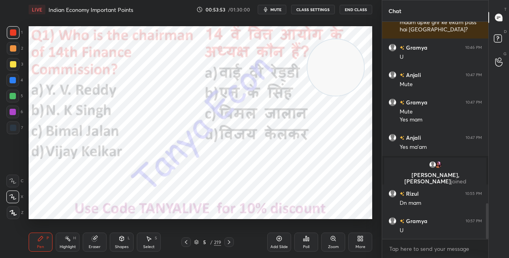
scroll to position [1112, 0]
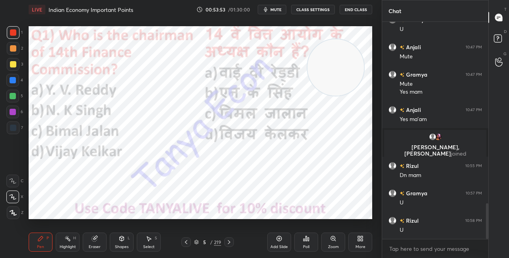
click at [198, 247] on div "5 / 219" at bounding box center [207, 243] width 52 height 10
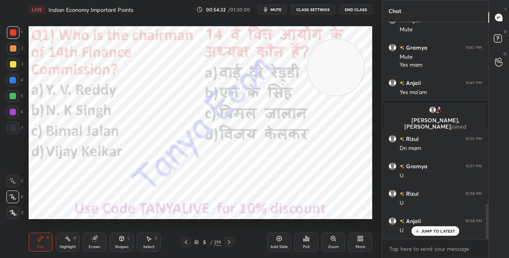
click at [198, 242] on icon at bounding box center [196, 242] width 5 height 5
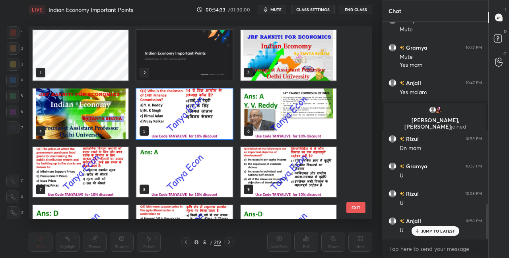
scroll to position [191, 340]
click at [217, 128] on img "grid" at bounding box center [184, 114] width 96 height 51
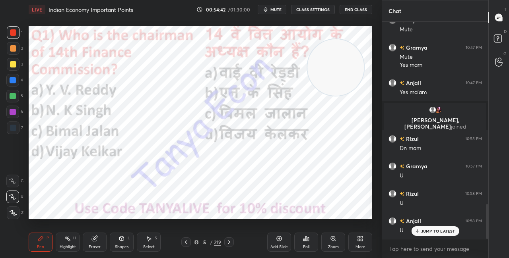
scroll to position [0, 0]
click at [306, 239] on icon at bounding box center [306, 239] width 1 height 5
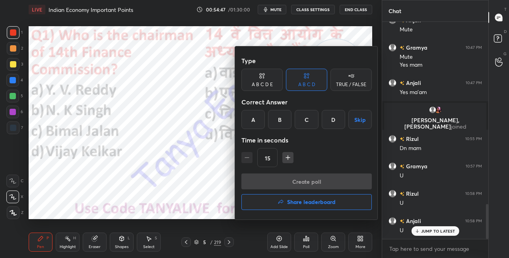
drag, startPoint x: 257, startPoint y: 124, endPoint x: 256, endPoint y: 128, distance: 4.1
click at [257, 124] on div "A" at bounding box center [252, 119] width 23 height 19
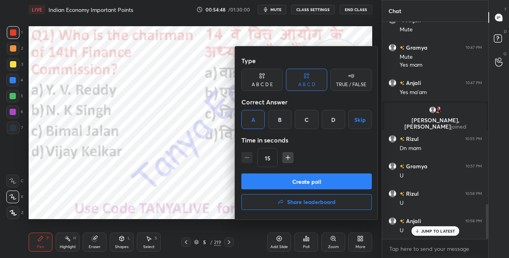
click at [258, 179] on button "Create poll" at bounding box center [306, 182] width 130 height 16
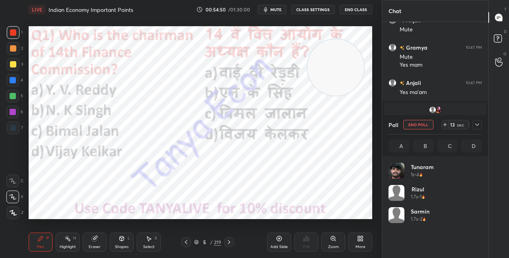
scroll to position [93, 91]
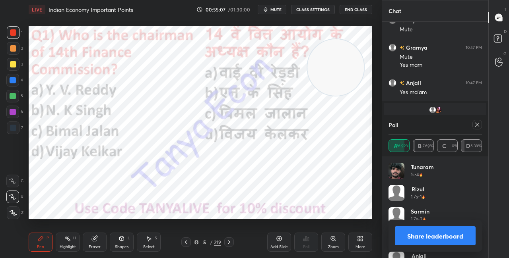
click at [121, 240] on icon at bounding box center [122, 239] width 4 height 5
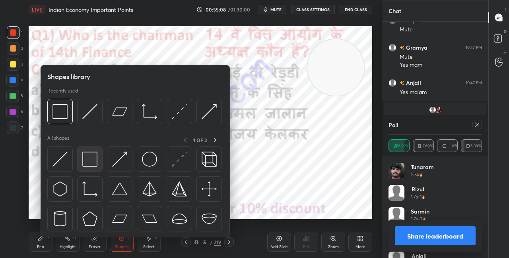
click at [98, 162] on div at bounding box center [89, 159] width 25 height 25
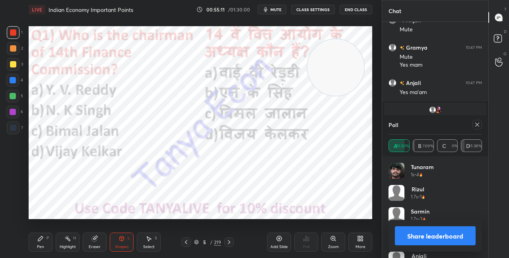
click at [417, 231] on button "Share leaderboard" at bounding box center [435, 236] width 81 height 19
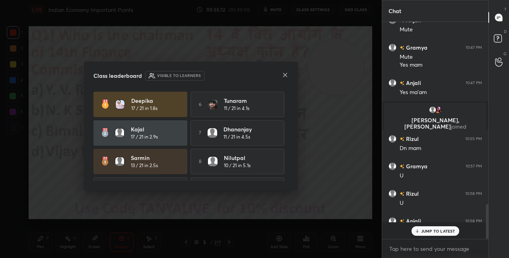
scroll to position [214, 104]
click at [288, 74] on icon at bounding box center [285, 75] width 6 height 6
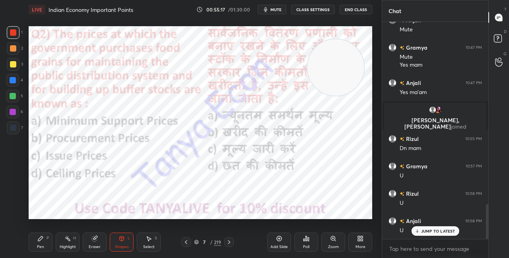
click at [44, 243] on div "Pen P" at bounding box center [41, 242] width 24 height 19
drag, startPoint x: 353, startPoint y: 61, endPoint x: 354, endPoint y: 133, distance: 72.0
click at [353, 95] on video at bounding box center [335, 67] width 56 height 56
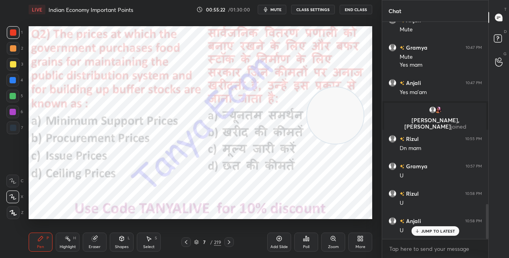
drag, startPoint x: 345, startPoint y: 115, endPoint x: 341, endPoint y: 112, distance: 4.6
click at [344, 115] on video at bounding box center [335, 115] width 56 height 56
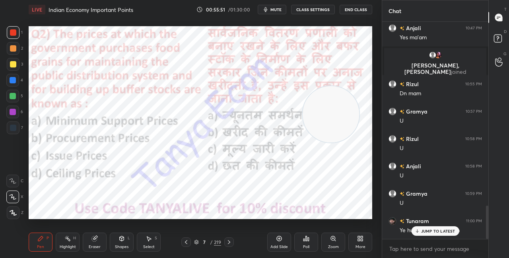
click at [423, 233] on p "JUMP TO LATEST" at bounding box center [438, 231] width 34 height 5
click at [337, 105] on video at bounding box center [331, 114] width 56 height 56
click at [197, 242] on icon at bounding box center [196, 242] width 4 height 2
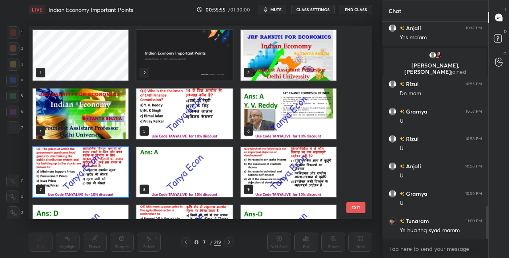
scroll to position [191, 340]
click at [114, 190] on img "grid" at bounding box center [81, 172] width 96 height 51
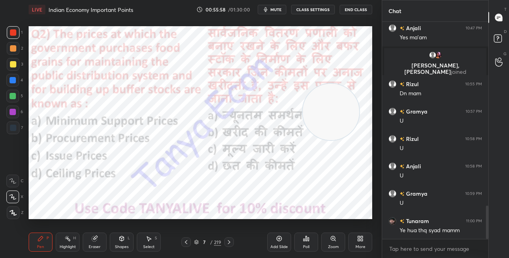
scroll to position [0, 0]
click at [309, 241] on icon at bounding box center [306, 239] width 6 height 6
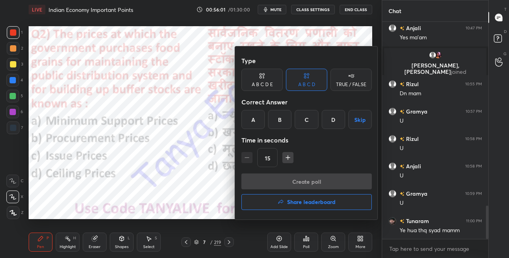
click at [207, 188] on div at bounding box center [254, 129] width 509 height 258
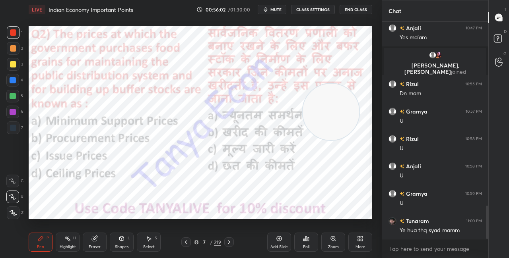
click at [198, 244] on icon at bounding box center [196, 242] width 5 height 5
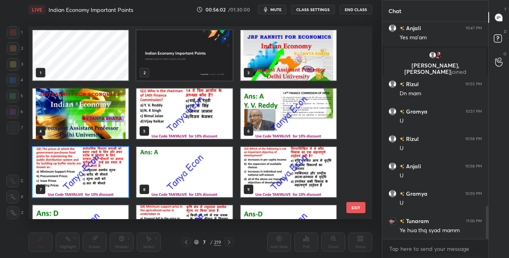
scroll to position [191, 340]
click at [113, 181] on img "grid" at bounding box center [81, 172] width 96 height 51
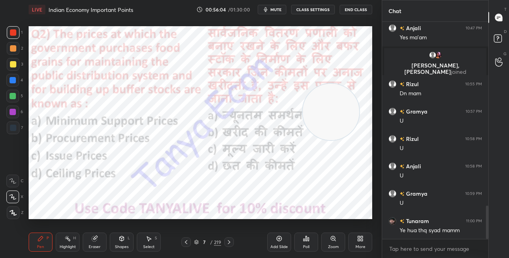
drag, startPoint x: 113, startPoint y: 181, endPoint x: 110, endPoint y: 177, distance: 5.7
click at [113, 181] on img "grid" at bounding box center [81, 172] width 96 height 51
click at [362, 243] on div "More" at bounding box center [360, 242] width 24 height 19
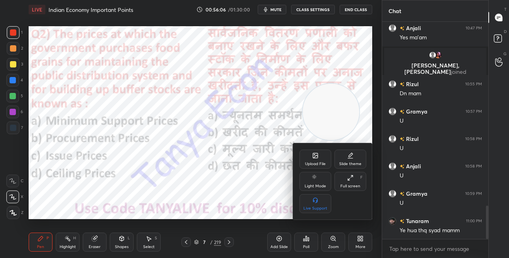
click at [317, 154] on icon at bounding box center [315, 156] width 5 height 5
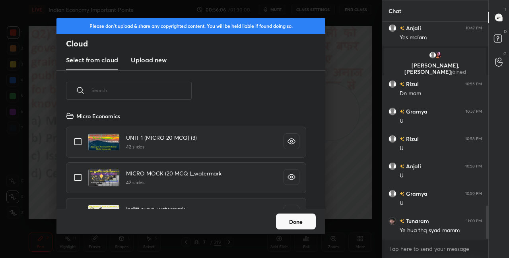
scroll to position [98, 255]
click at [154, 56] on h3 "Upload new" at bounding box center [149, 60] width 36 height 10
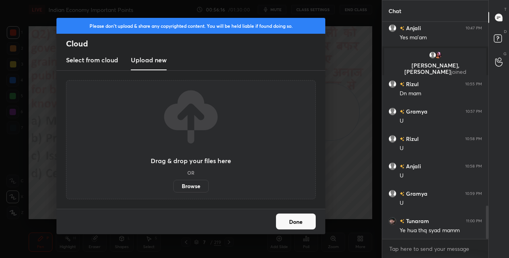
click at [194, 187] on label "Browse" at bounding box center [190, 186] width 35 height 13
click at [173, 187] on input "Browse" at bounding box center [173, 186] width 0 height 13
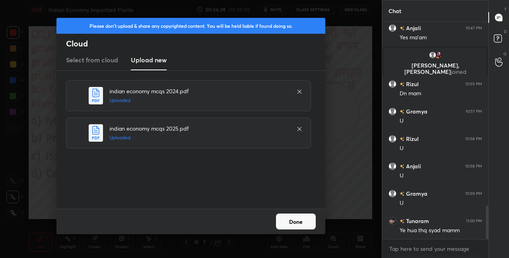
click at [296, 222] on button "Done" at bounding box center [296, 222] width 40 height 16
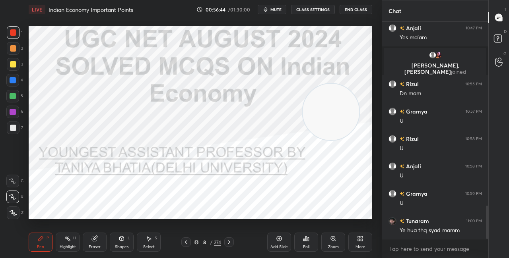
click at [200, 244] on div "8" at bounding box center [204, 242] width 8 height 5
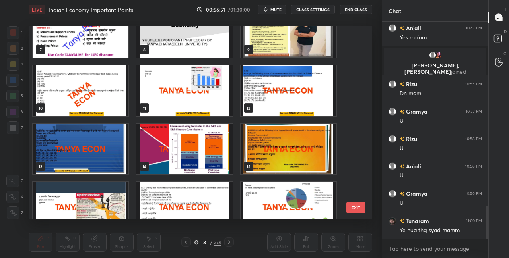
scroll to position [144, 0]
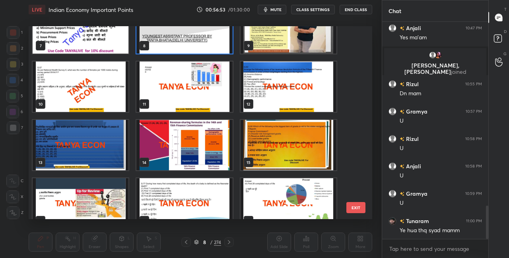
click at [260, 104] on img "grid" at bounding box center [289, 87] width 96 height 51
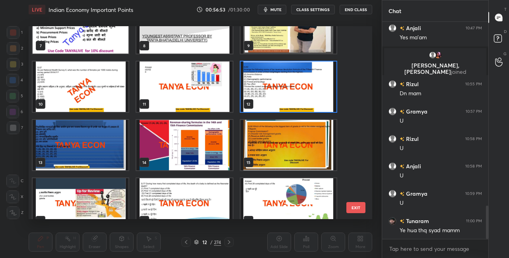
click at [260, 105] on img "grid" at bounding box center [289, 87] width 96 height 51
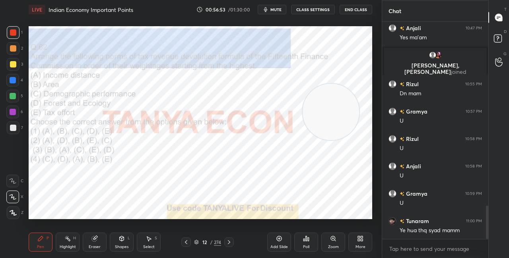
click at [260, 105] on img "grid" at bounding box center [289, 87] width 96 height 51
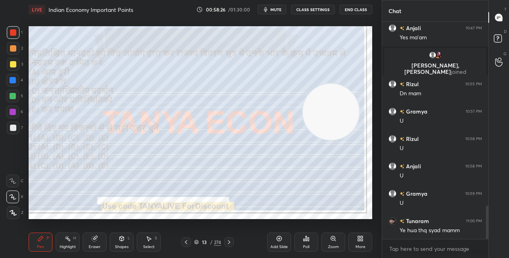
click at [20, 127] on div "7" at bounding box center [15, 128] width 16 height 13
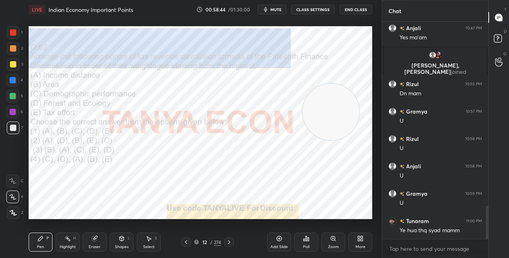
click at [15, 82] on div at bounding box center [13, 80] width 6 height 6
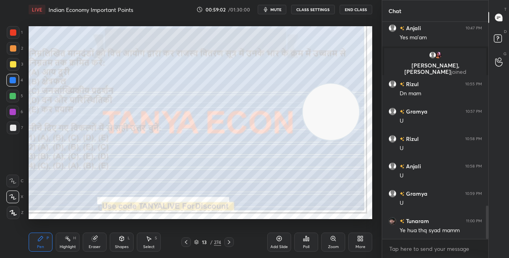
click at [198, 243] on icon at bounding box center [196, 242] width 5 height 5
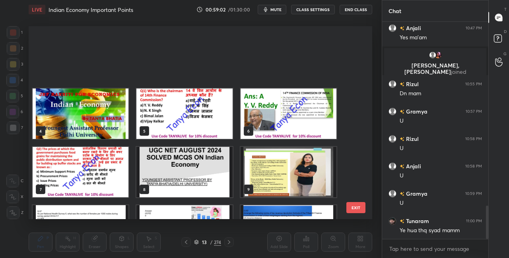
scroll to position [191, 340]
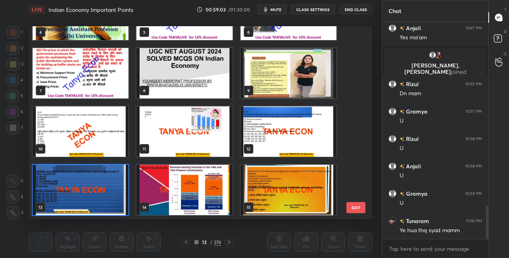
click at [109, 203] on img "grid" at bounding box center [81, 190] width 96 height 51
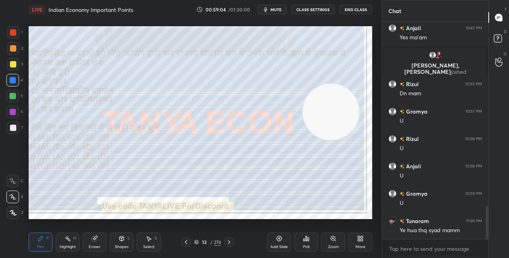
click at [109, 203] on img "grid" at bounding box center [81, 190] width 96 height 51
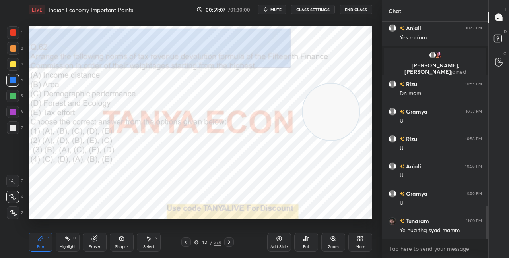
click at [304, 241] on icon at bounding box center [303, 240] width 1 height 2
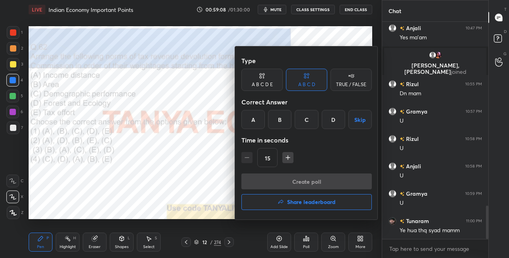
click at [250, 120] on div "A" at bounding box center [252, 119] width 23 height 19
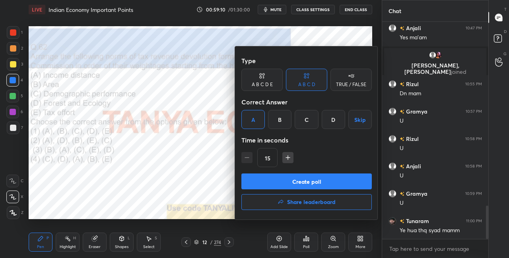
click at [260, 184] on button "Create poll" at bounding box center [306, 182] width 130 height 16
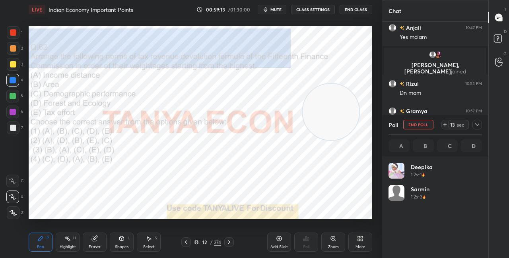
scroll to position [93, 91]
click at [124, 244] on div "Shapes L" at bounding box center [122, 242] width 24 height 19
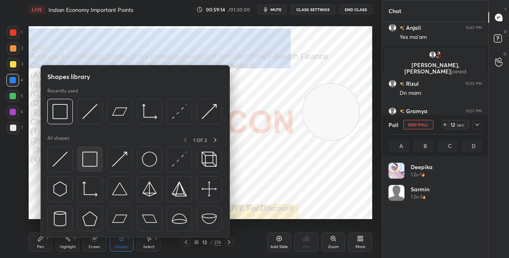
click at [87, 149] on div at bounding box center [89, 159] width 25 height 25
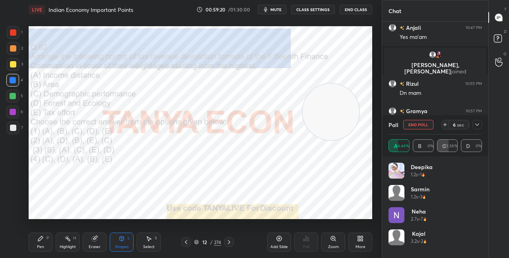
click at [117, 237] on div "Shapes L" at bounding box center [122, 242] width 24 height 19
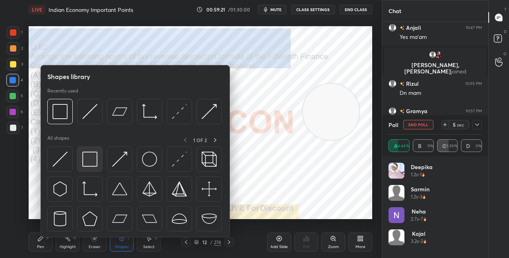
click at [91, 165] on img at bounding box center [89, 159] width 15 height 15
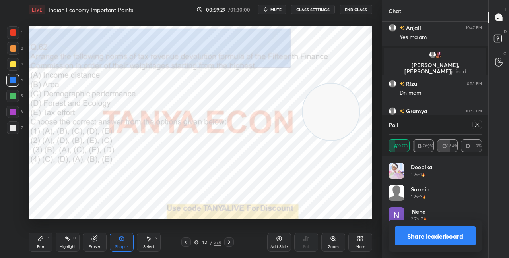
click at [406, 232] on button "Share leaderboard" at bounding box center [435, 236] width 81 height 19
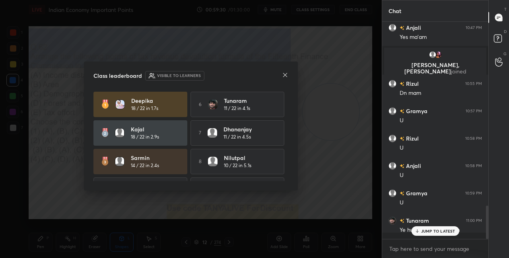
scroll to position [232, 104]
click at [282, 76] on icon at bounding box center [285, 75] width 6 height 6
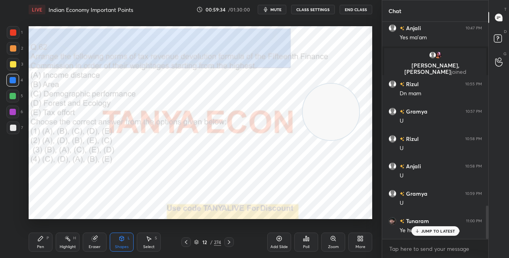
click at [46, 248] on div "Pen P" at bounding box center [41, 242] width 24 height 19
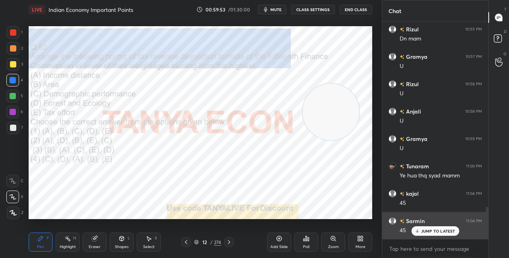
click at [420, 234] on div "JUMP TO LATEST" at bounding box center [435, 232] width 48 height 10
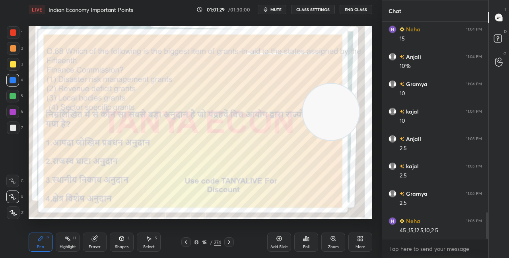
scroll to position [1559, 0]
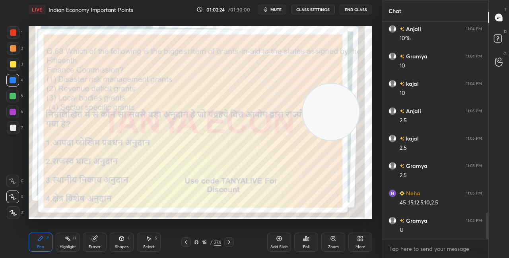
click at [196, 242] on icon at bounding box center [196, 242] width 5 height 5
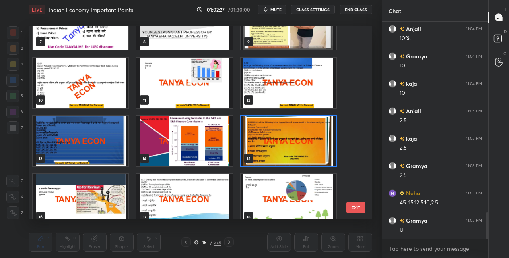
scroll to position [199, 0]
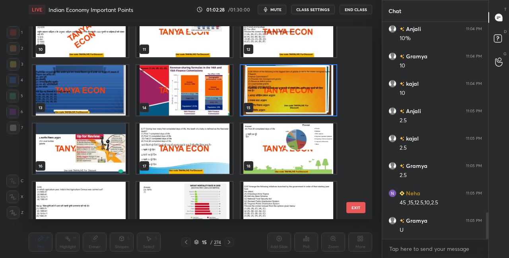
click at [296, 116] on div "15" at bounding box center [288, 90] width 97 height 52
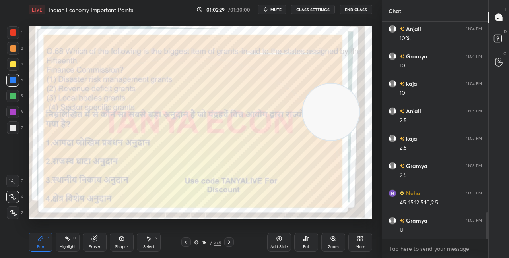
click at [305, 244] on div "Poll" at bounding box center [306, 242] width 24 height 19
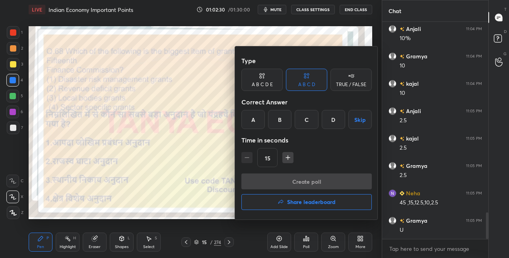
click at [301, 119] on div "C" at bounding box center [306, 119] width 23 height 19
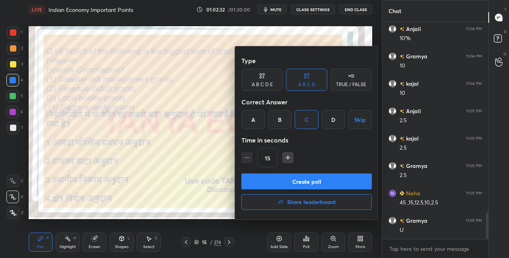
click at [289, 181] on button "Create poll" at bounding box center [306, 182] width 130 height 16
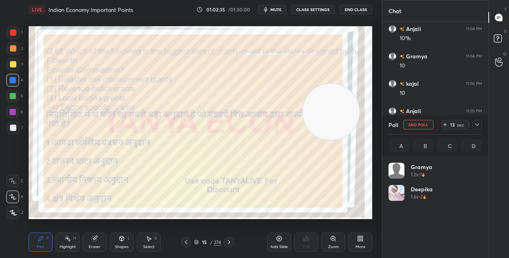
scroll to position [93, 91]
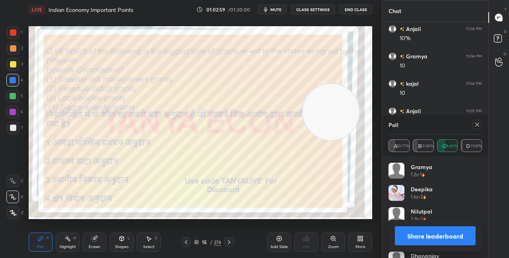
click at [125, 247] on div "Shapes" at bounding box center [122, 247] width 14 height 4
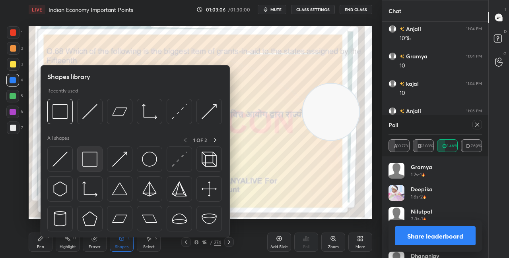
click at [89, 164] on img at bounding box center [89, 159] width 15 height 15
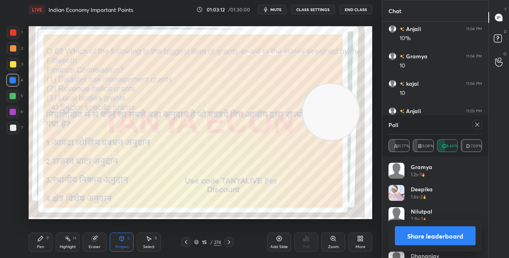
click at [403, 231] on button "Share leaderboard" at bounding box center [435, 236] width 81 height 19
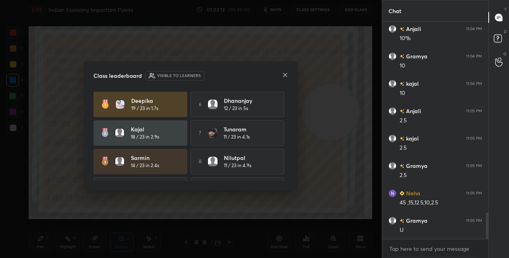
scroll to position [2, 2]
click at [286, 78] on div at bounding box center [285, 76] width 6 height 8
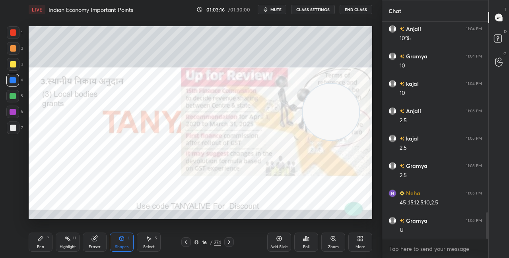
click at [48, 243] on div "Pen P" at bounding box center [41, 242] width 24 height 19
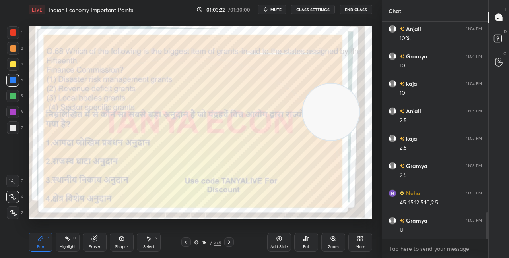
click at [16, 100] on div at bounding box center [12, 96] width 13 height 13
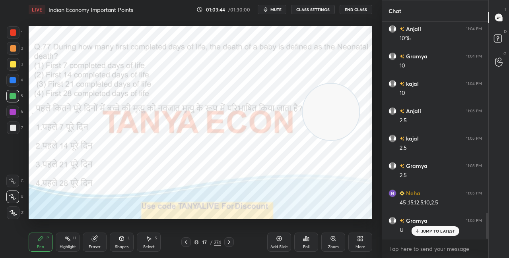
scroll to position [1586, 0]
click at [437, 234] on p "JUMP TO LATEST" at bounding box center [438, 231] width 34 height 5
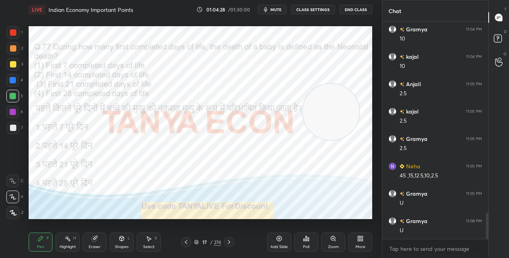
click at [127, 239] on div "Shapes L" at bounding box center [122, 242] width 24 height 19
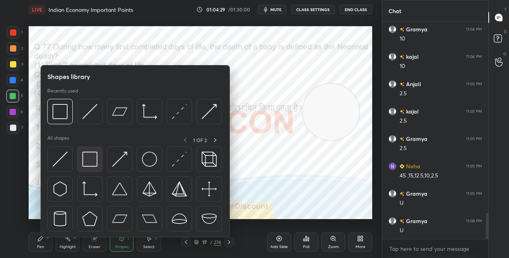
click at [94, 157] on img at bounding box center [89, 159] width 15 height 15
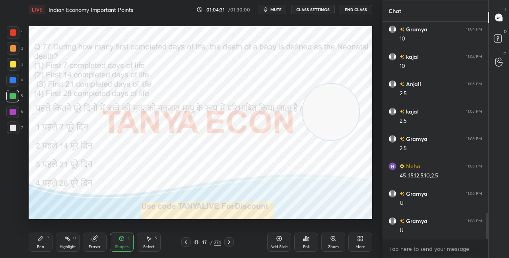
click at [196, 244] on icon at bounding box center [196, 242] width 5 height 5
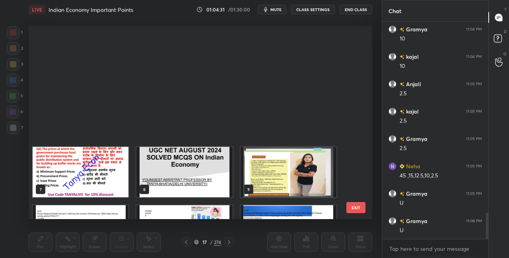
scroll to position [191, 340]
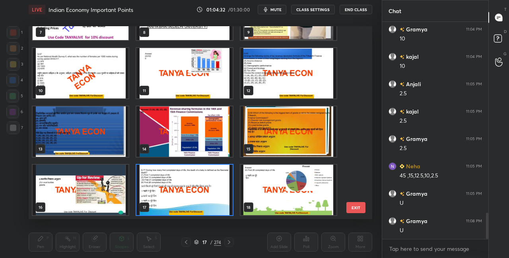
click at [192, 214] on img "grid" at bounding box center [184, 190] width 96 height 51
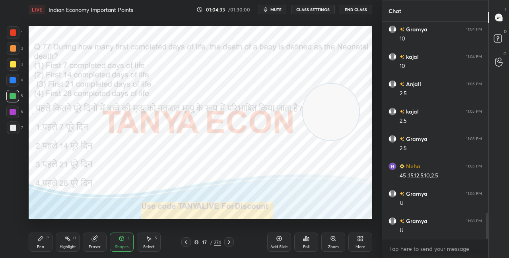
scroll to position [0, 0]
click at [311, 245] on div "Poll" at bounding box center [306, 242] width 24 height 19
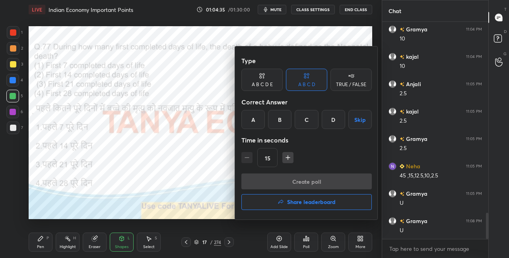
click at [336, 119] on div "D" at bounding box center [333, 119] width 23 height 19
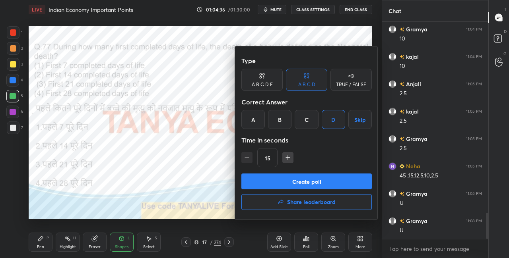
click at [321, 186] on button "Create poll" at bounding box center [306, 182] width 130 height 16
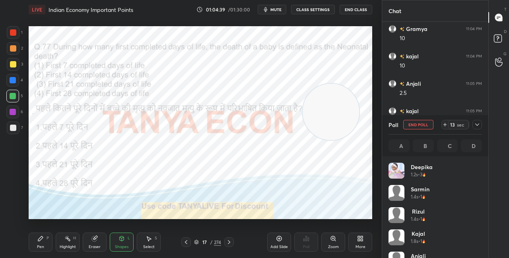
scroll to position [93, 91]
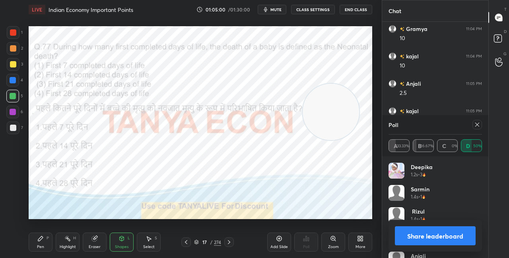
click at [118, 244] on div "Shapes L" at bounding box center [122, 242] width 24 height 19
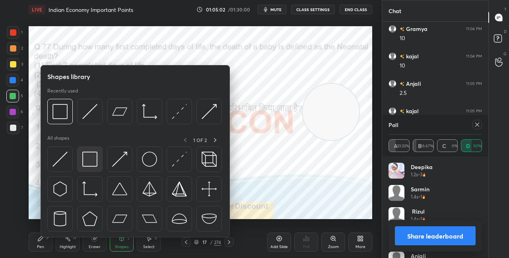
click at [99, 167] on div at bounding box center [89, 159] width 25 height 25
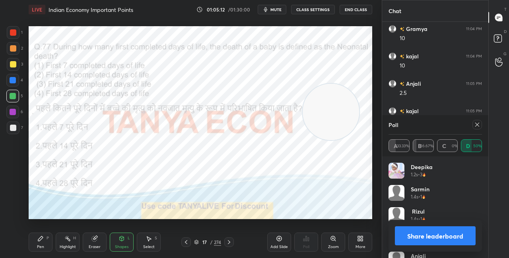
click at [444, 234] on button "Share leaderboard" at bounding box center [435, 236] width 81 height 19
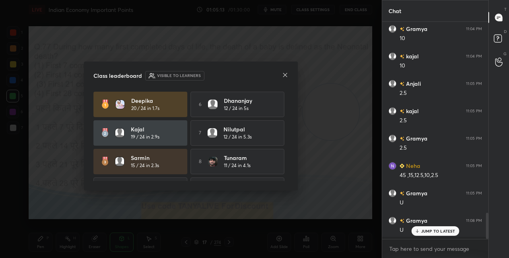
scroll to position [234, 104]
click at [286, 74] on icon at bounding box center [285, 75] width 6 height 6
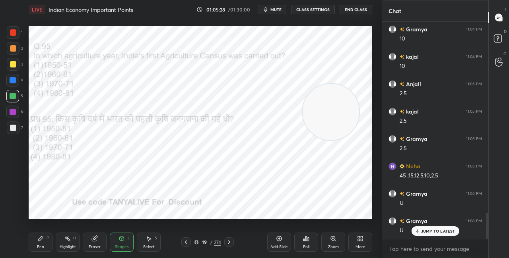
click at [39, 229] on div "Pen P Highlight H Eraser Shapes L Select S 19 / 274 Add Slide Poll Zoom More" at bounding box center [201, 243] width 344 height 32
click at [40, 243] on div "Pen P" at bounding box center [41, 242] width 24 height 19
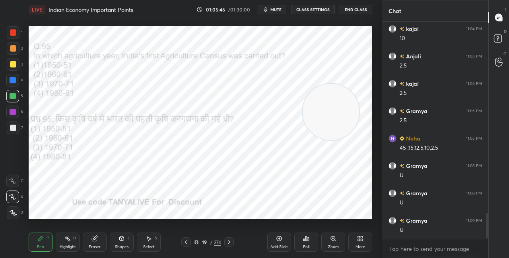
scroll to position [1641, 0]
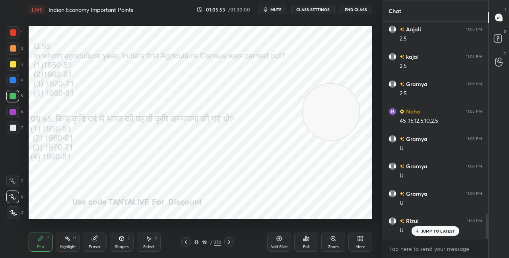
click at [196, 245] on icon at bounding box center [196, 242] width 5 height 5
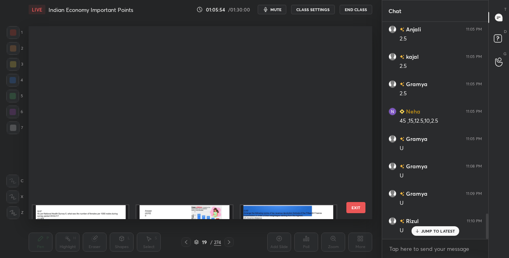
scroll to position [191, 340]
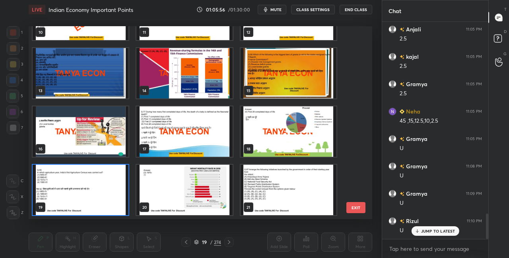
click at [119, 202] on img "grid" at bounding box center [81, 190] width 96 height 51
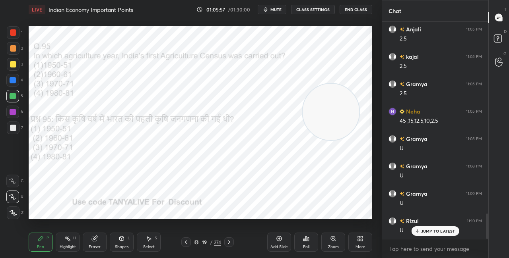
click at [119, 201] on img "grid" at bounding box center [81, 190] width 96 height 51
click at [196, 243] on icon at bounding box center [196, 242] width 5 height 5
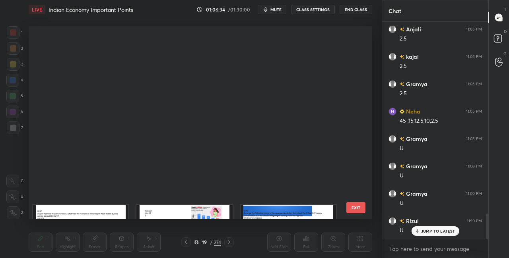
scroll to position [191, 340]
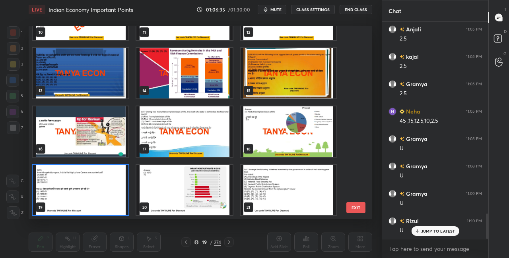
click at [121, 200] on img "grid" at bounding box center [81, 190] width 96 height 51
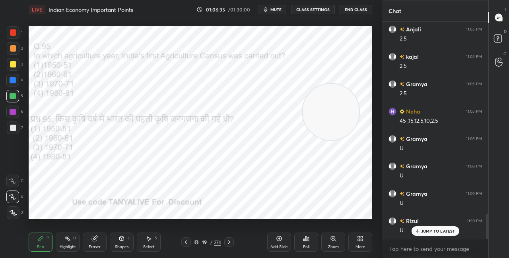
click at [121, 200] on img "grid" at bounding box center [81, 190] width 96 height 51
click at [306, 249] on div "Poll" at bounding box center [306, 247] width 6 height 4
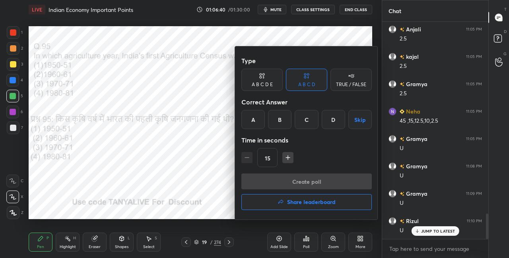
click at [304, 120] on div "C" at bounding box center [306, 119] width 23 height 19
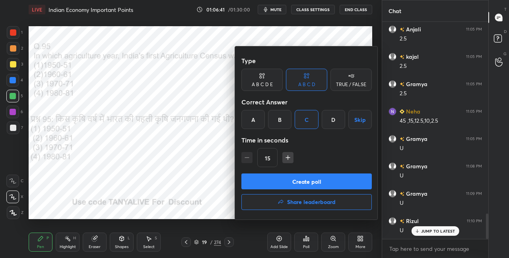
click at [301, 180] on button "Create poll" at bounding box center [306, 182] width 130 height 16
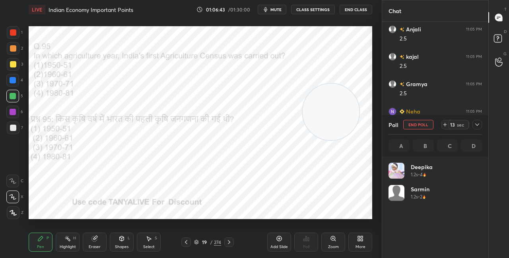
scroll to position [93, 91]
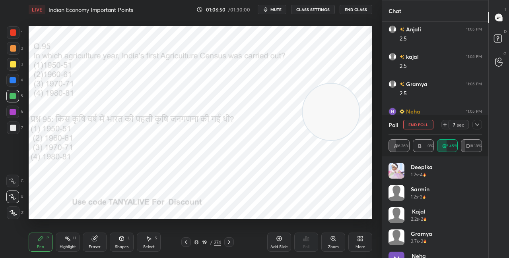
click at [124, 241] on icon at bounding box center [122, 239] width 6 height 6
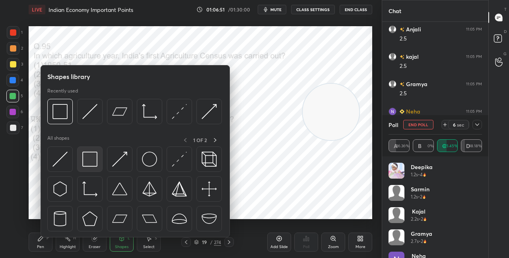
click at [97, 170] on div at bounding box center [89, 159] width 25 height 25
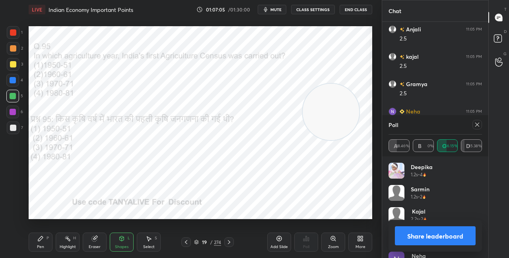
click at [41, 241] on icon at bounding box center [40, 239] width 6 height 6
click at [421, 232] on button "Share leaderboard" at bounding box center [435, 236] width 81 height 19
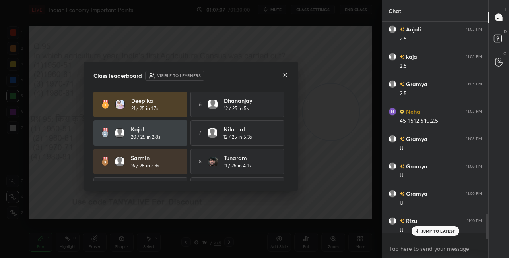
scroll to position [3, 2]
click at [288, 78] on icon at bounding box center [285, 75] width 6 height 6
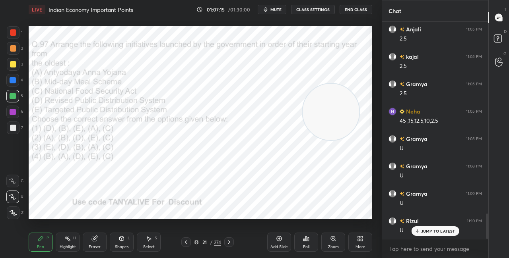
click at [198, 243] on icon at bounding box center [196, 242] width 5 height 5
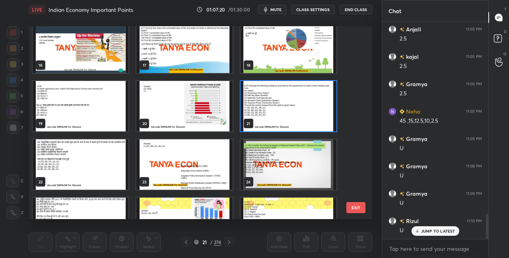
click at [284, 108] on img "grid" at bounding box center [289, 106] width 96 height 51
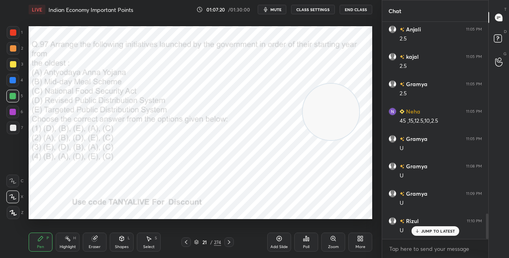
click at [284, 108] on img "grid" at bounding box center [289, 106] width 96 height 51
click at [196, 244] on icon at bounding box center [196, 242] width 5 height 5
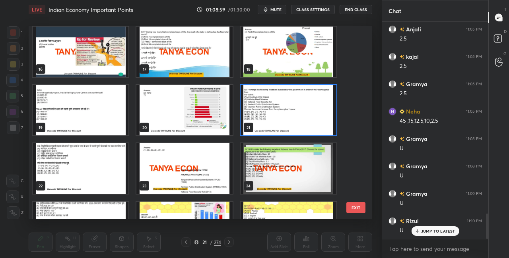
scroll to position [300, 0]
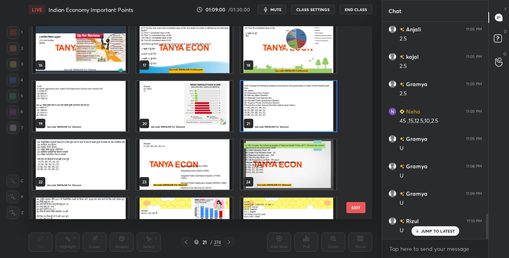
click at [315, 108] on img "grid" at bounding box center [289, 106] width 96 height 51
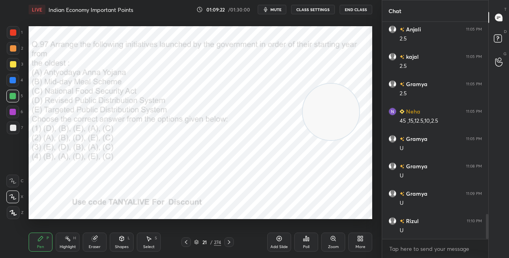
scroll to position [1669, 0]
click at [196, 243] on icon at bounding box center [196, 242] width 5 height 5
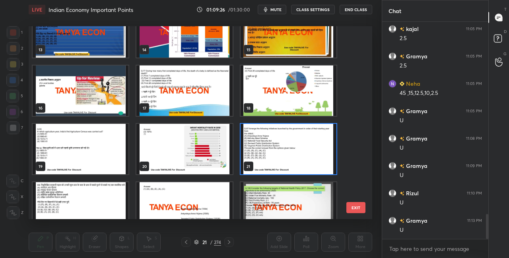
scroll to position [281, 0]
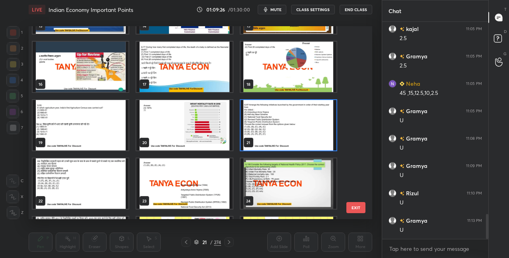
click at [308, 125] on img "grid" at bounding box center [289, 125] width 96 height 51
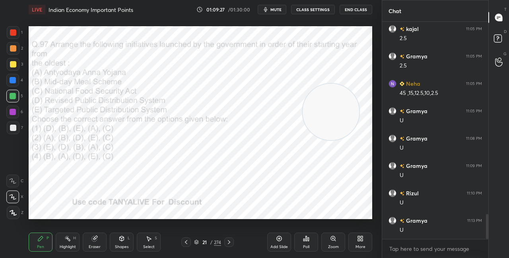
click at [308, 125] on img "grid" at bounding box center [289, 125] width 96 height 51
click at [305, 241] on icon at bounding box center [306, 239] width 6 height 6
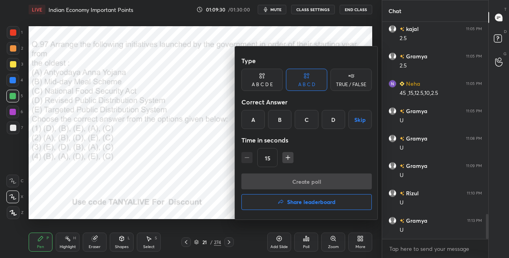
click at [255, 123] on div "A" at bounding box center [252, 119] width 23 height 19
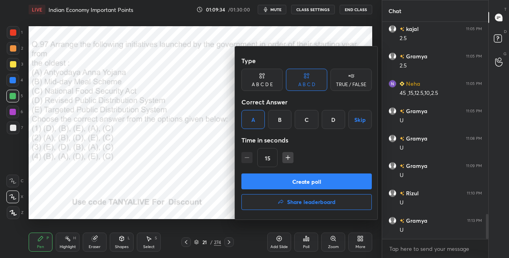
click at [267, 179] on button "Create poll" at bounding box center [306, 182] width 130 height 16
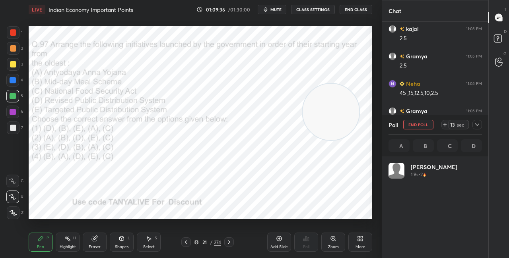
scroll to position [93, 91]
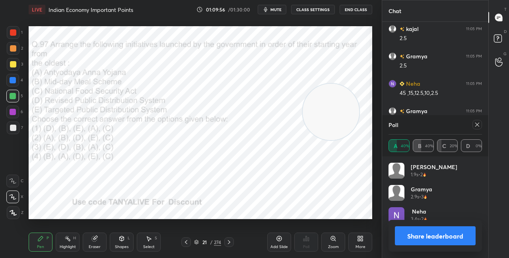
click at [124, 241] on icon at bounding box center [122, 239] width 6 height 6
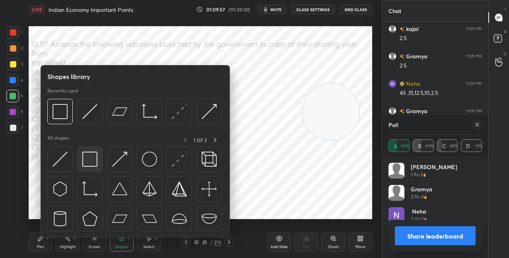
click at [96, 158] on img at bounding box center [89, 159] width 15 height 15
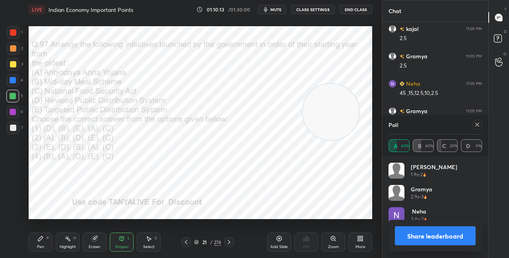
click at [411, 235] on button "Share leaderboard" at bounding box center [435, 236] width 81 height 19
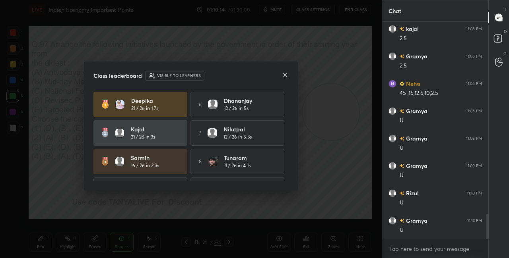
scroll to position [2, 2]
click at [286, 77] on icon at bounding box center [285, 75] width 6 height 6
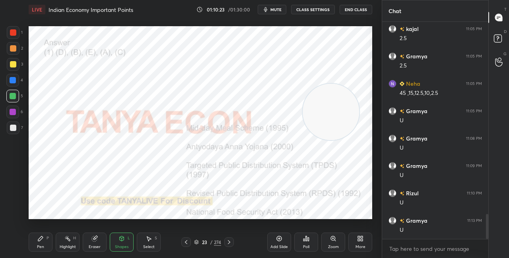
click at [43, 243] on div "Pen P" at bounding box center [41, 242] width 24 height 19
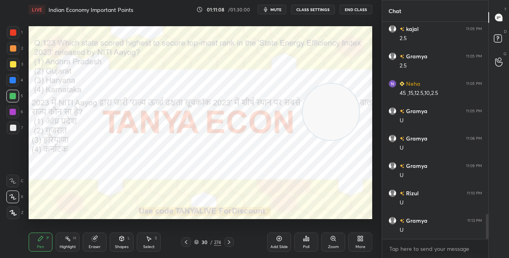
click at [196, 245] on div "30 / 274" at bounding box center [207, 242] width 27 height 7
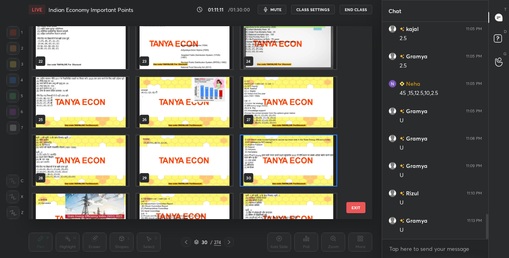
scroll to position [444, 0]
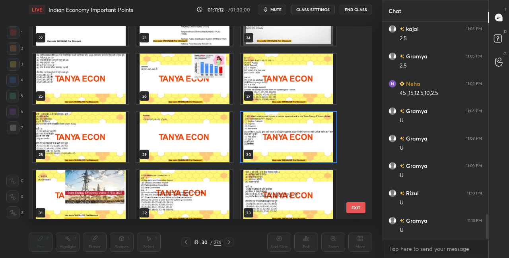
click at [295, 140] on img "grid" at bounding box center [289, 137] width 96 height 51
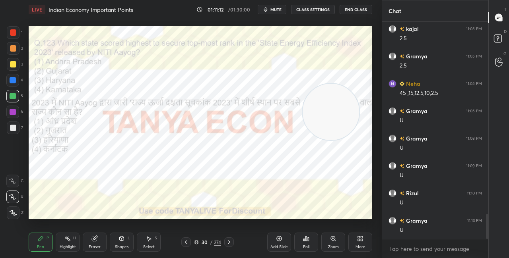
scroll to position [0, 0]
click at [310, 238] on div "Poll" at bounding box center [306, 242] width 24 height 19
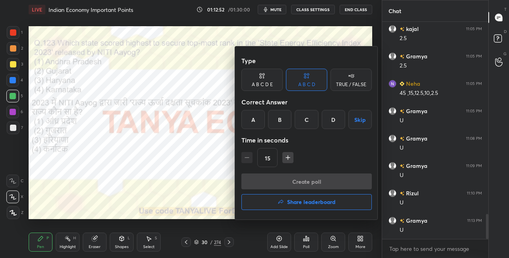
click at [333, 117] on div "D" at bounding box center [333, 119] width 23 height 19
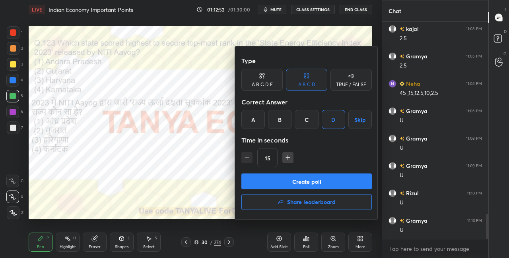
click at [298, 186] on button "Create poll" at bounding box center [306, 182] width 130 height 16
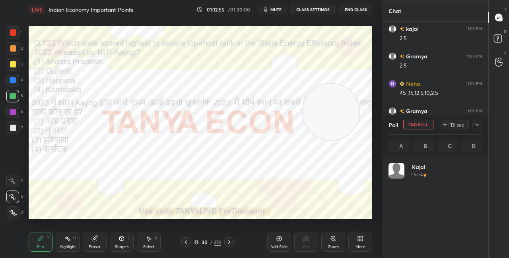
scroll to position [93, 91]
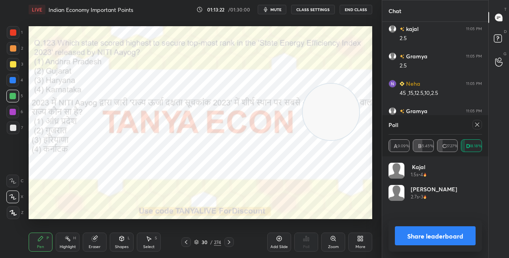
click at [122, 245] on div "Shapes" at bounding box center [122, 247] width 14 height 4
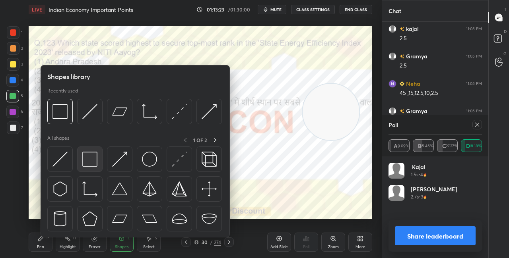
click at [95, 161] on img at bounding box center [89, 159] width 15 height 15
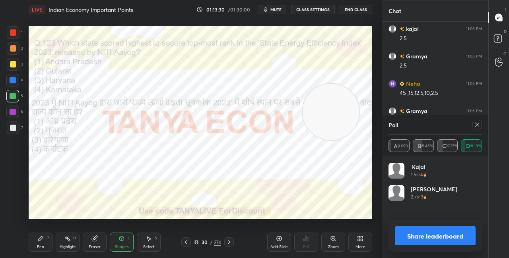
drag, startPoint x: 339, startPoint y: 89, endPoint x: 348, endPoint y: 54, distance: 36.9
click at [348, 84] on video at bounding box center [331, 112] width 56 height 56
click at [402, 247] on div "Share leaderboard" at bounding box center [435, 236] width 93 height 32
click at [406, 241] on button "Share leaderboard" at bounding box center [435, 236] width 81 height 19
type textarea "x"
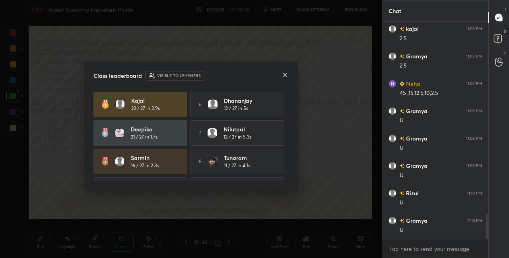
scroll to position [1696, 0]
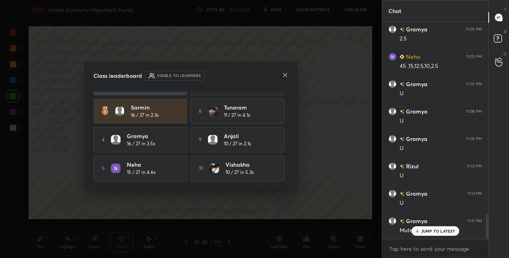
click at [284, 75] on icon at bounding box center [285, 75] width 6 height 6
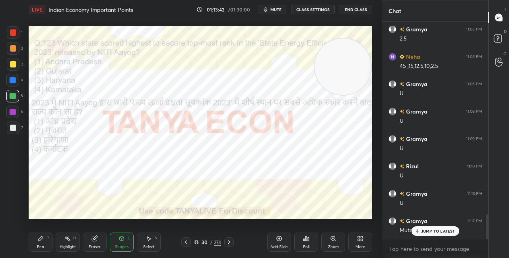
click at [423, 230] on p "JUMP TO LATEST" at bounding box center [438, 231] width 34 height 5
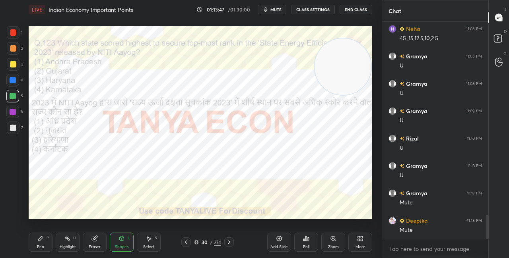
click at [308, 10] on button "CLASS SETTINGS" at bounding box center [313, 10] width 44 height 10
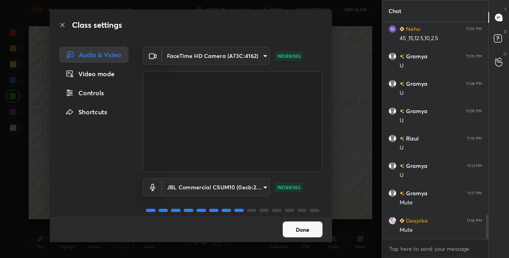
click at [292, 227] on button "Done" at bounding box center [303, 230] width 40 height 16
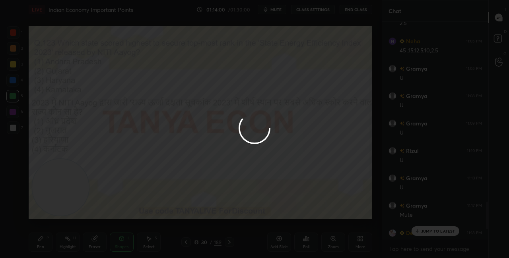
drag, startPoint x: 62, startPoint y: 185, endPoint x: 120, endPoint y: 175, distance: 58.4
click at [120, 183] on div at bounding box center [254, 129] width 509 height 258
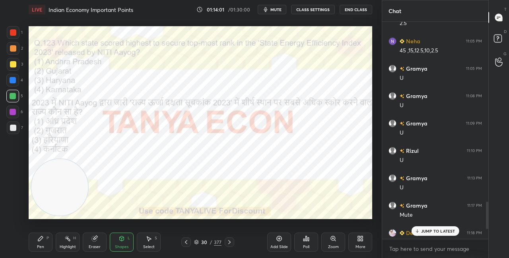
drag, startPoint x: 69, startPoint y: 174, endPoint x: 166, endPoint y: 169, distance: 96.8
click at [88, 173] on video at bounding box center [59, 187] width 56 height 56
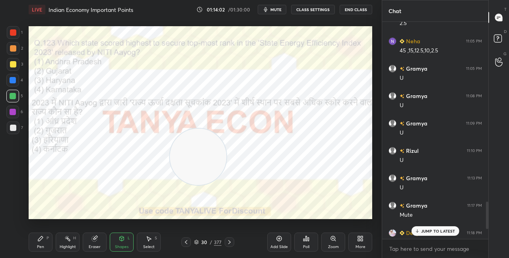
drag, startPoint x: 179, startPoint y: 173, endPoint x: 250, endPoint y: 109, distance: 95.7
click at [226, 129] on video at bounding box center [198, 157] width 56 height 56
click at [308, 239] on icon at bounding box center [308, 240] width 1 height 4
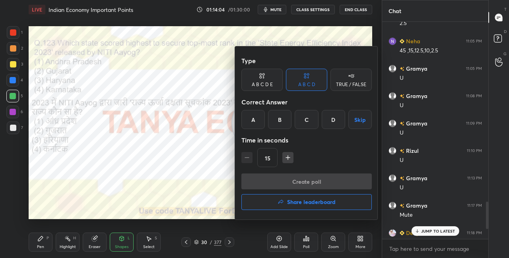
click at [427, 234] on div at bounding box center [254, 129] width 509 height 258
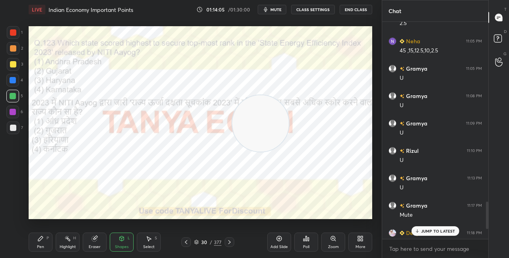
click at [428, 234] on p "JUMP TO LATEST" at bounding box center [438, 231] width 34 height 5
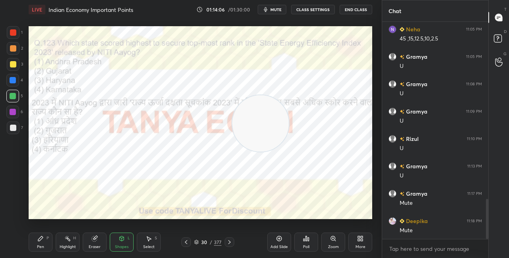
click at [308, 241] on icon at bounding box center [308, 240] width 1 height 4
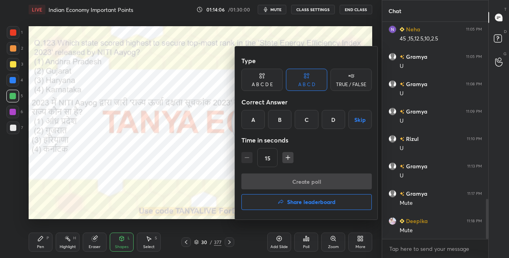
click at [310, 204] on h4 "Share leaderboard" at bounding box center [311, 203] width 49 height 6
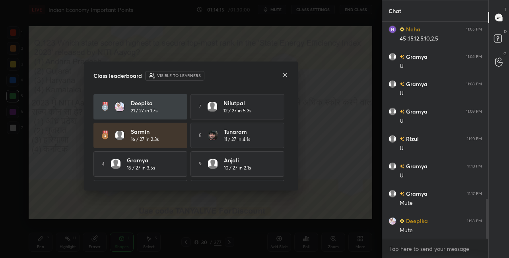
scroll to position [52, 0]
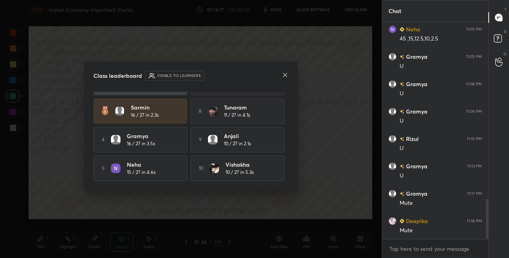
click at [285, 79] on div at bounding box center [285, 76] width 6 height 8
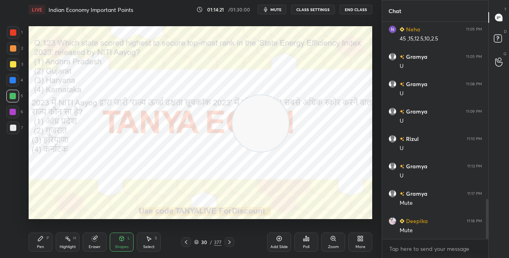
click at [233, 240] on div at bounding box center [230, 243] width 10 height 10
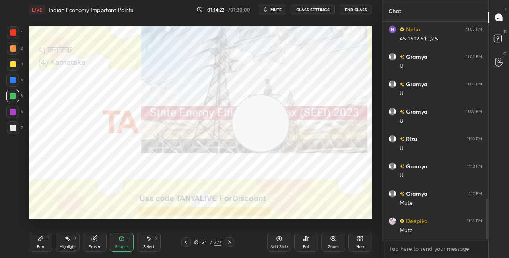
click at [198, 241] on icon at bounding box center [196, 242] width 5 height 5
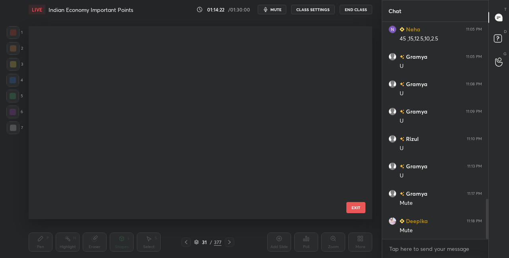
scroll to position [3, 4]
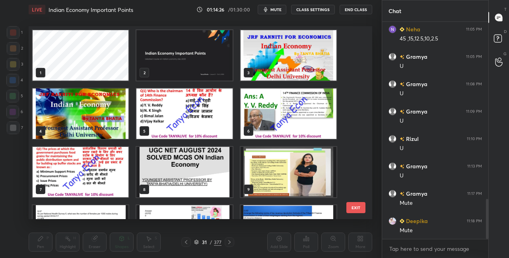
click at [296, 61] on img "grid" at bounding box center [289, 55] width 96 height 51
click at [296, 62] on img "grid" at bounding box center [289, 55] width 96 height 51
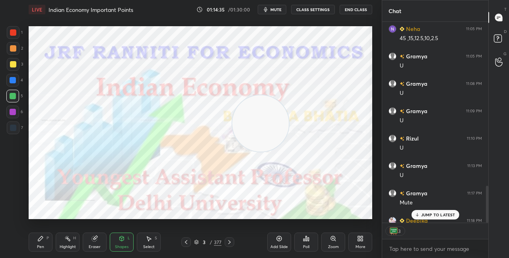
click at [352, 13] on button "End Class" at bounding box center [356, 10] width 33 height 10
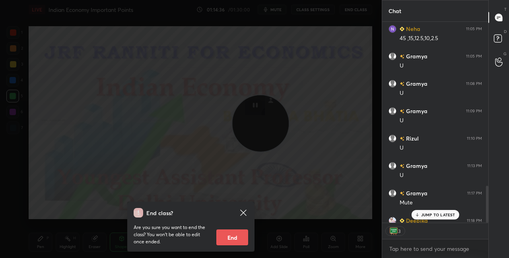
click at [231, 232] on button "End" at bounding box center [232, 238] width 32 height 16
type textarea "x"
